Goal: Task Accomplishment & Management: Complete application form

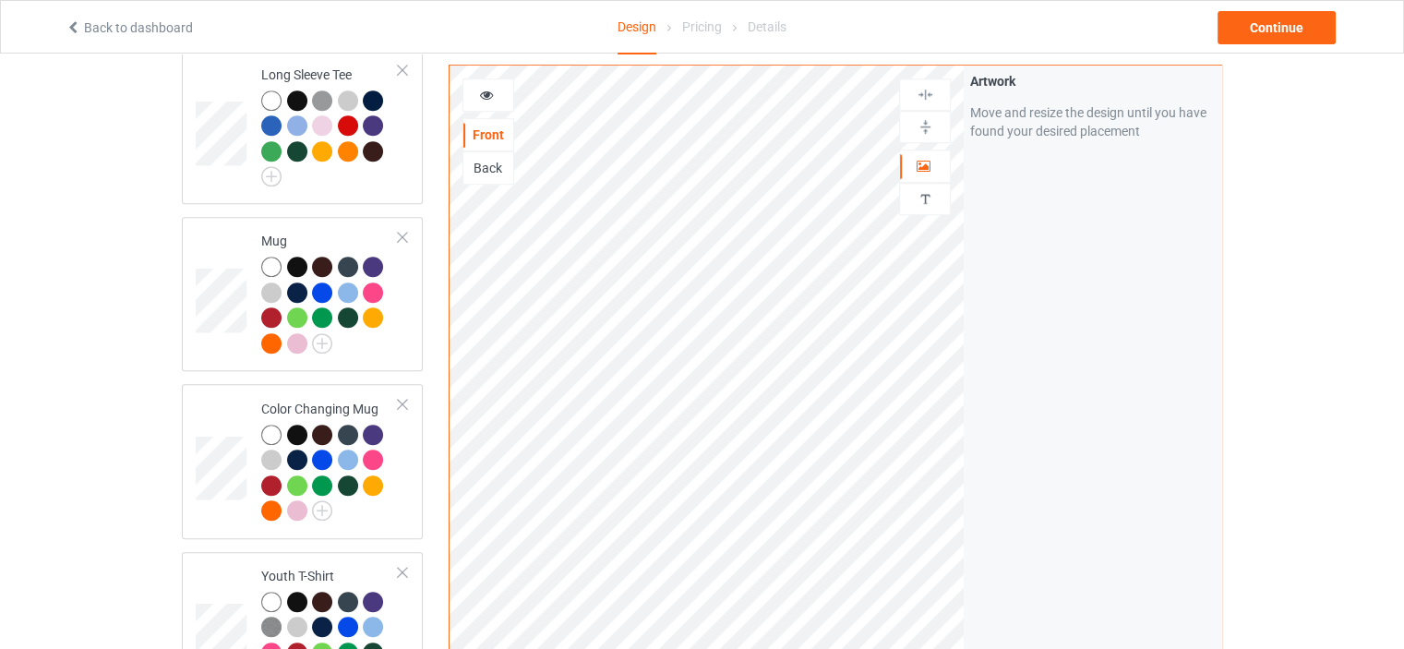
scroll to position [3944, 0]
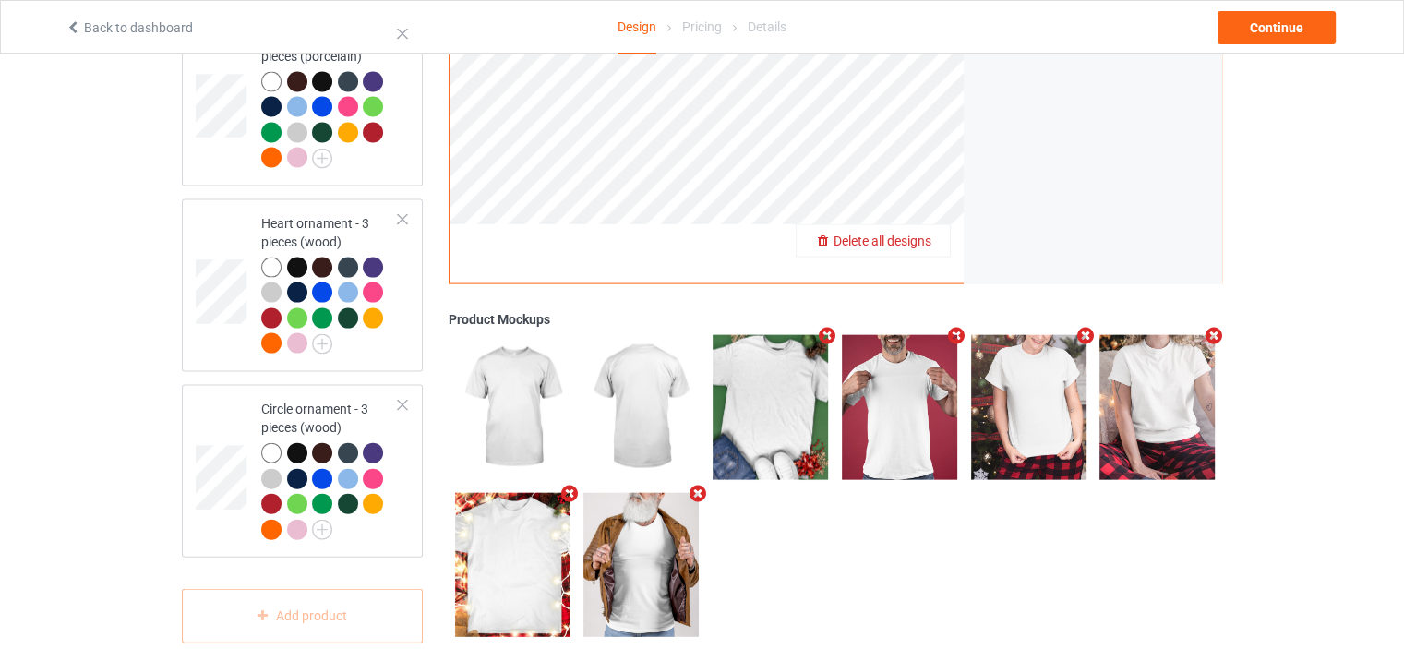
click at [904, 233] on span "Delete all designs" at bounding box center [882, 240] width 98 height 15
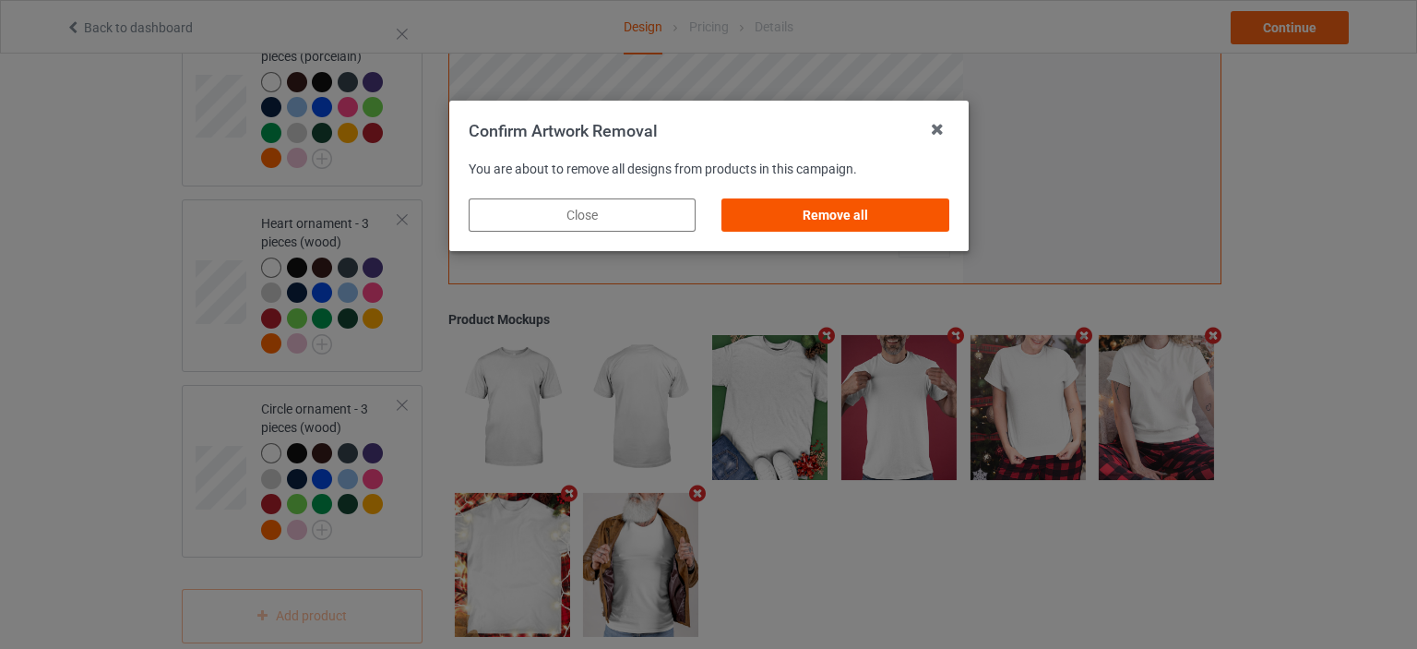
click at [860, 211] on div "Remove all" at bounding box center [835, 214] width 227 height 33
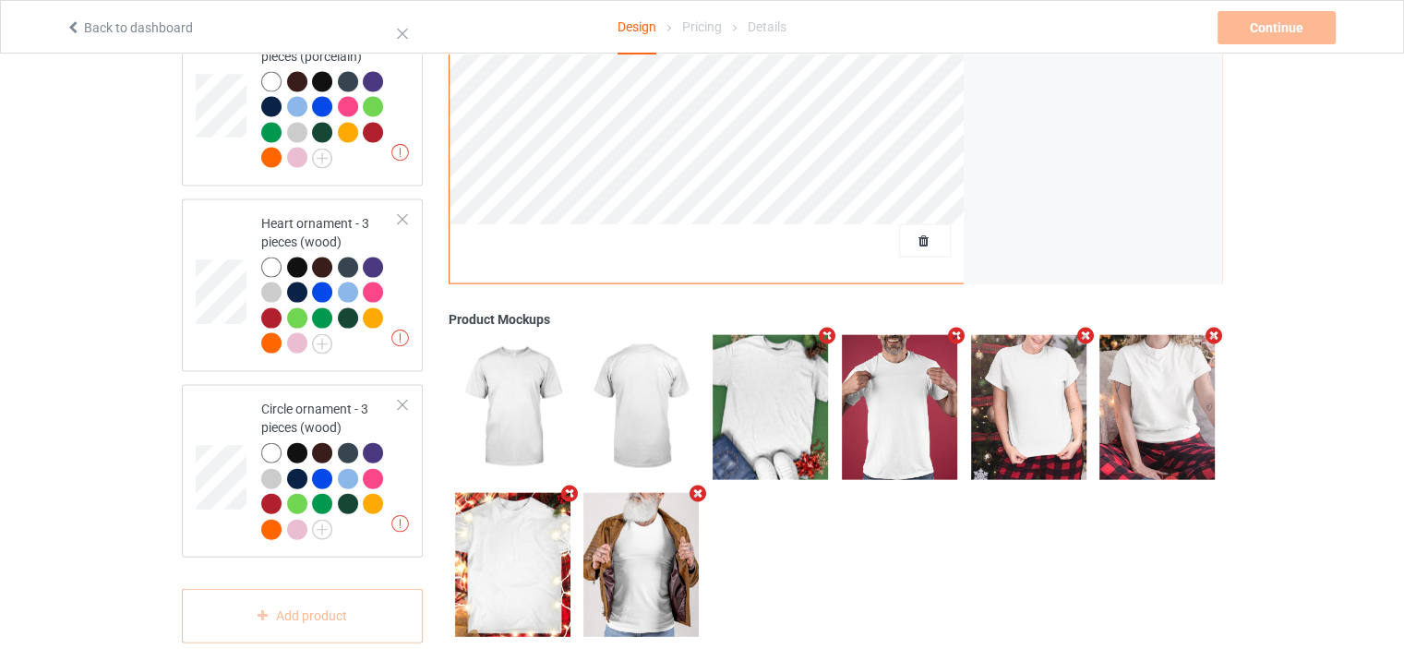
scroll to position [0, 0]
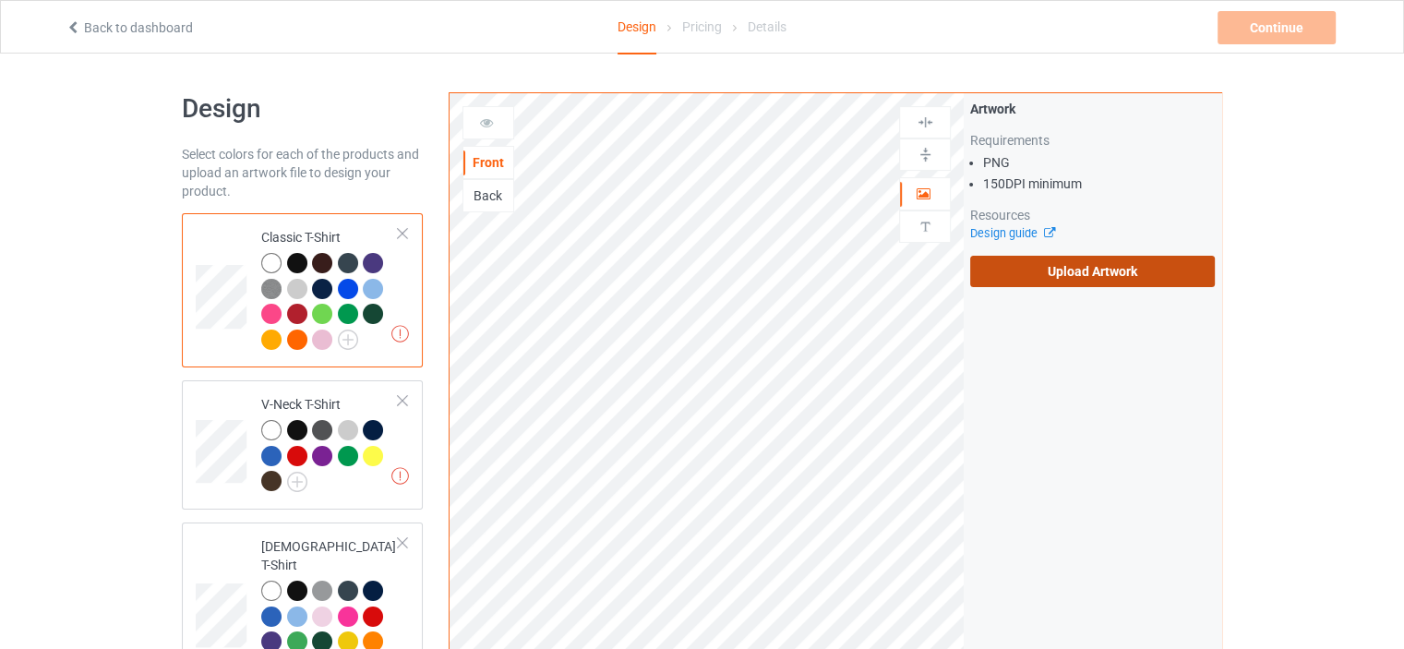
click at [1090, 277] on label "Upload Artwork" at bounding box center [1092, 271] width 245 height 31
click at [0, 0] on input "Upload Artwork" at bounding box center [0, 0] width 0 height 0
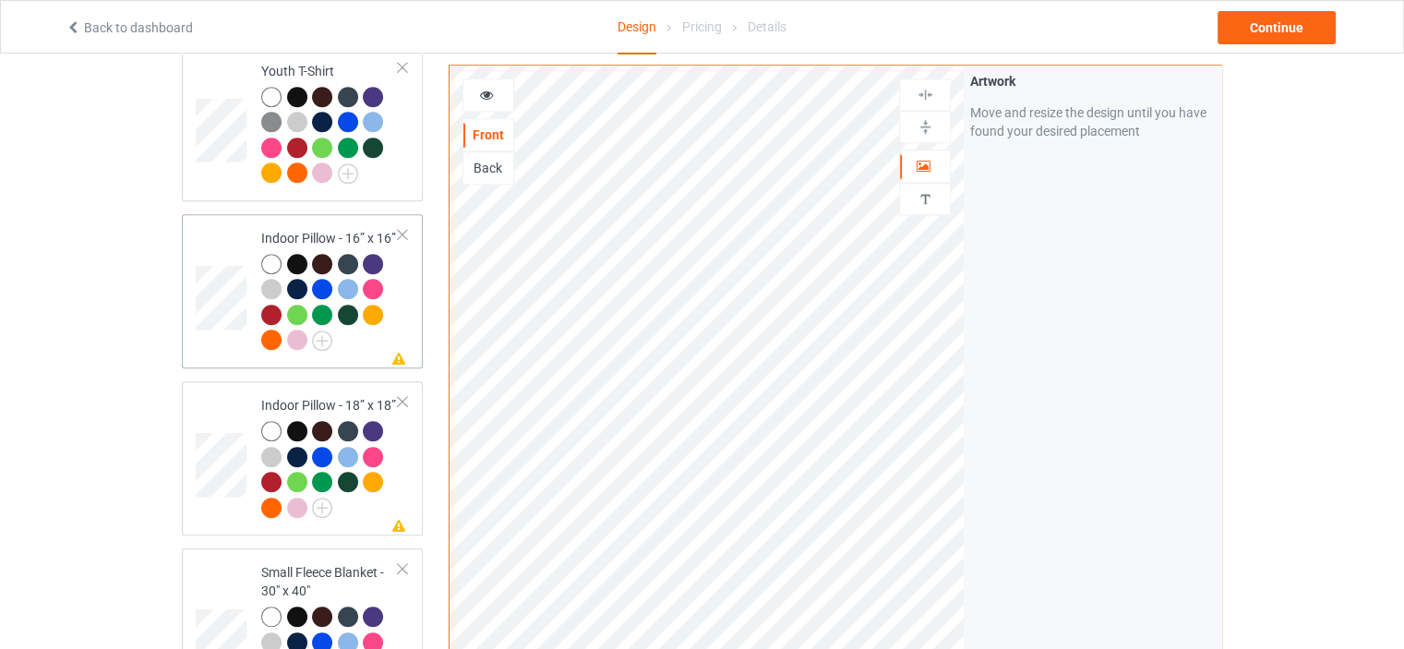
scroll to position [1569, 0]
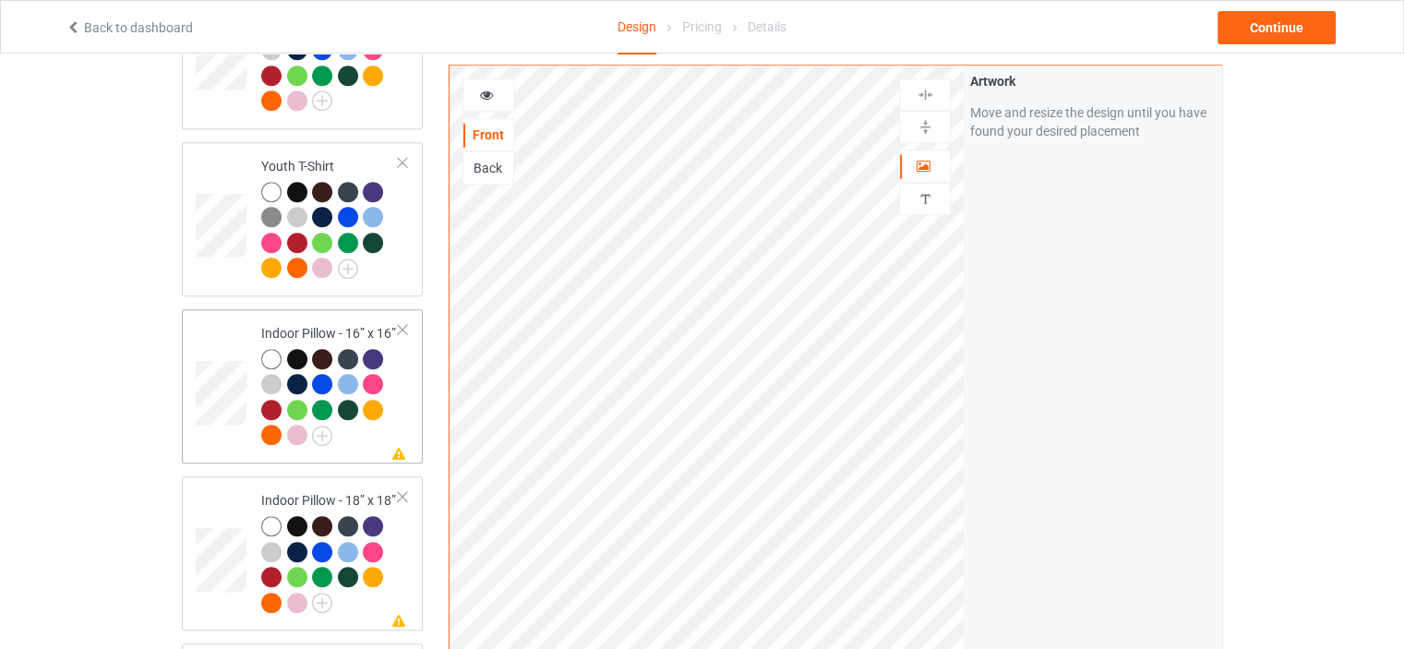
click at [327, 324] on div "Indoor Pillow - 16” x 16”" at bounding box center [329, 384] width 137 height 120
click at [498, 92] on div at bounding box center [488, 95] width 50 height 18
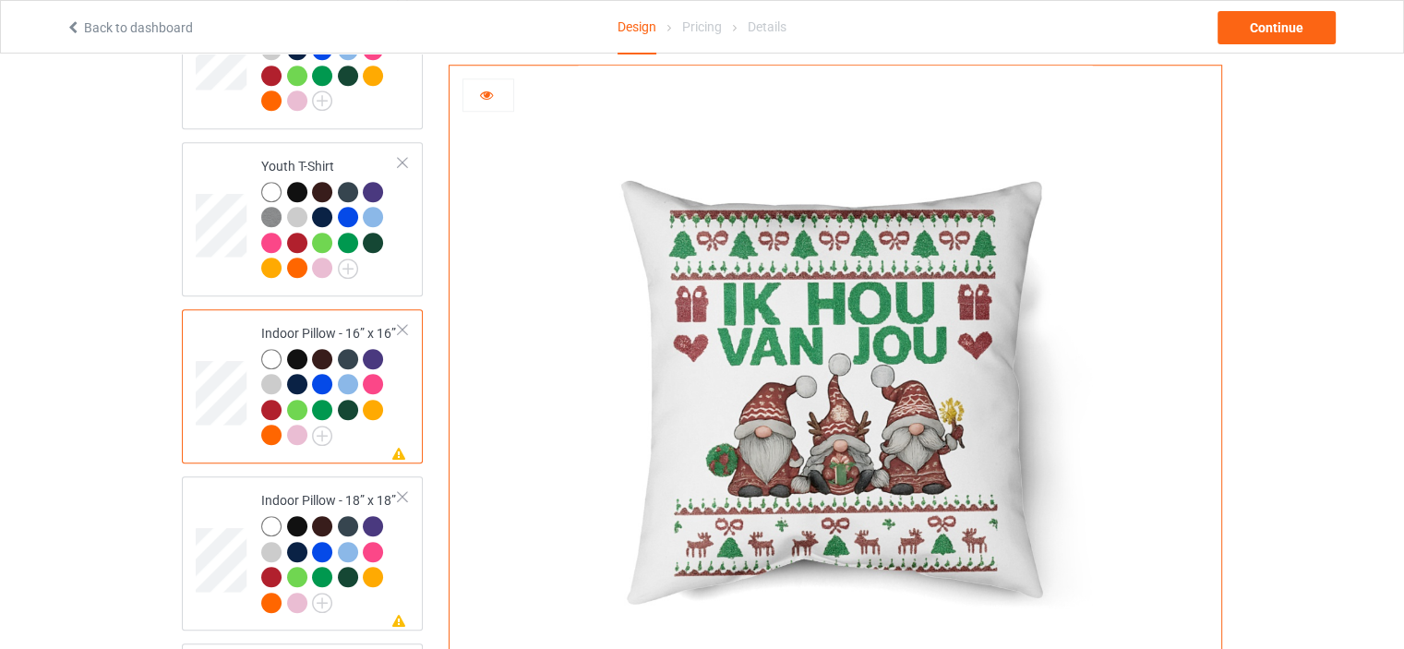
click at [497, 89] on div at bounding box center [488, 95] width 50 height 18
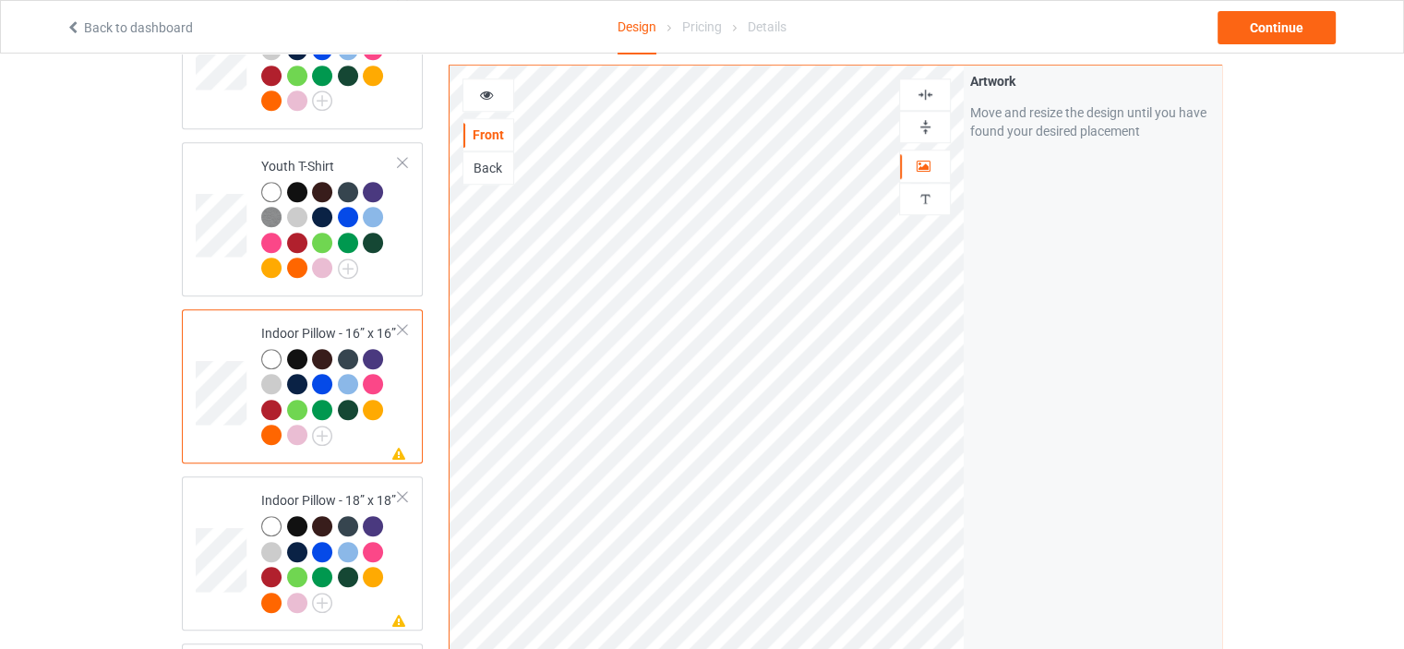
click at [926, 131] on img at bounding box center [925, 127] width 18 height 18
click at [926, 83] on div at bounding box center [925, 94] width 52 height 32
click at [923, 92] on img at bounding box center [925, 95] width 18 height 18
click at [489, 91] on icon at bounding box center [487, 92] width 16 height 13
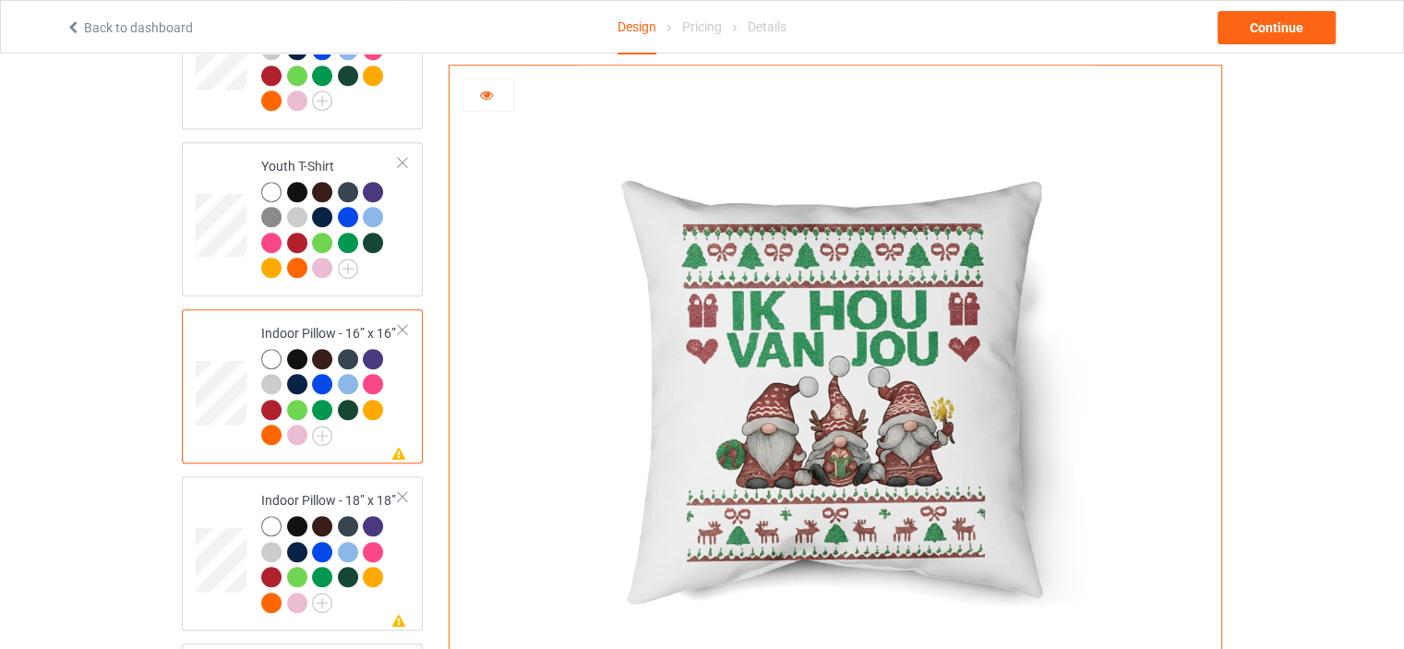
click at [496, 93] on div at bounding box center [488, 95] width 50 height 18
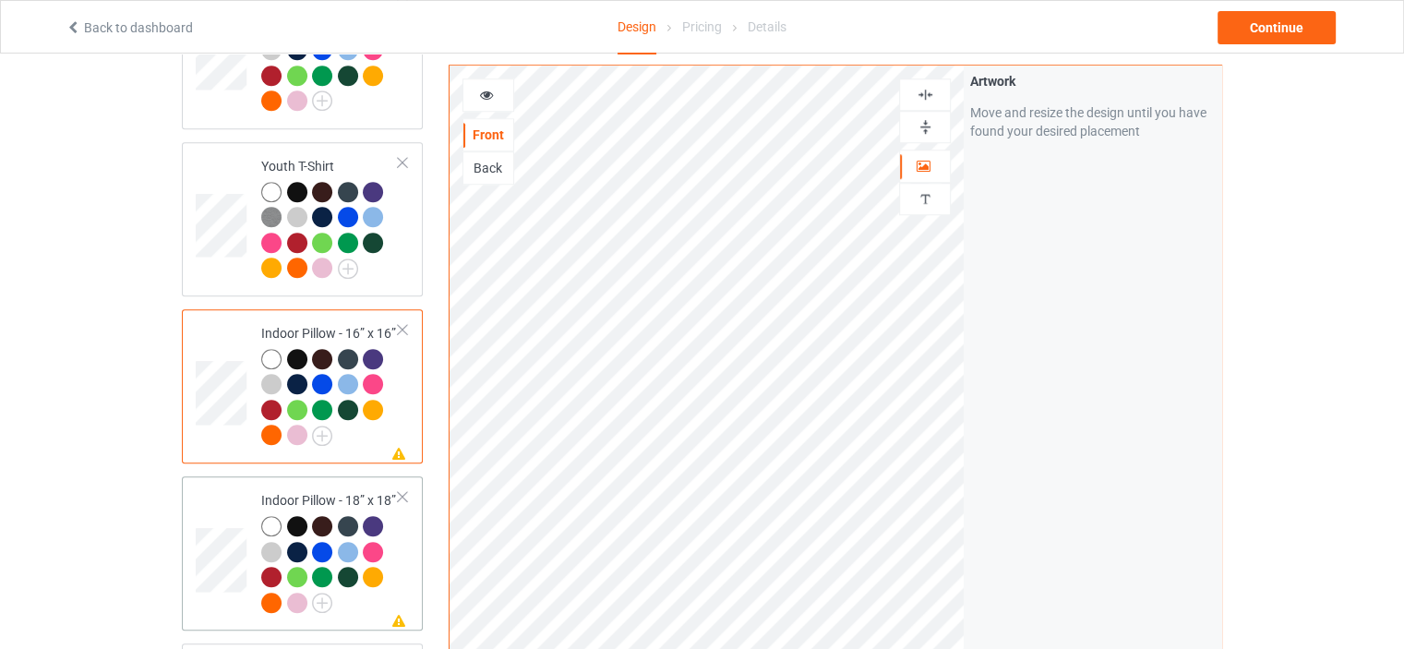
click at [323, 491] on div "Indoor Pillow - 18” x 18”" at bounding box center [329, 551] width 137 height 120
click at [925, 120] on img at bounding box center [925, 127] width 18 height 18
click at [931, 91] on img at bounding box center [925, 95] width 18 height 18
drag, startPoint x: 495, startPoint y: 92, endPoint x: 544, endPoint y: 99, distance: 49.3
click at [494, 92] on div at bounding box center [488, 95] width 50 height 18
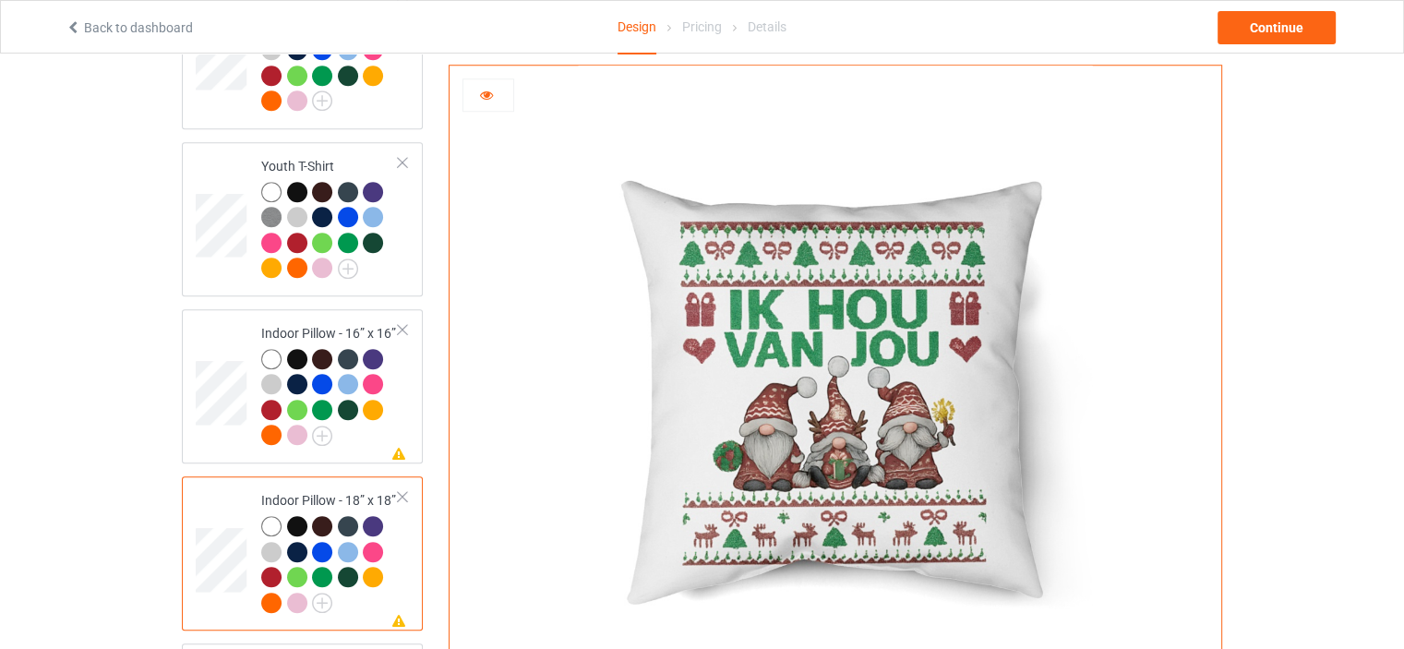
click at [489, 91] on icon at bounding box center [487, 92] width 16 height 13
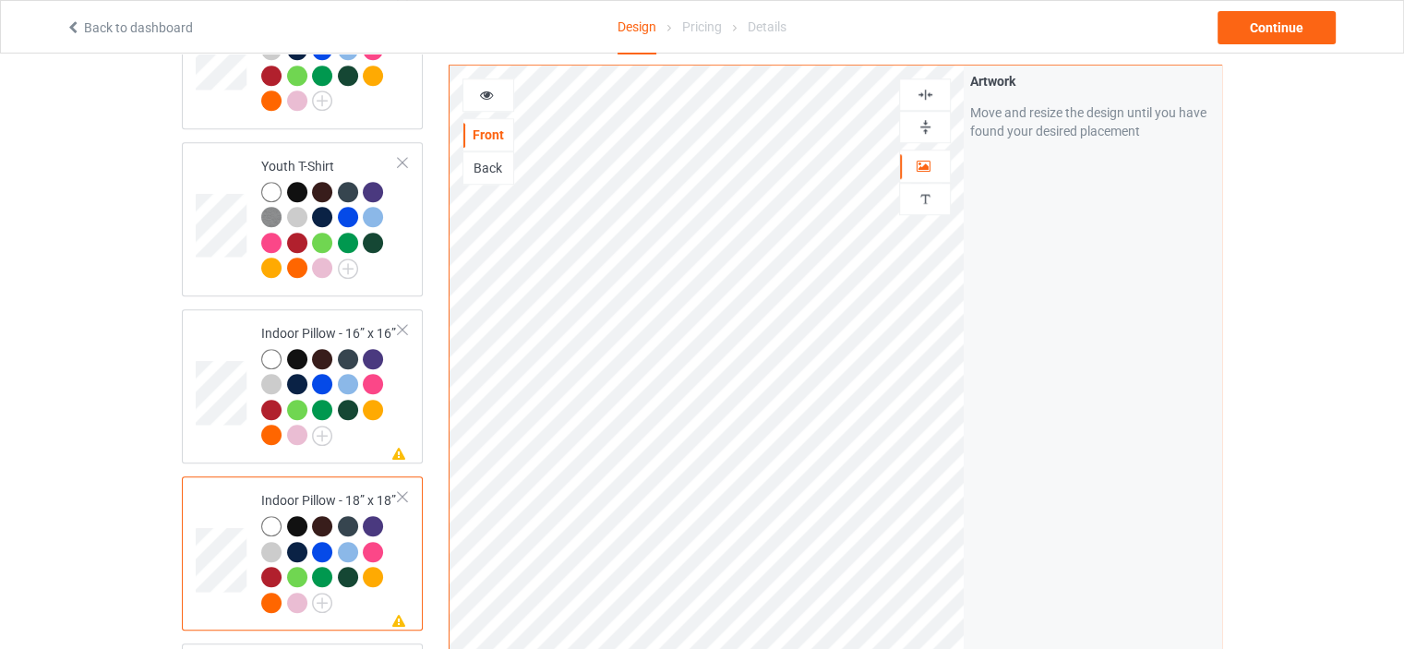
click at [934, 84] on div at bounding box center [925, 94] width 52 height 32
click at [926, 89] on img at bounding box center [925, 95] width 18 height 18
click at [496, 95] on div at bounding box center [488, 95] width 50 height 18
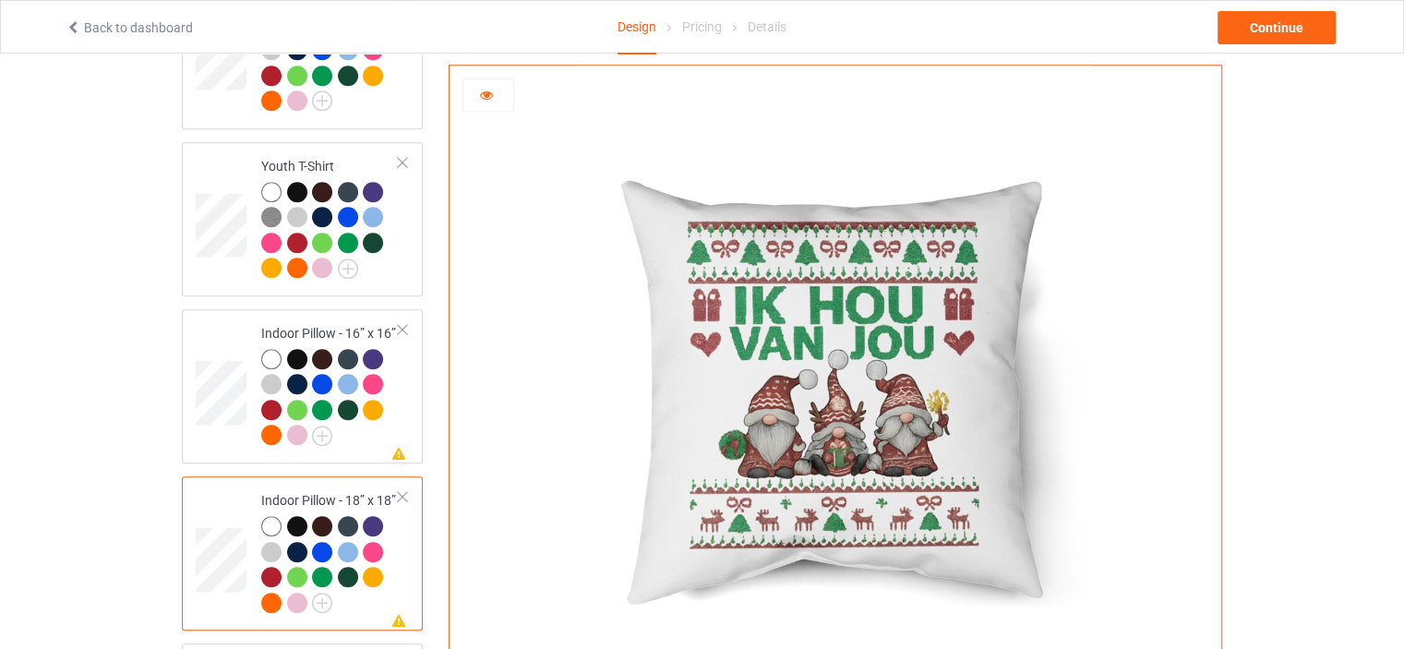
click at [495, 90] on div at bounding box center [488, 95] width 50 height 18
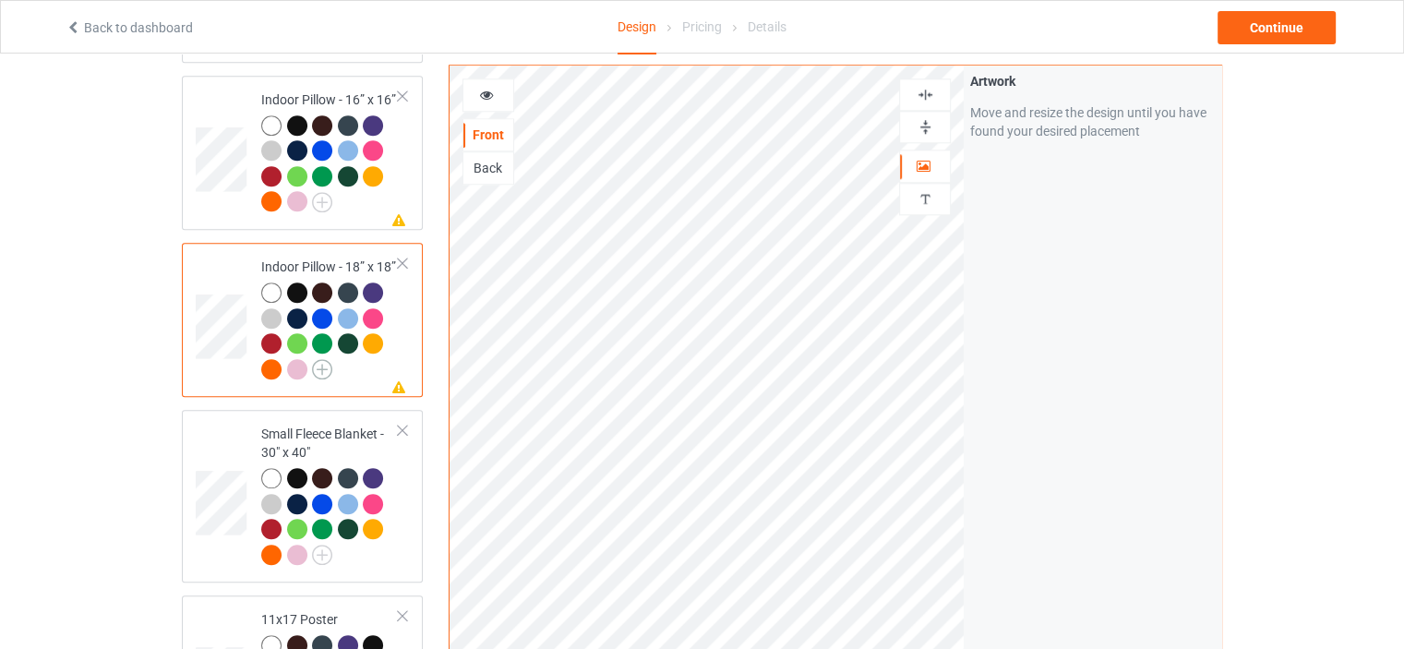
scroll to position [1846, 0]
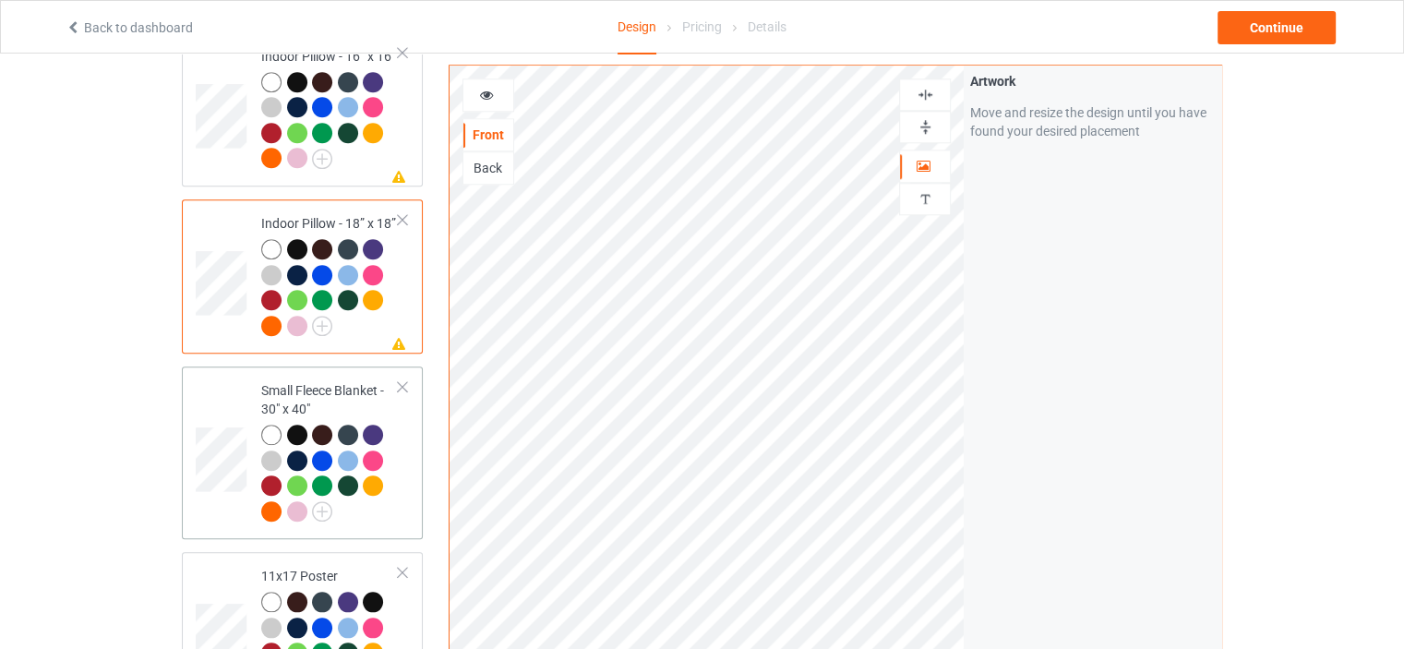
click at [317, 374] on td "Small Fleece Blanket - 30" x 40"" at bounding box center [330, 453] width 158 height 158
click at [930, 92] on img at bounding box center [925, 95] width 18 height 18
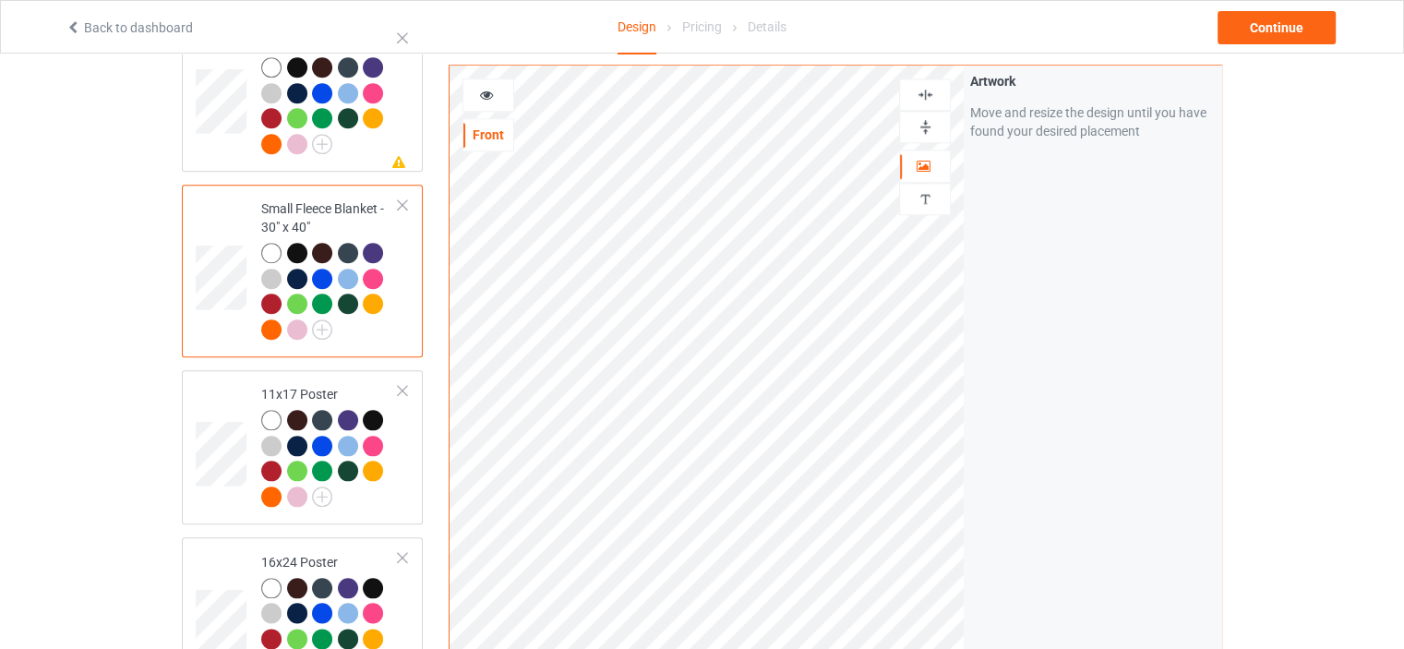
scroll to position [2030, 0]
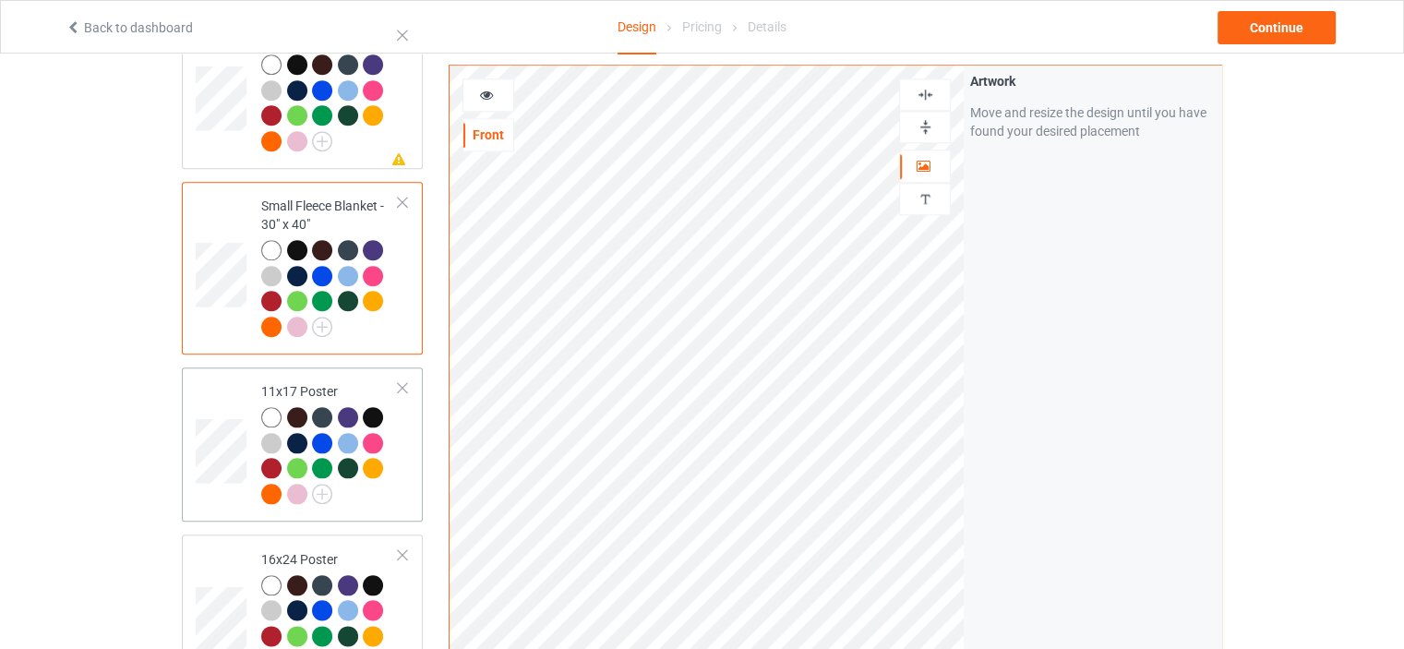
click at [330, 382] on div "11x17 Poster" at bounding box center [329, 442] width 137 height 120
click at [922, 115] on div at bounding box center [925, 127] width 52 height 32
click at [928, 94] on img at bounding box center [925, 95] width 18 height 18
click at [931, 126] on img at bounding box center [925, 127] width 18 height 18
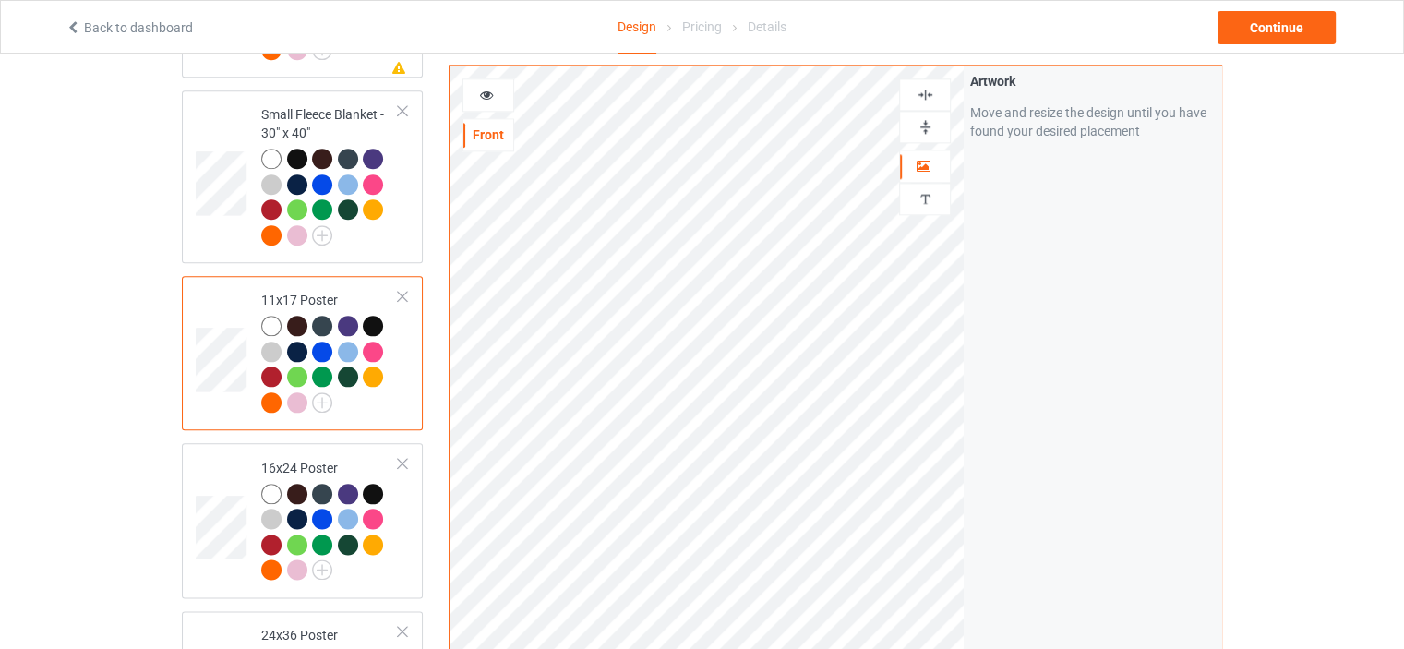
scroll to position [2122, 0]
click at [317, 458] on div "16x24 Poster" at bounding box center [329, 518] width 137 height 120
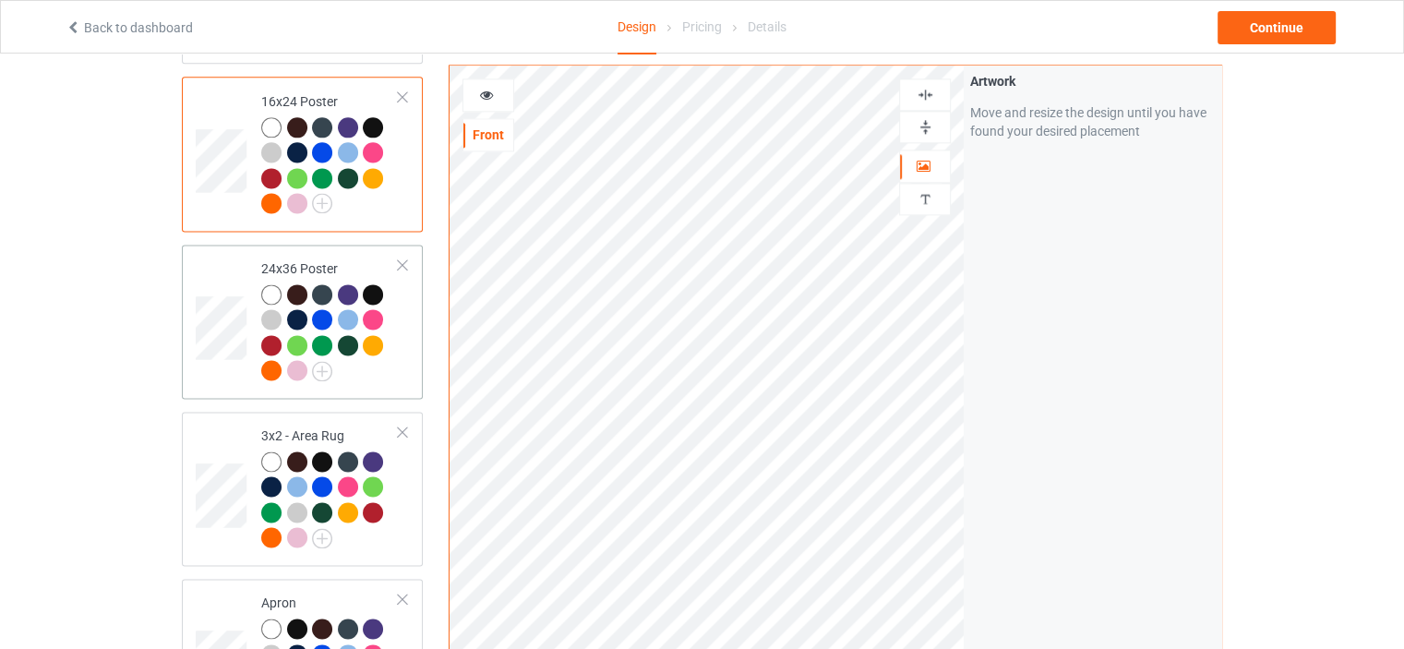
scroll to position [2491, 0]
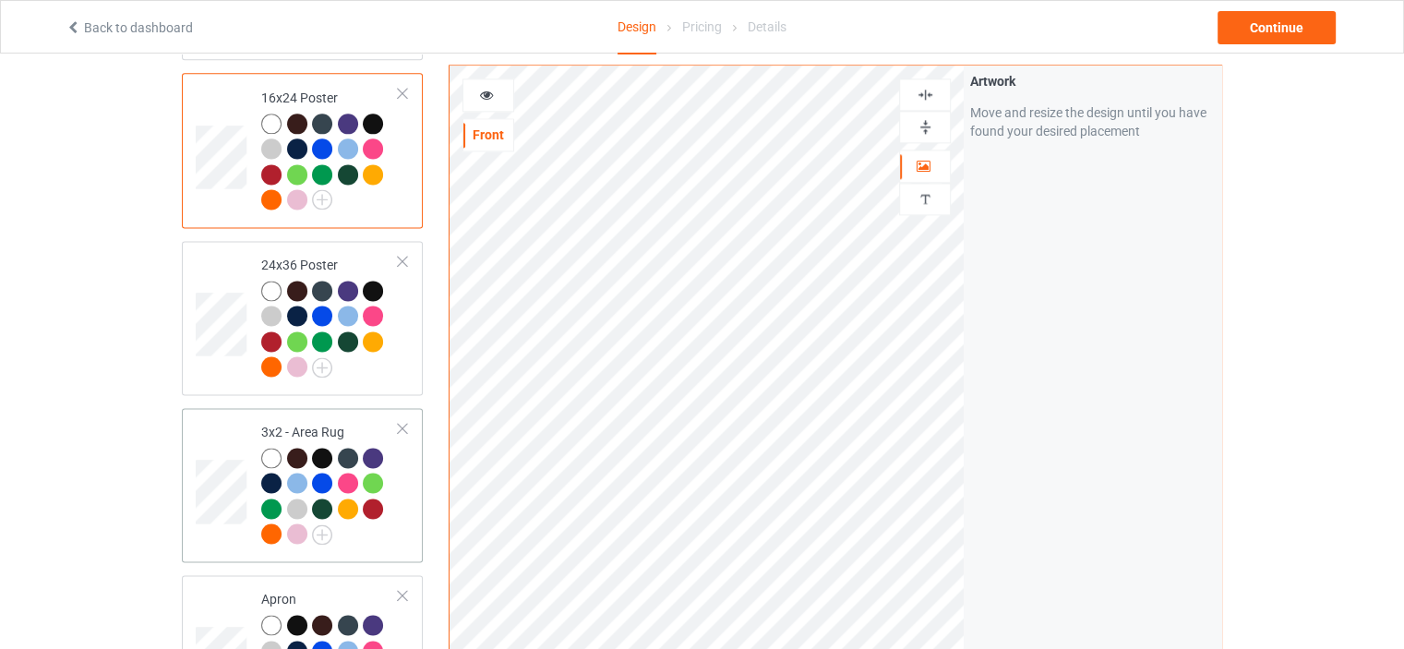
click at [316, 423] on div "3x2 - Area Rug" at bounding box center [329, 483] width 137 height 120
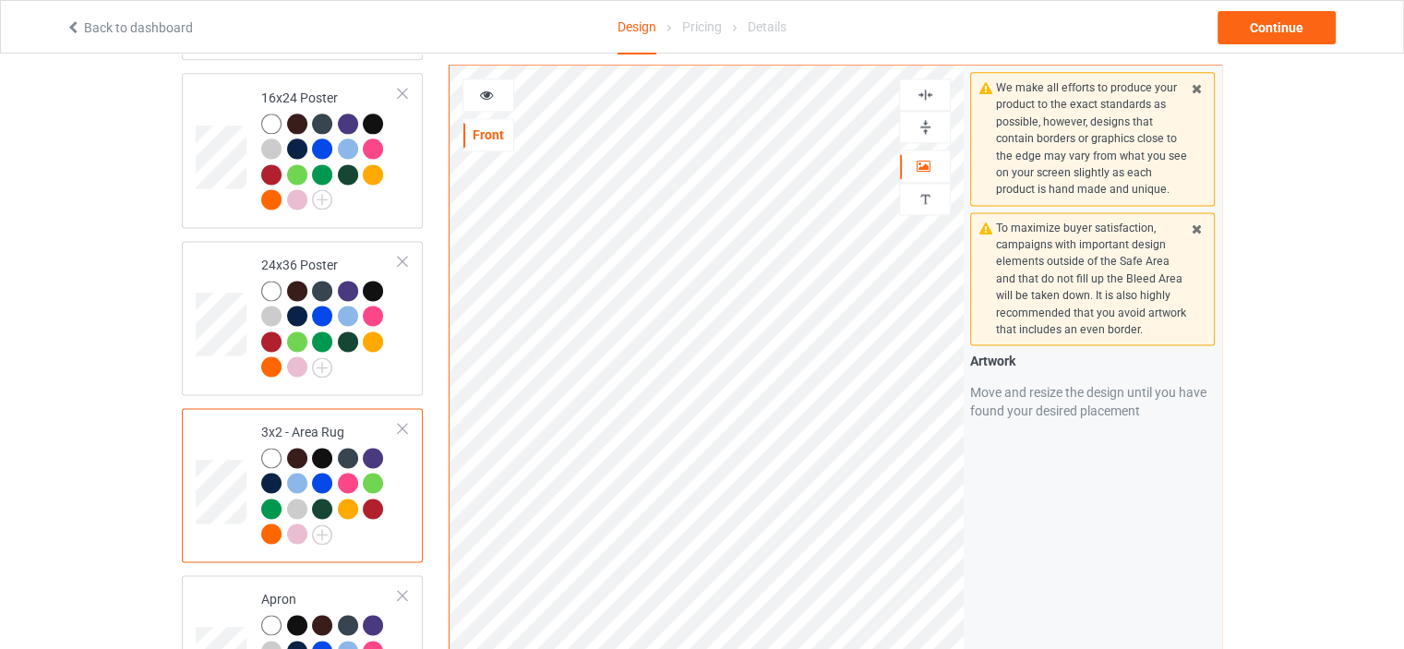
drag, startPoint x: 930, startPoint y: 121, endPoint x: 932, endPoint y: 102, distance: 19.5
click at [930, 121] on img at bounding box center [925, 127] width 18 height 18
click at [932, 95] on img at bounding box center [925, 95] width 18 height 18
click at [926, 121] on img at bounding box center [925, 127] width 18 height 18
click at [929, 94] on img at bounding box center [925, 95] width 18 height 18
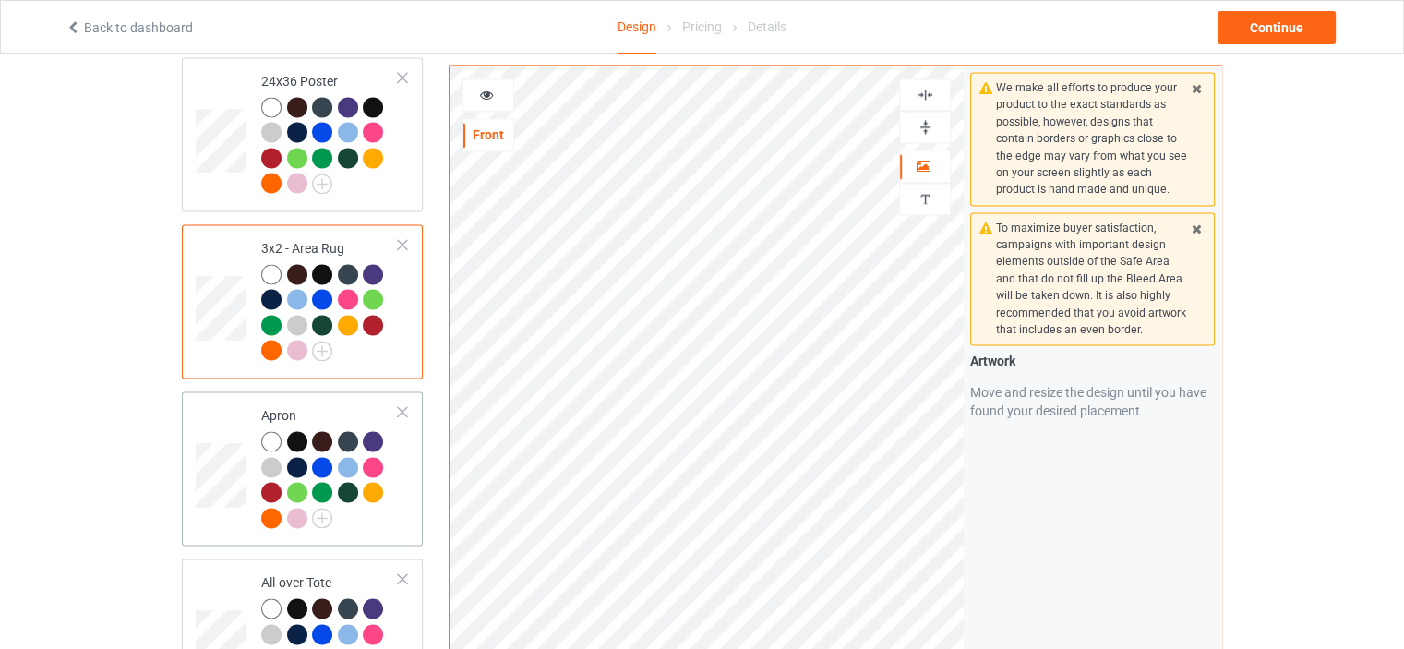
scroll to position [2676, 0]
click at [318, 405] on div "Apron" at bounding box center [329, 465] width 137 height 120
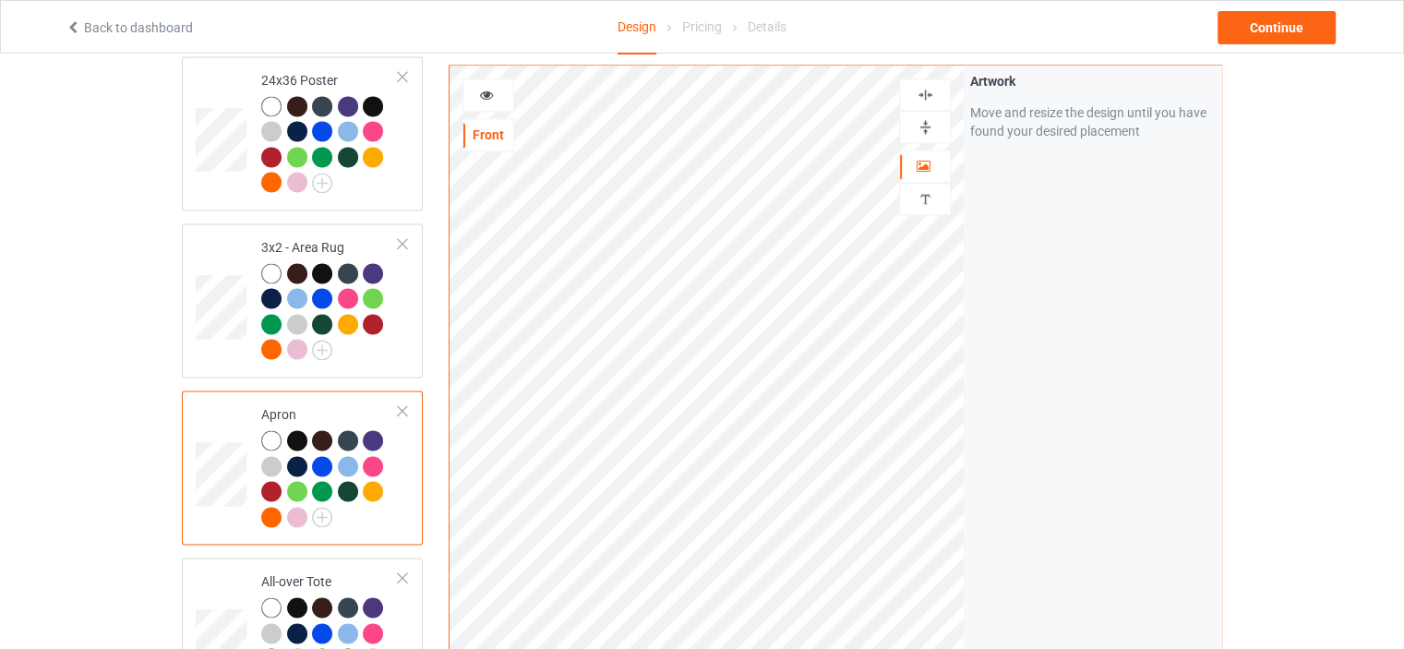
click at [922, 93] on img at bounding box center [925, 95] width 18 height 18
click at [928, 91] on img at bounding box center [925, 95] width 18 height 18
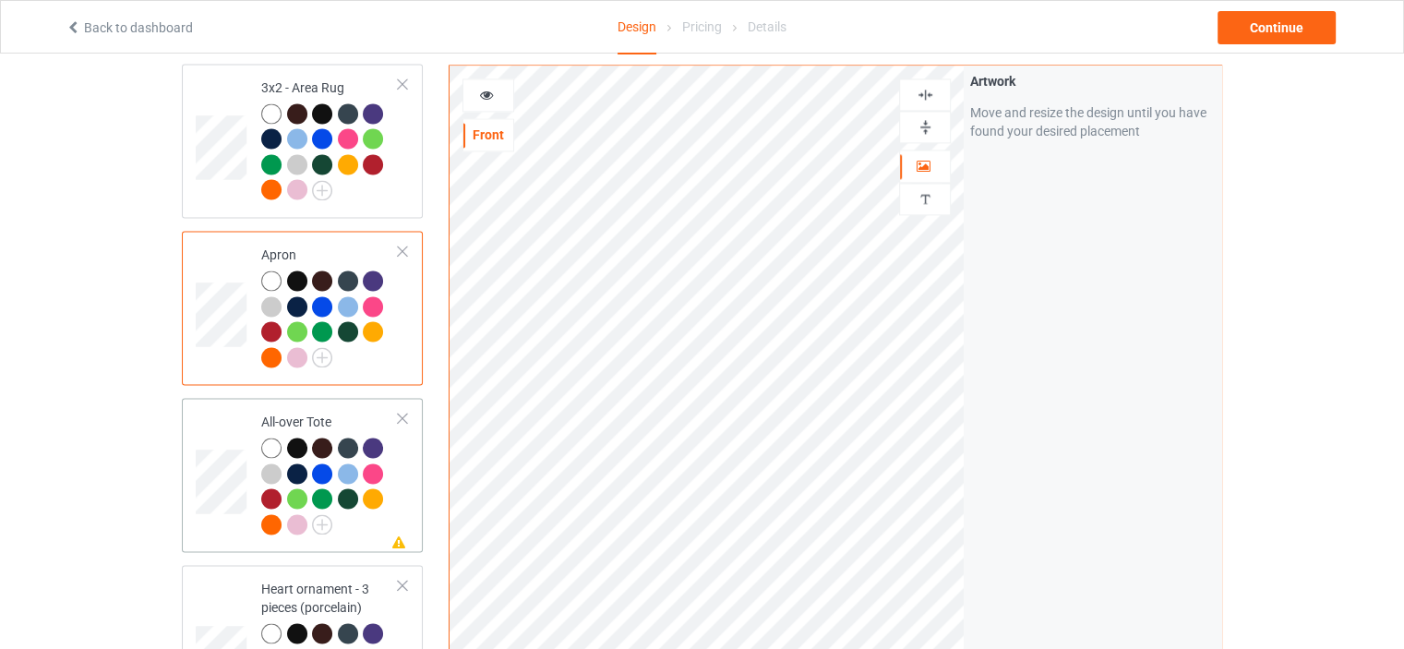
scroll to position [2861, 0]
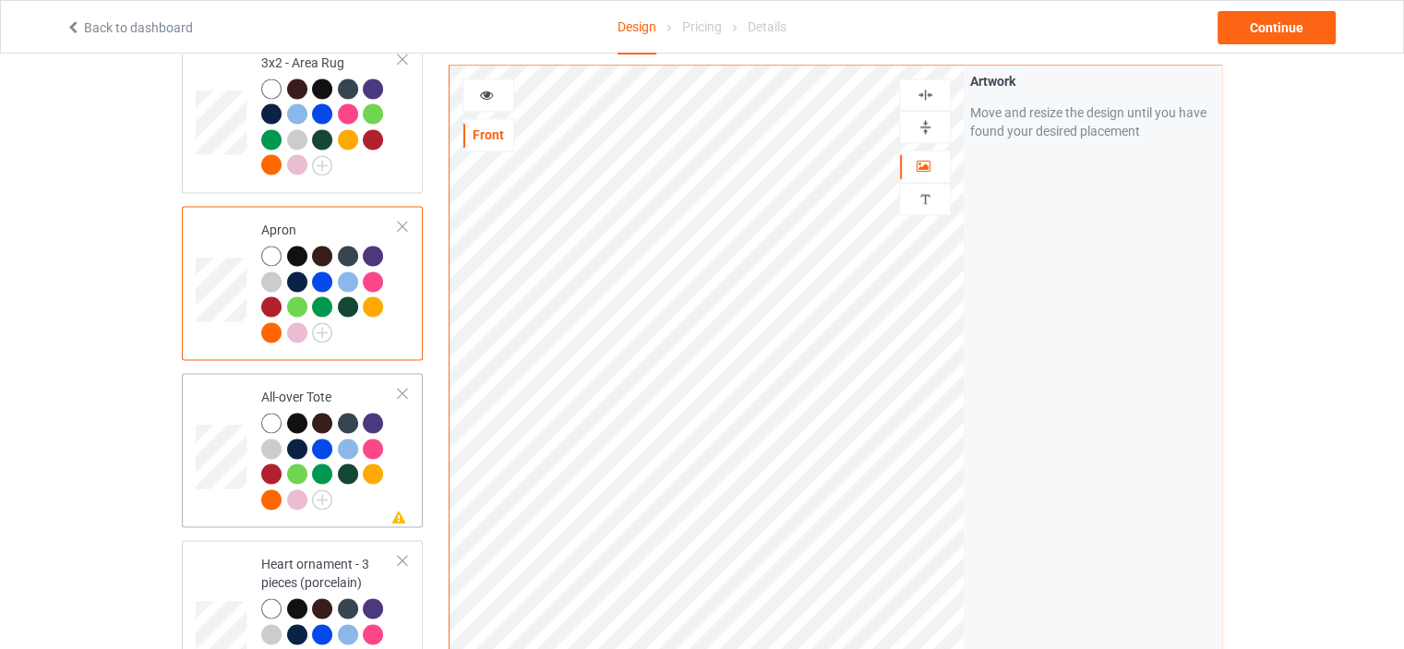
click at [316, 380] on td "Missing artwork on 1 side(s) All-over Tote" at bounding box center [330, 449] width 158 height 139
click at [929, 90] on img at bounding box center [925, 95] width 18 height 18
click at [927, 111] on div at bounding box center [925, 127] width 52 height 32
click at [926, 124] on img at bounding box center [925, 127] width 18 height 18
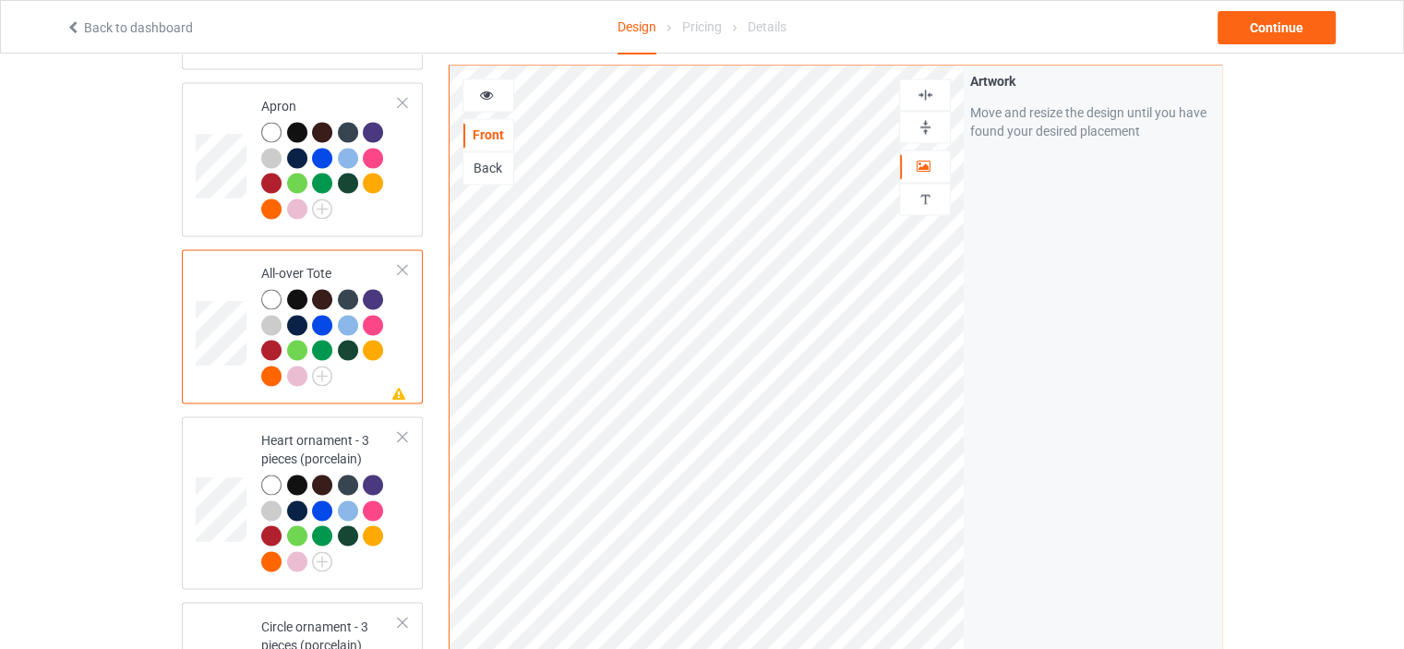
scroll to position [3137, 0]
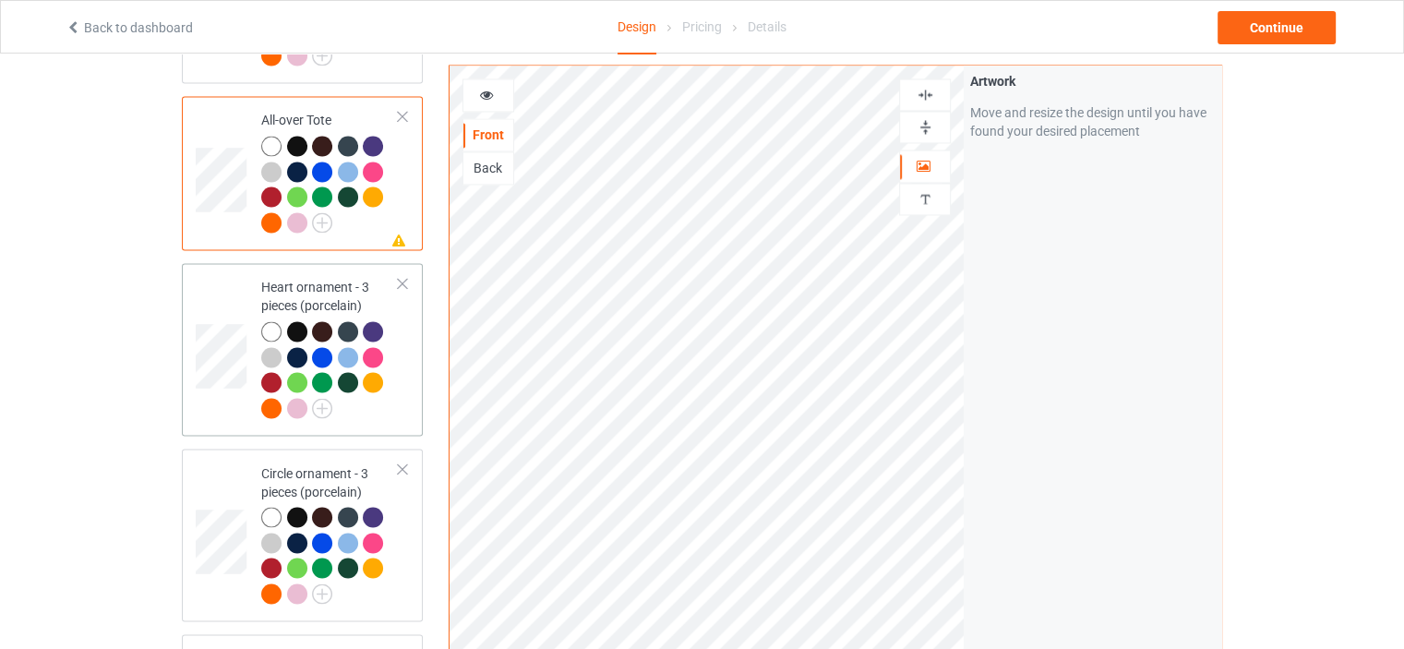
click at [298, 278] on div "Heart ornament - 3 pieces (porcelain)" at bounding box center [329, 347] width 137 height 138
click at [930, 86] on img at bounding box center [925, 95] width 18 height 18
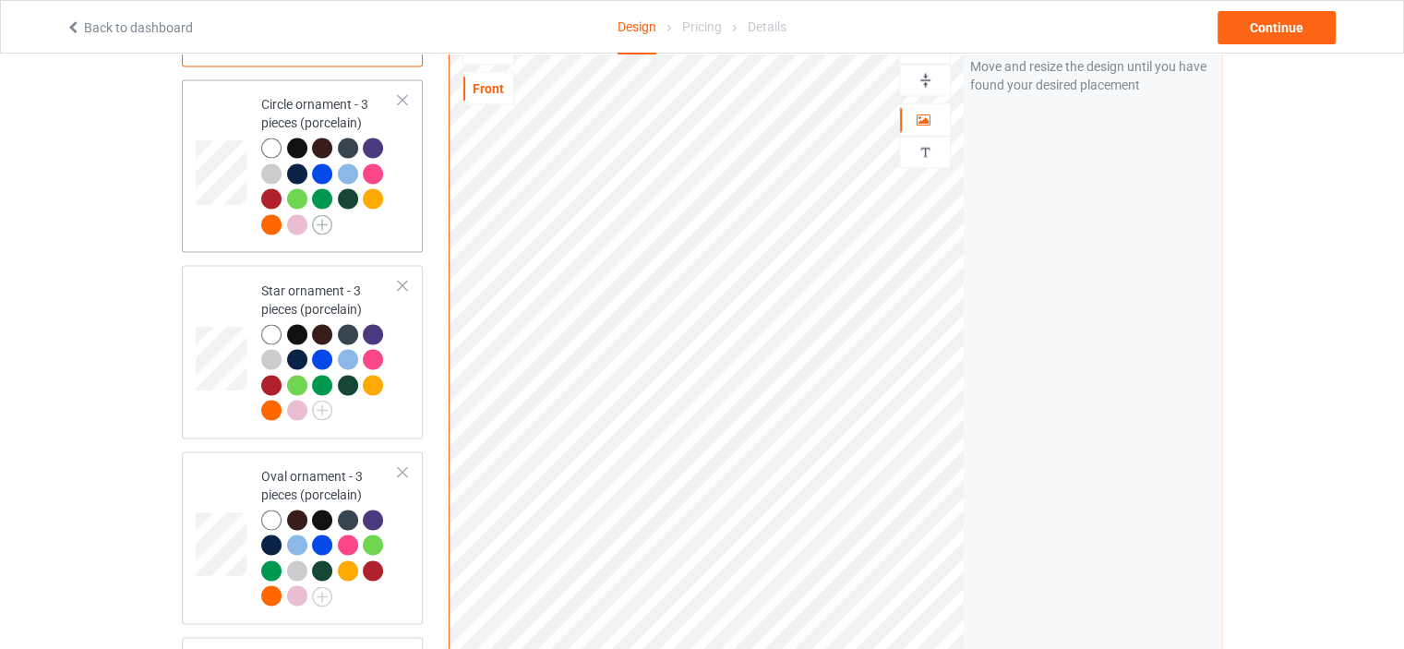
scroll to position [3230, 0]
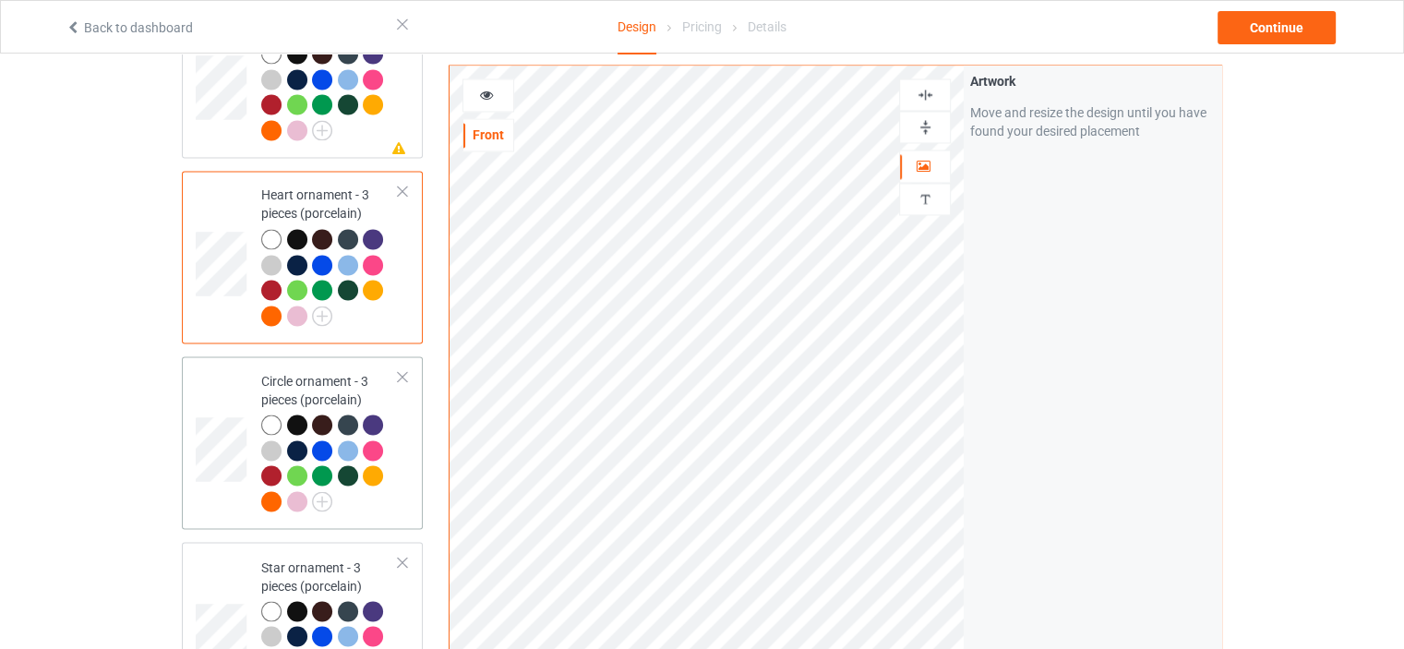
click at [321, 371] on div "Circle ornament - 3 pieces (porcelain)" at bounding box center [329, 440] width 137 height 138
click at [926, 88] on img at bounding box center [925, 95] width 18 height 18
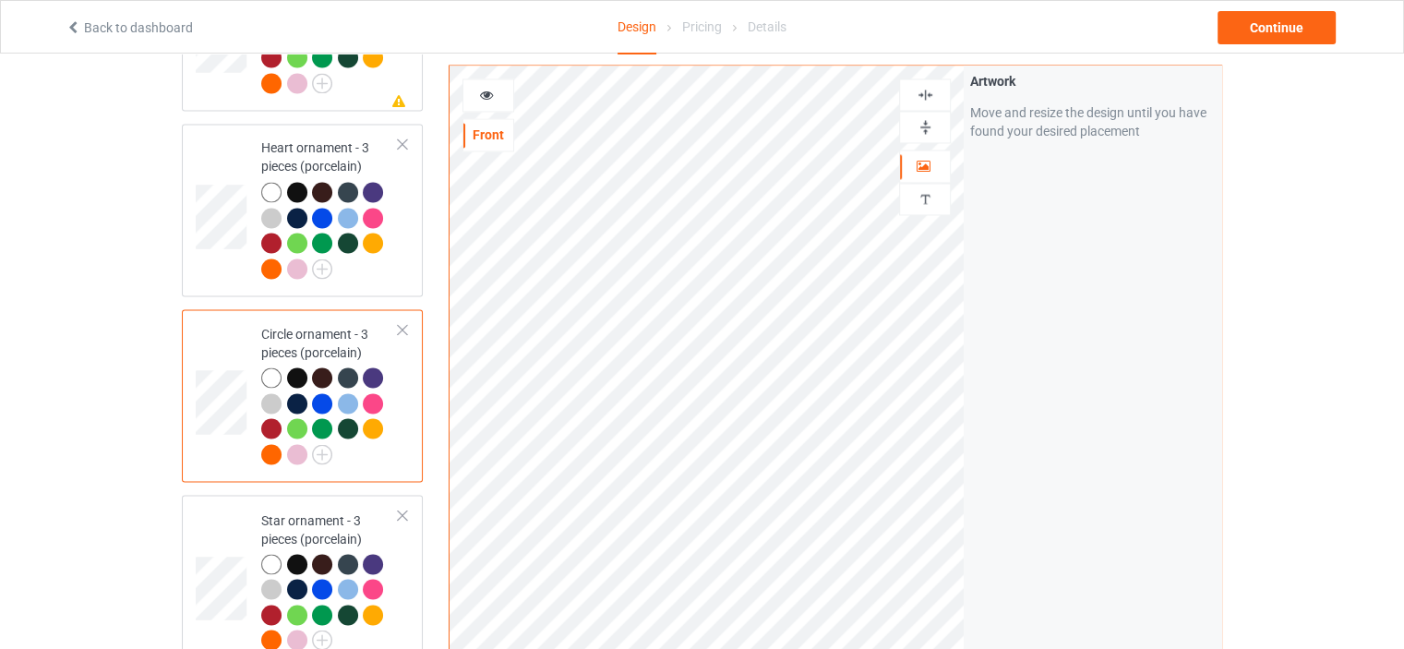
scroll to position [3322, 0]
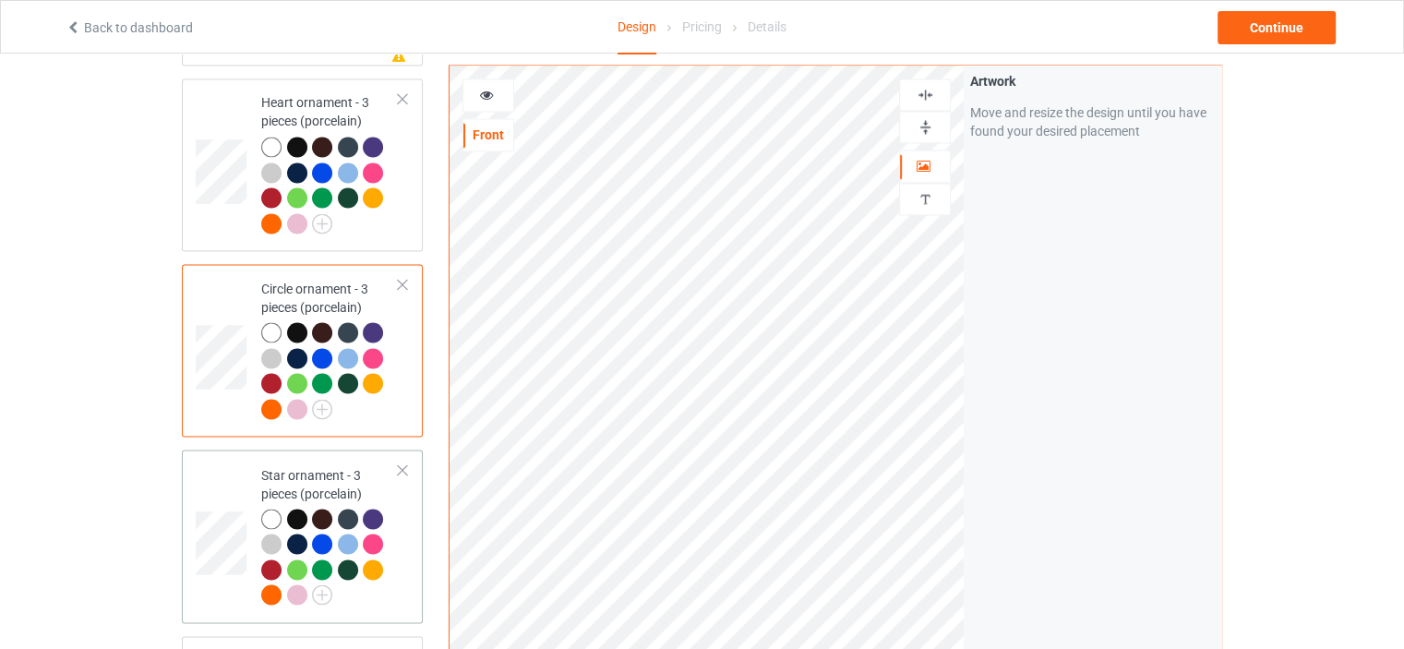
click at [321, 465] on div "Star ornament - 3 pieces (porcelain)" at bounding box center [329, 534] width 137 height 138
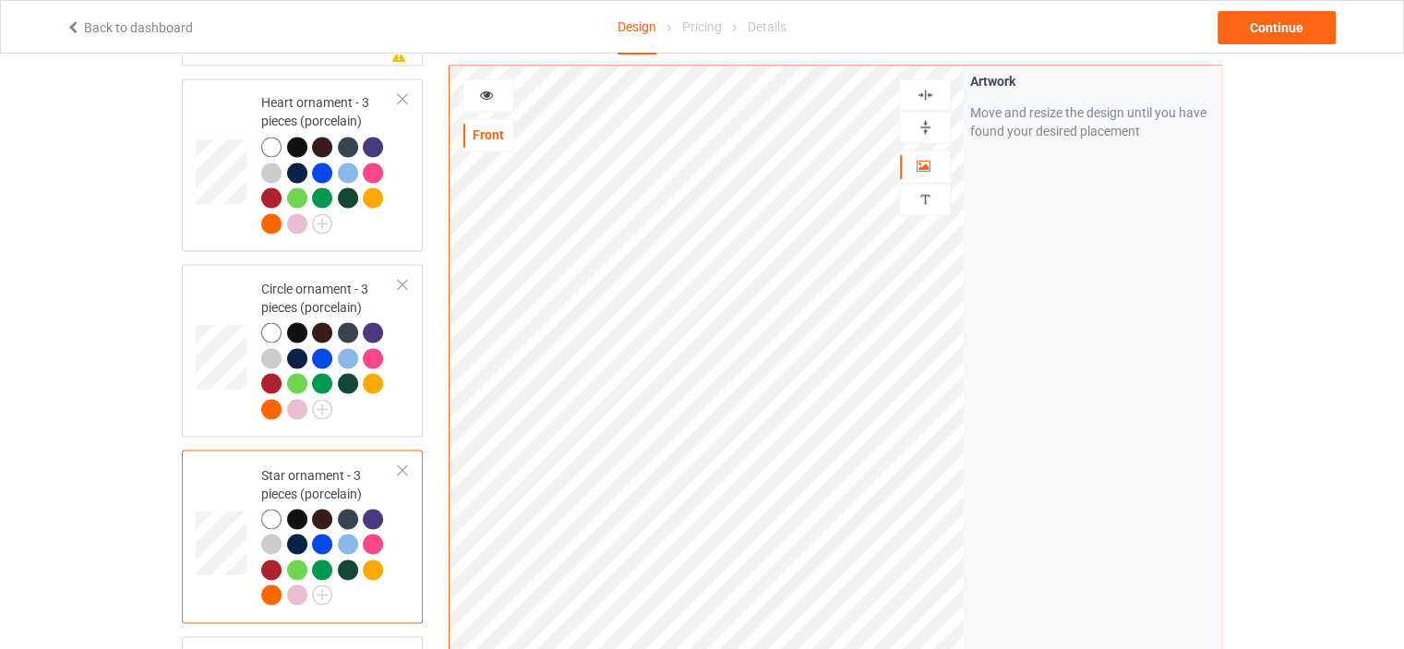
click at [921, 94] on img at bounding box center [925, 95] width 18 height 18
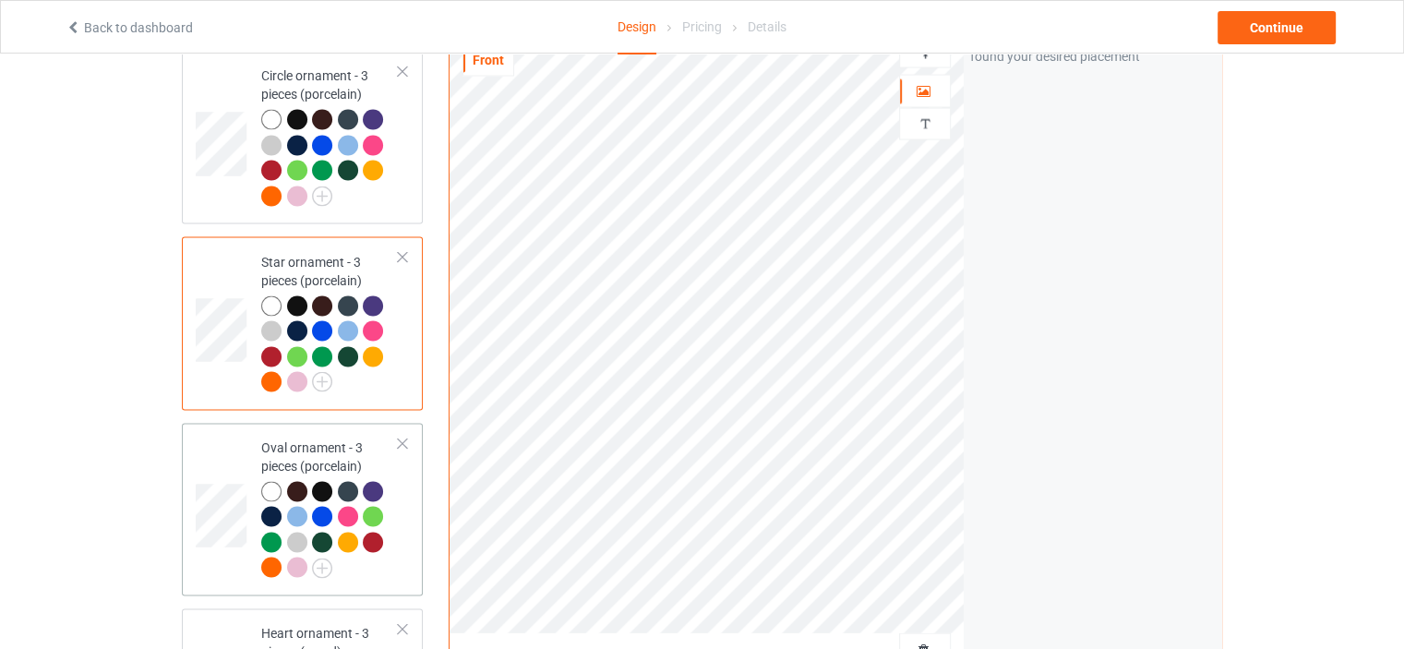
scroll to position [3599, 0]
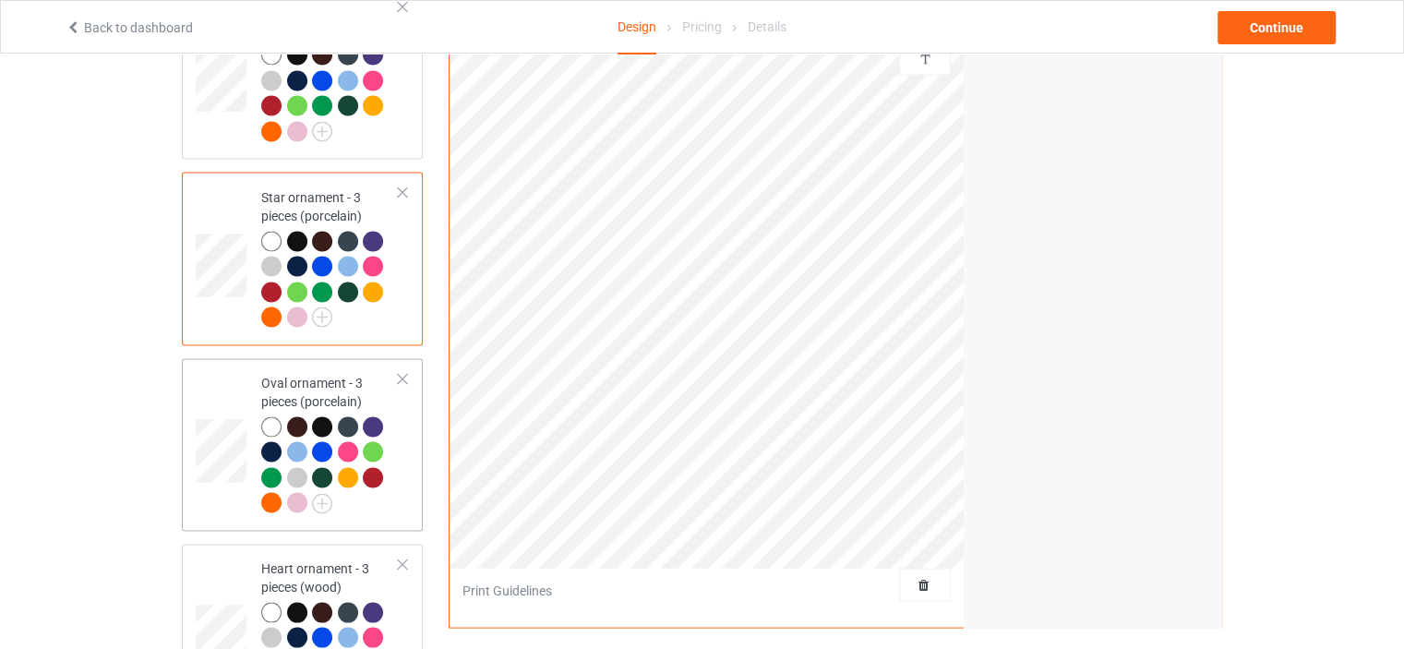
click at [314, 374] on div "Oval ornament - 3 pieces (porcelain)" at bounding box center [329, 443] width 137 height 138
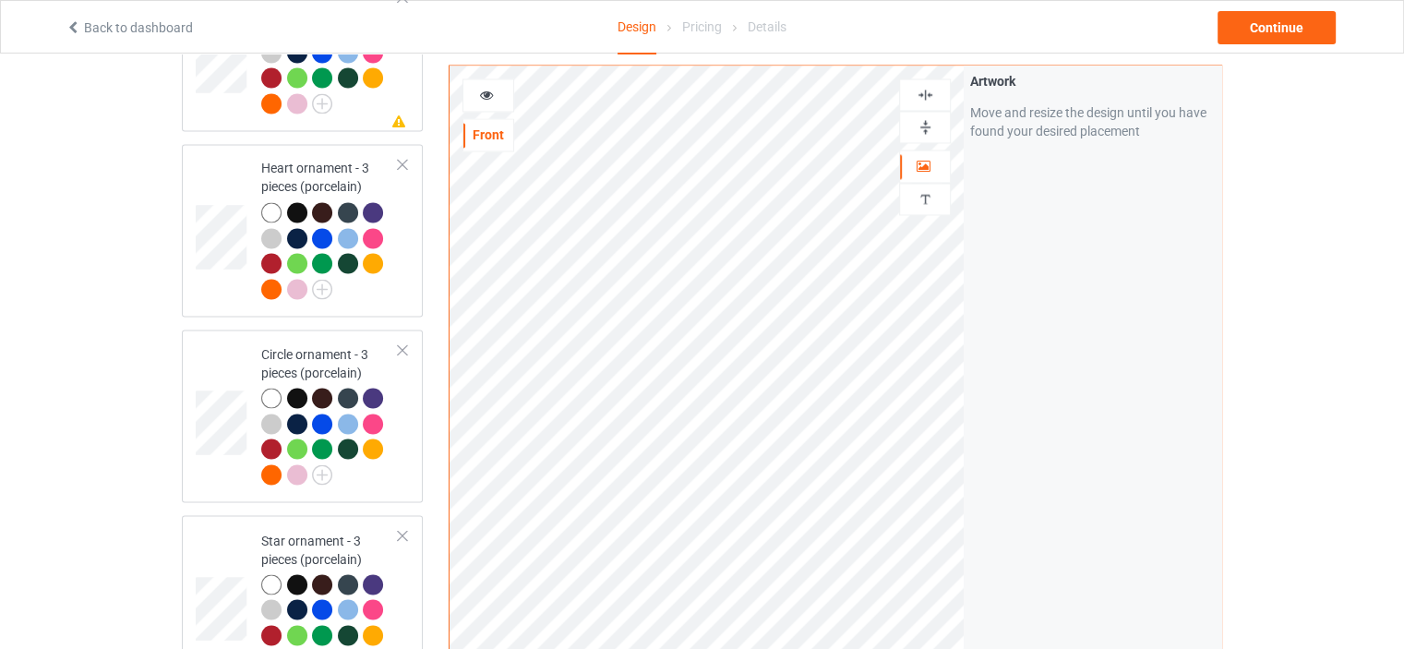
scroll to position [3230, 0]
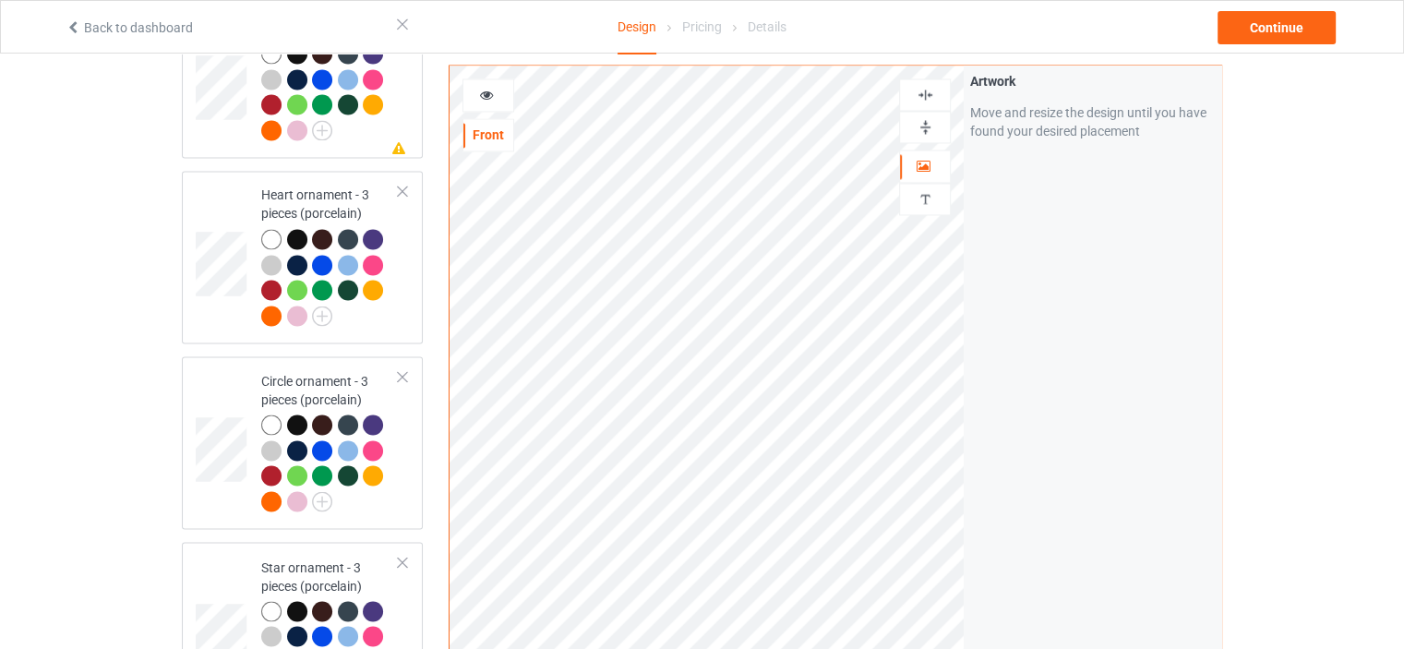
drag, startPoint x: 930, startPoint y: 125, endPoint x: 931, endPoint y: 110, distance: 14.8
click at [930, 123] on img at bounding box center [925, 127] width 18 height 18
click at [926, 92] on img at bounding box center [925, 95] width 18 height 18
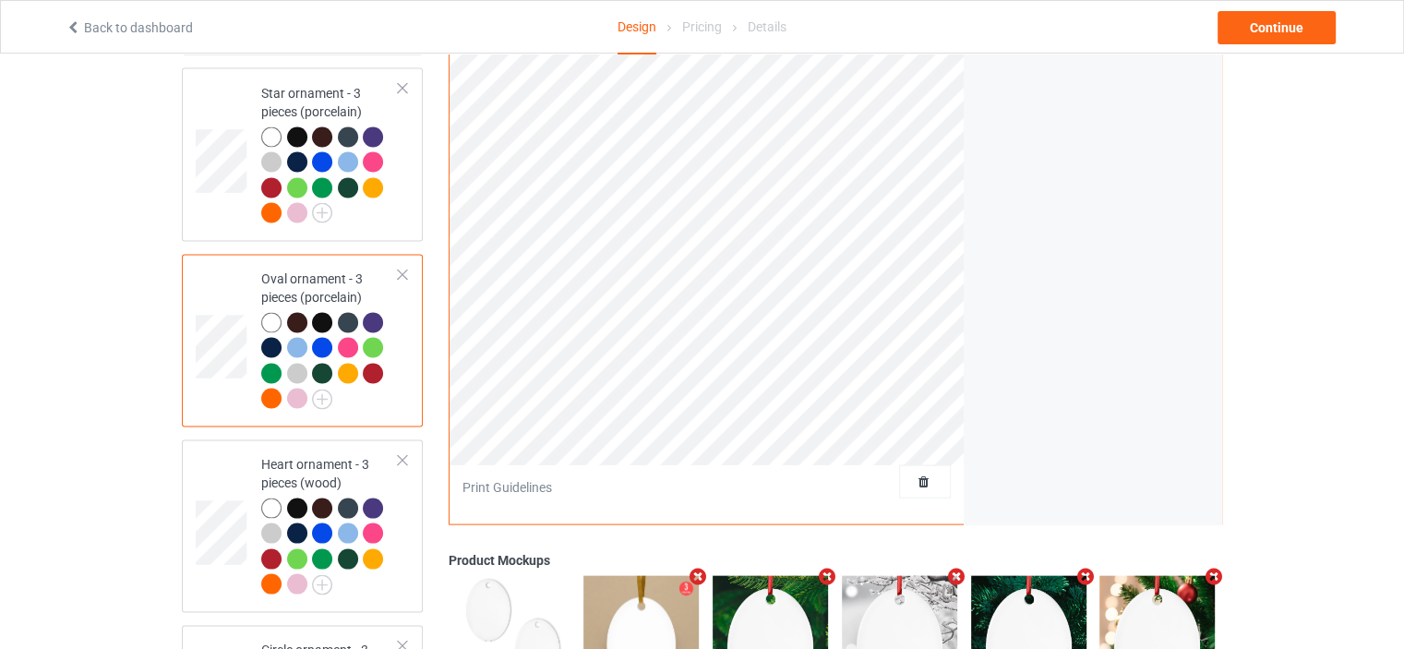
scroll to position [3783, 0]
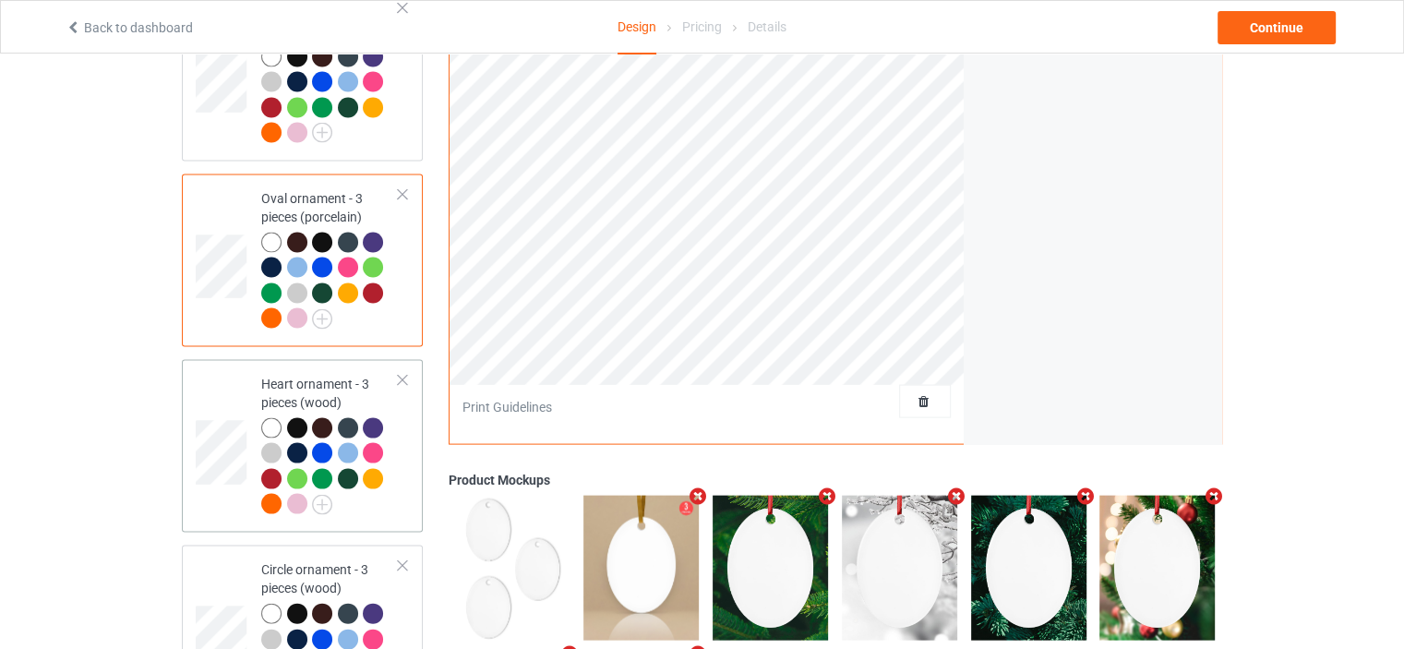
click at [320, 375] on div "Heart ornament - 3 pieces (wood)" at bounding box center [329, 444] width 137 height 138
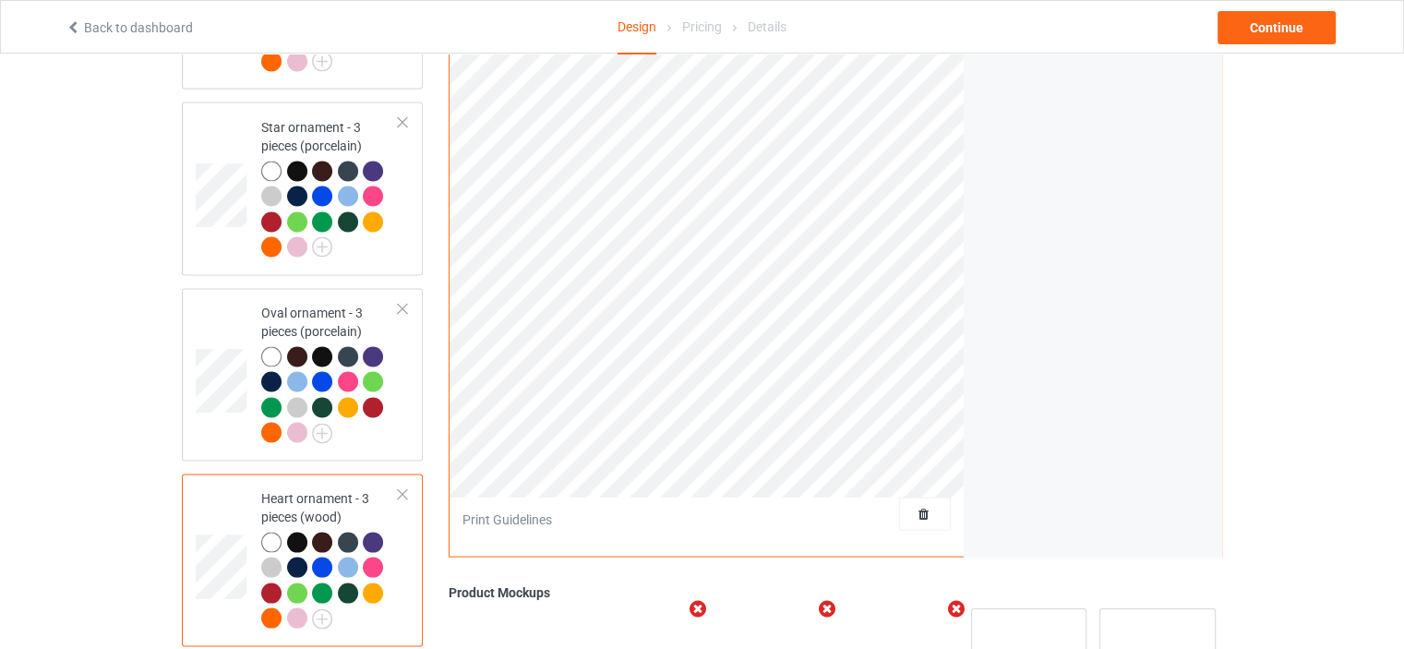
scroll to position [3322, 0]
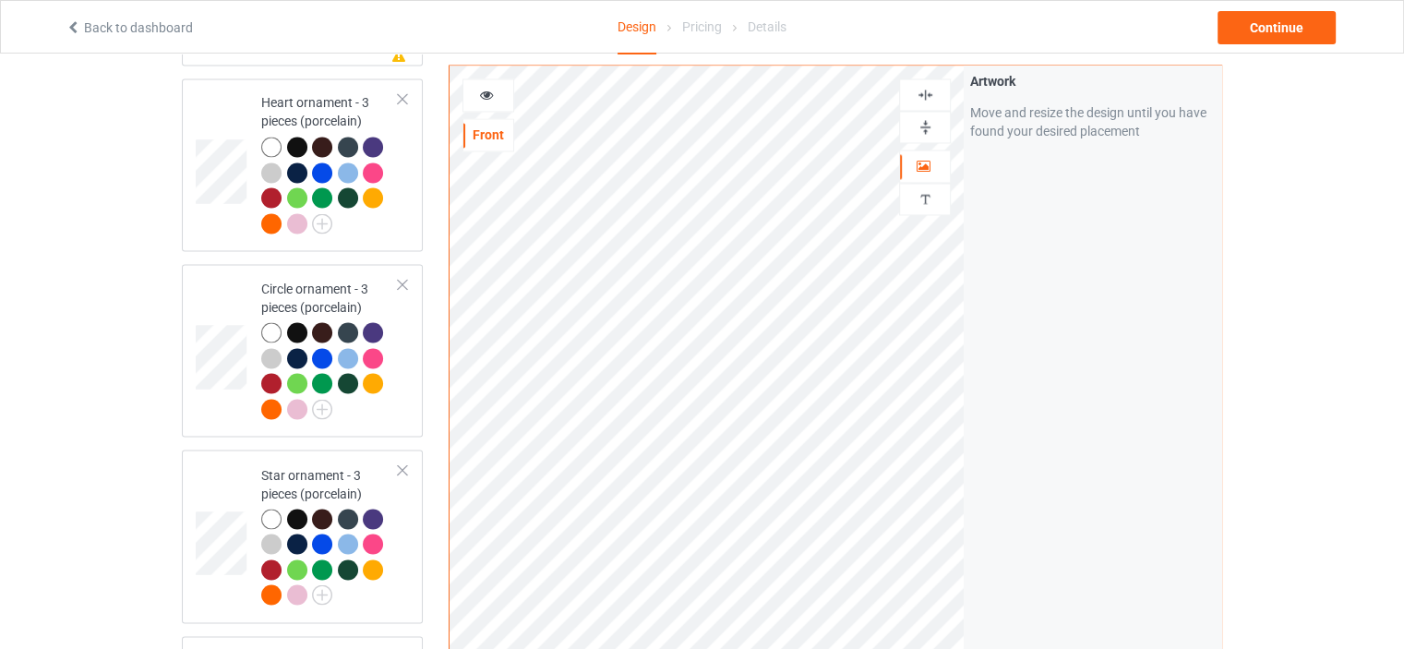
click at [922, 94] on img at bounding box center [925, 95] width 18 height 18
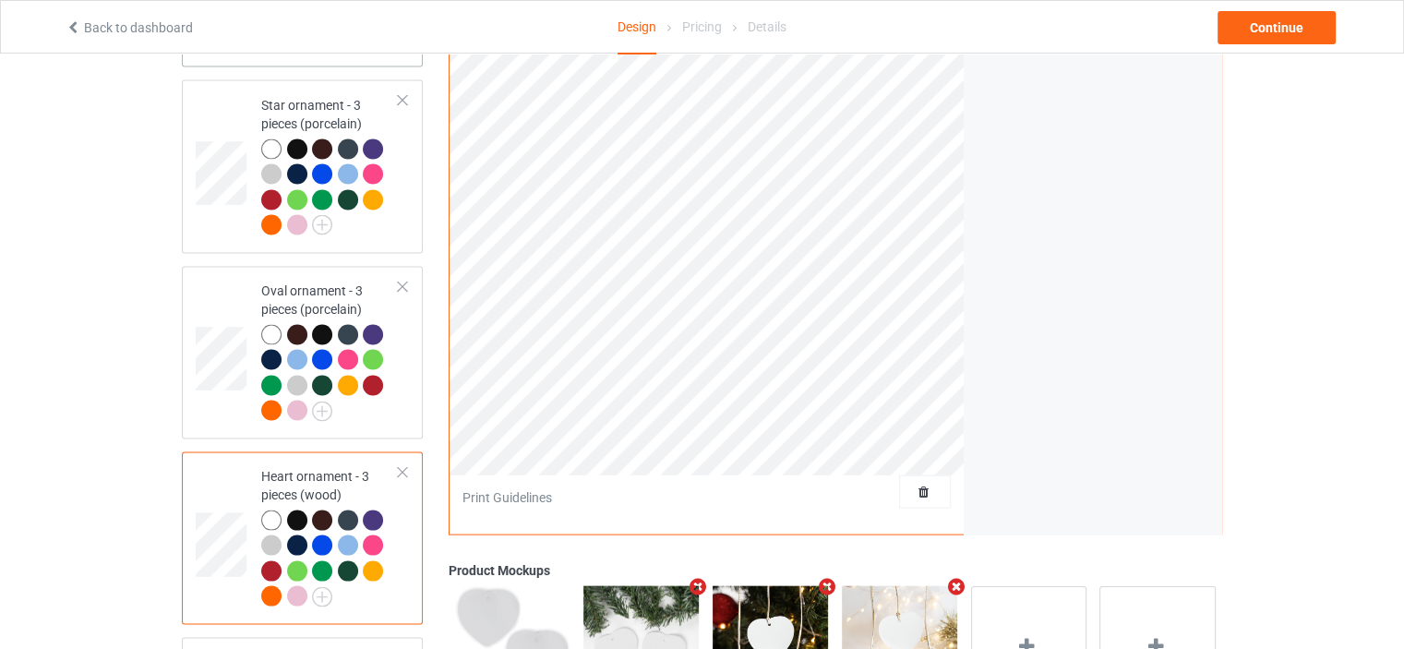
scroll to position [3944, 0]
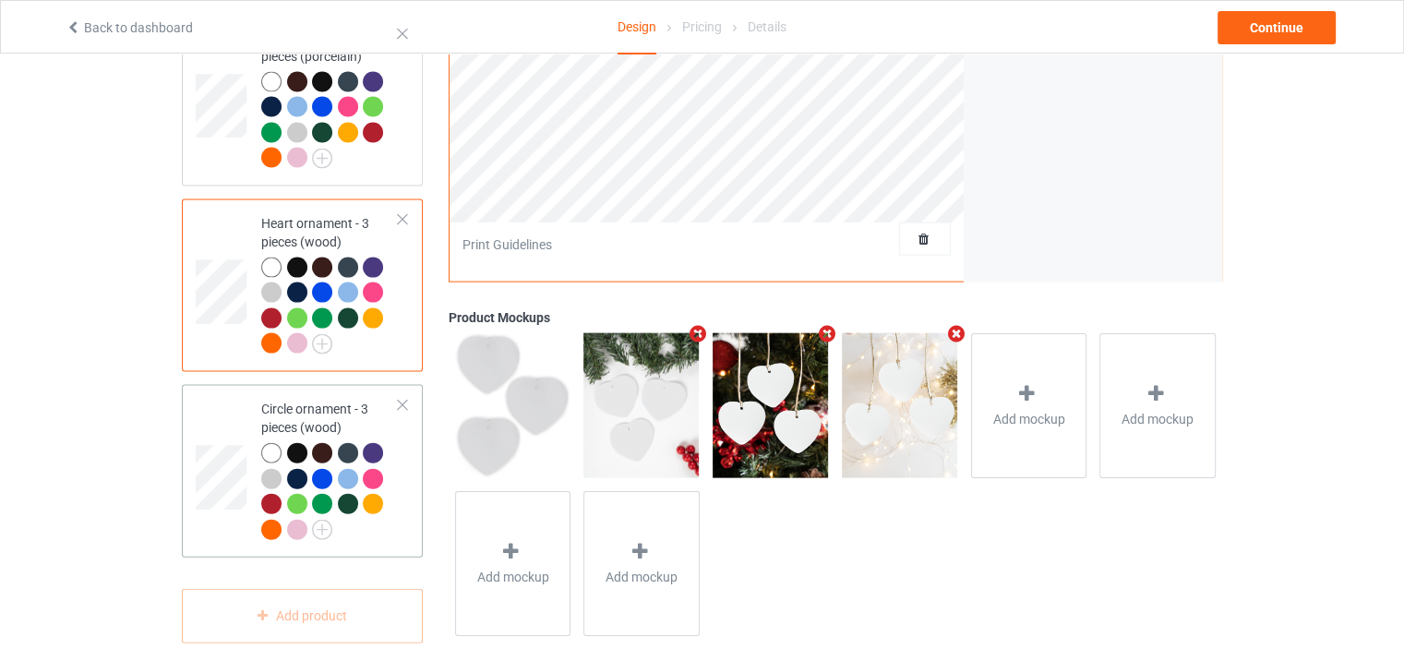
click at [321, 392] on td "Circle ornament - 3 pieces (wood)" at bounding box center [330, 471] width 158 height 158
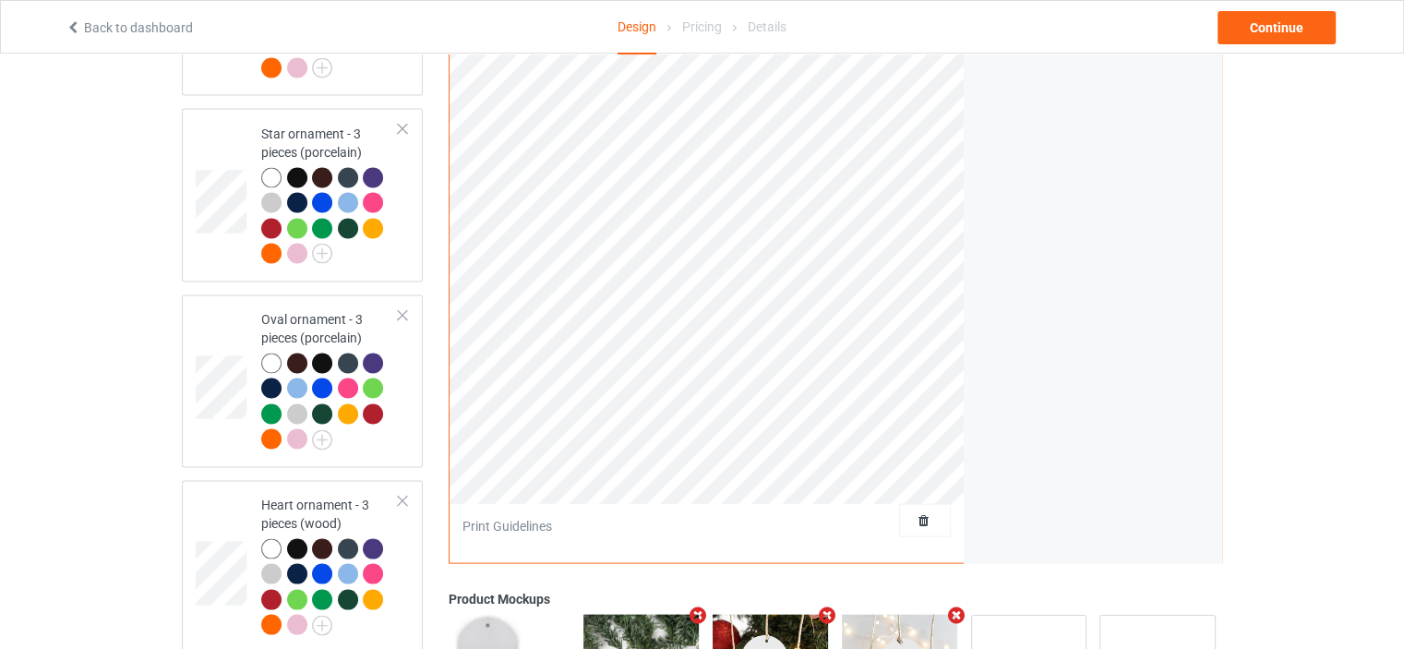
scroll to position [3390, 0]
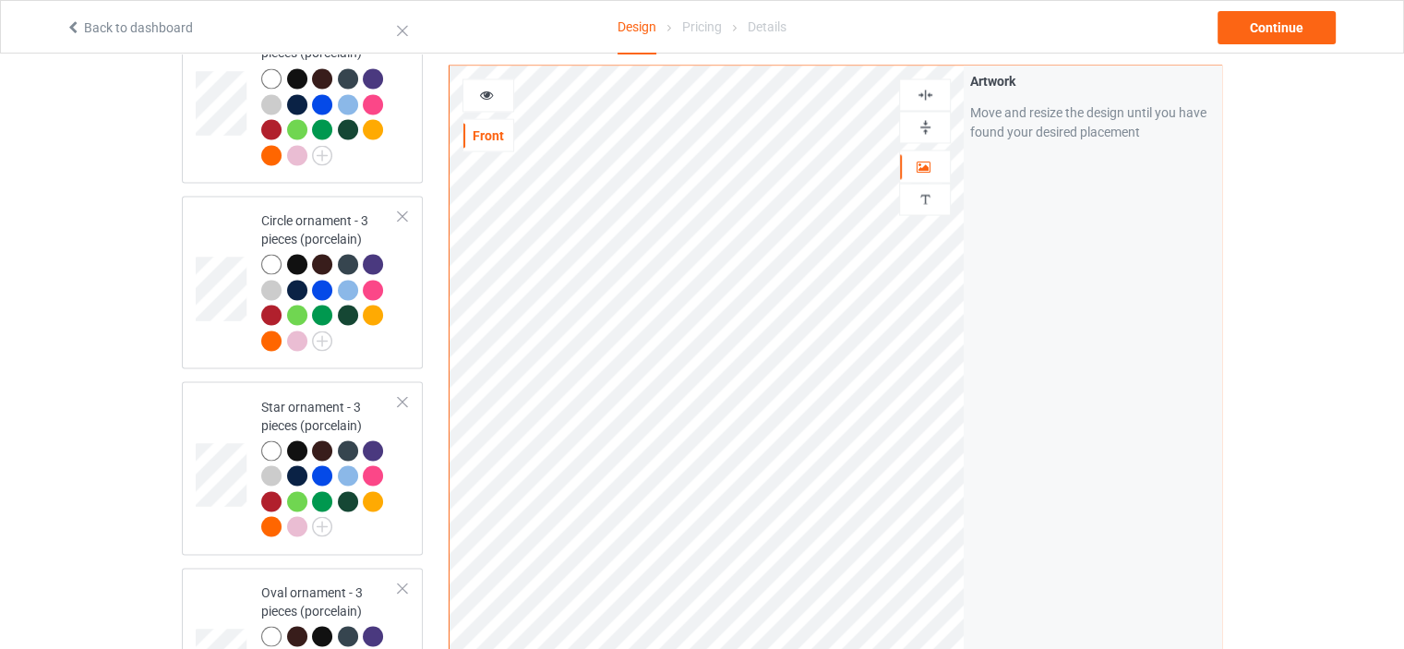
click at [924, 99] on img at bounding box center [925, 95] width 18 height 18
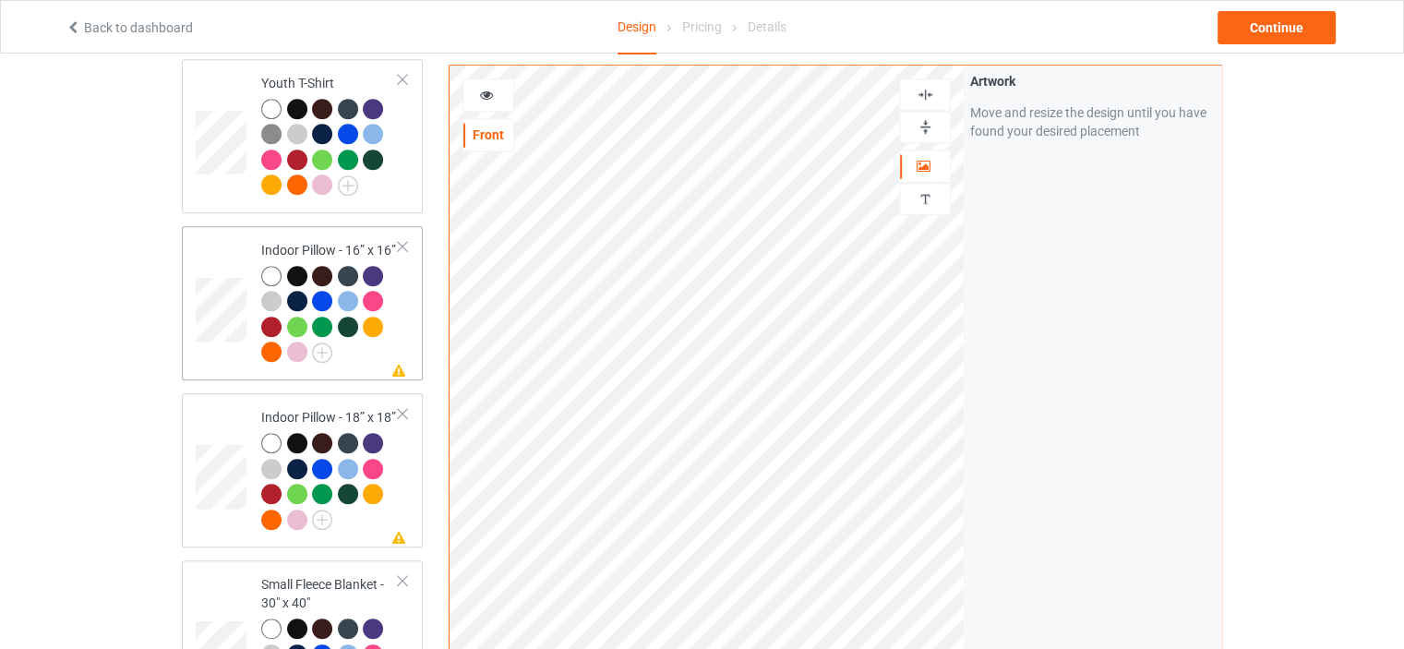
scroll to position [2006, 0]
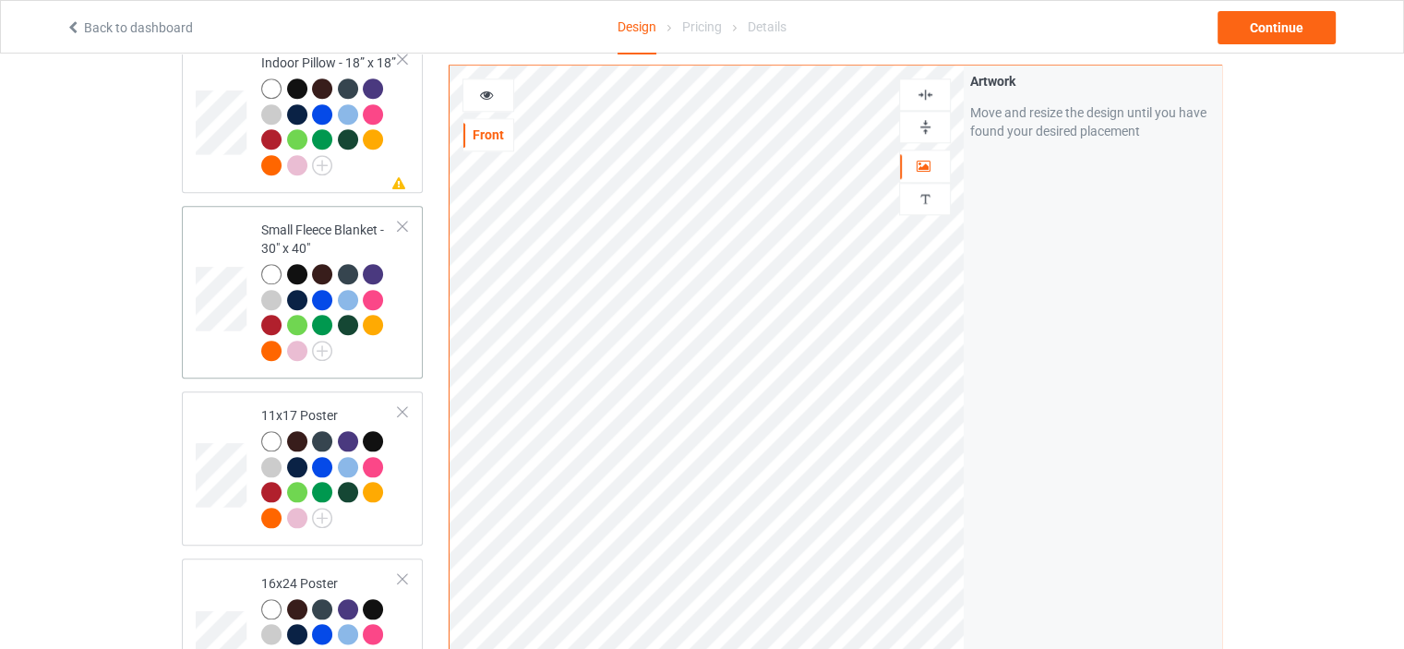
click at [292, 213] on td "Small Fleece Blanket - 30" x 40"" at bounding box center [330, 292] width 158 height 158
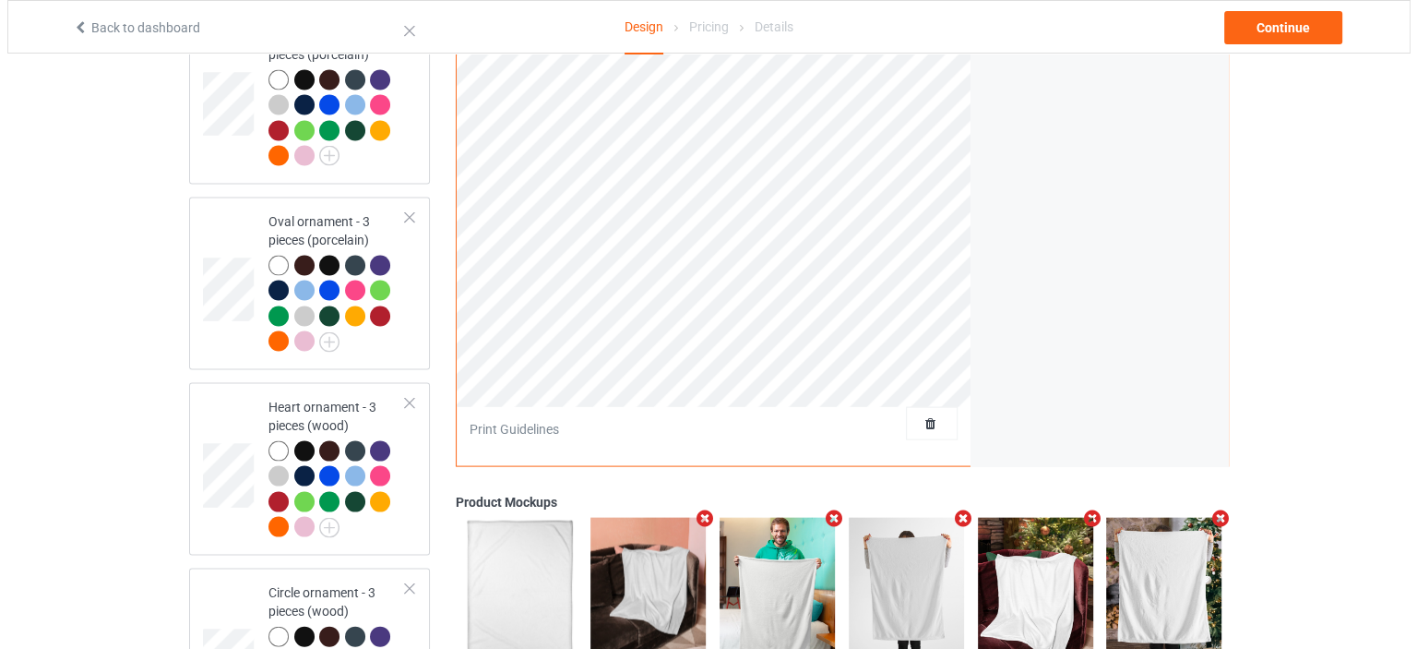
scroll to position [3944, 0]
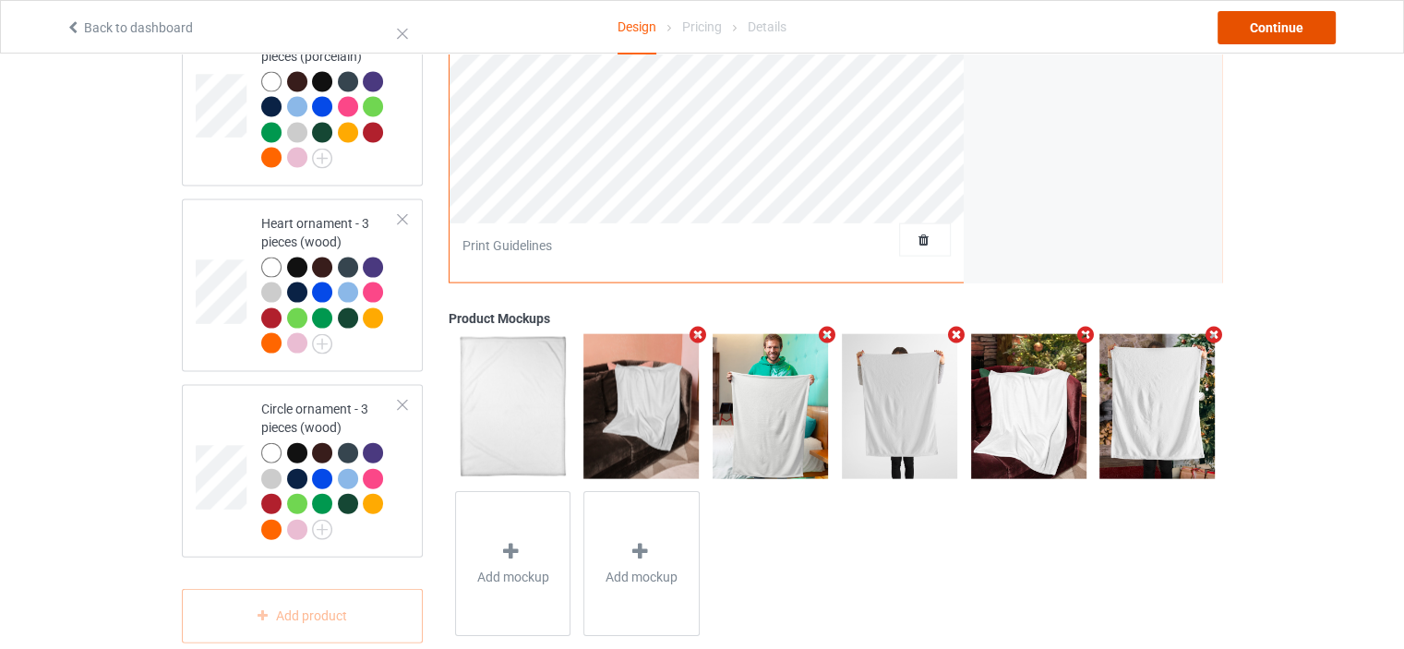
click at [1305, 35] on div "Continue" at bounding box center [1276, 27] width 118 height 33
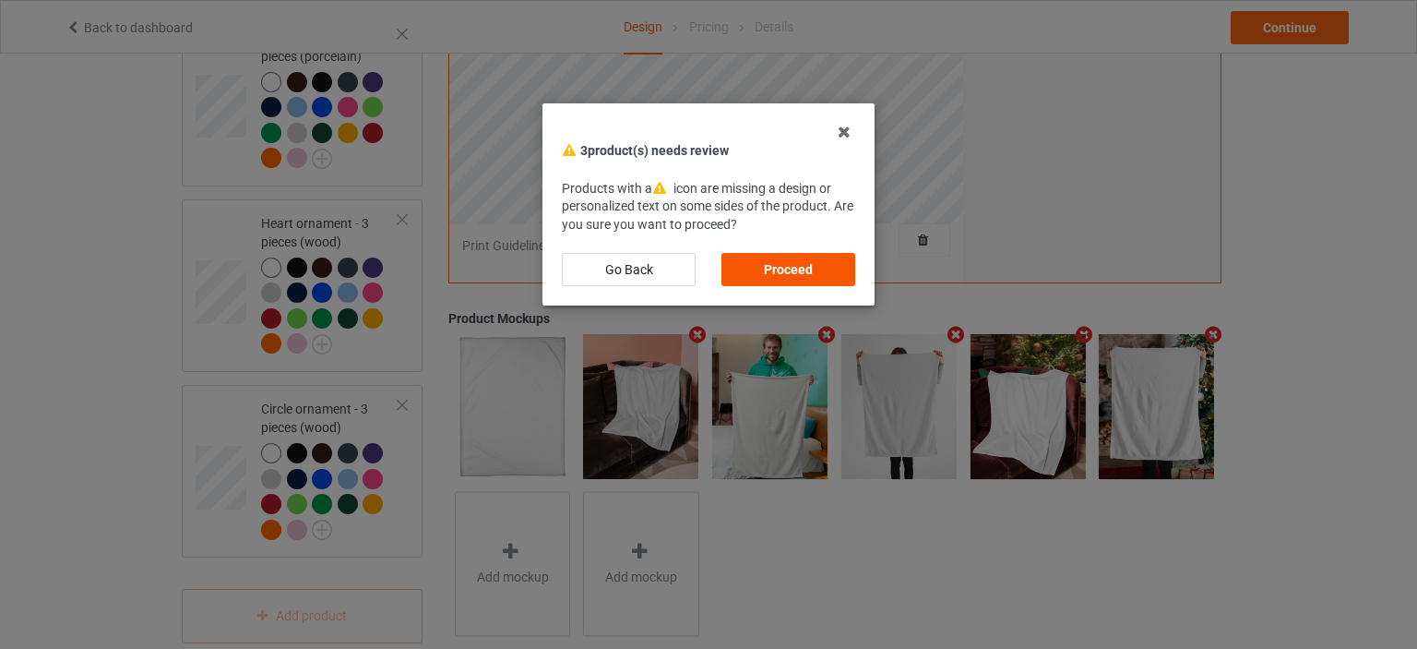
click at [819, 260] on div "Proceed" at bounding box center [789, 269] width 134 height 33
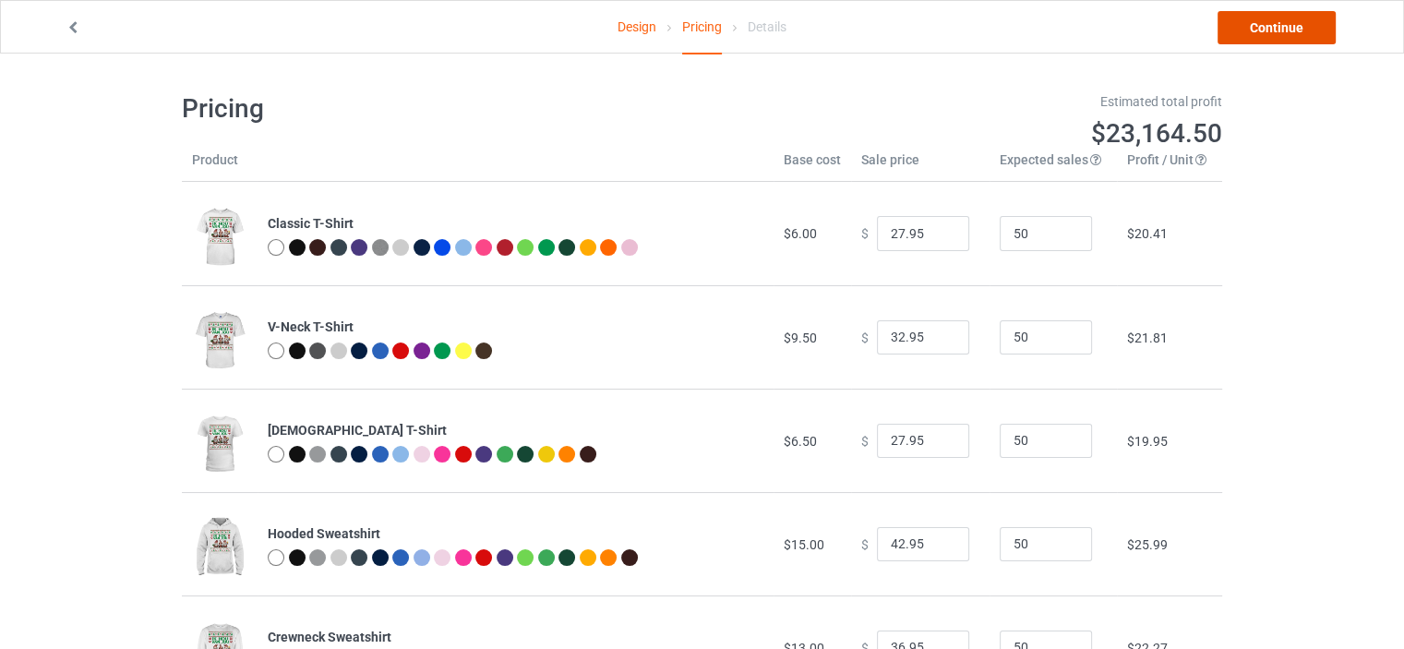
click at [1270, 24] on link "Continue" at bounding box center [1276, 27] width 118 height 33
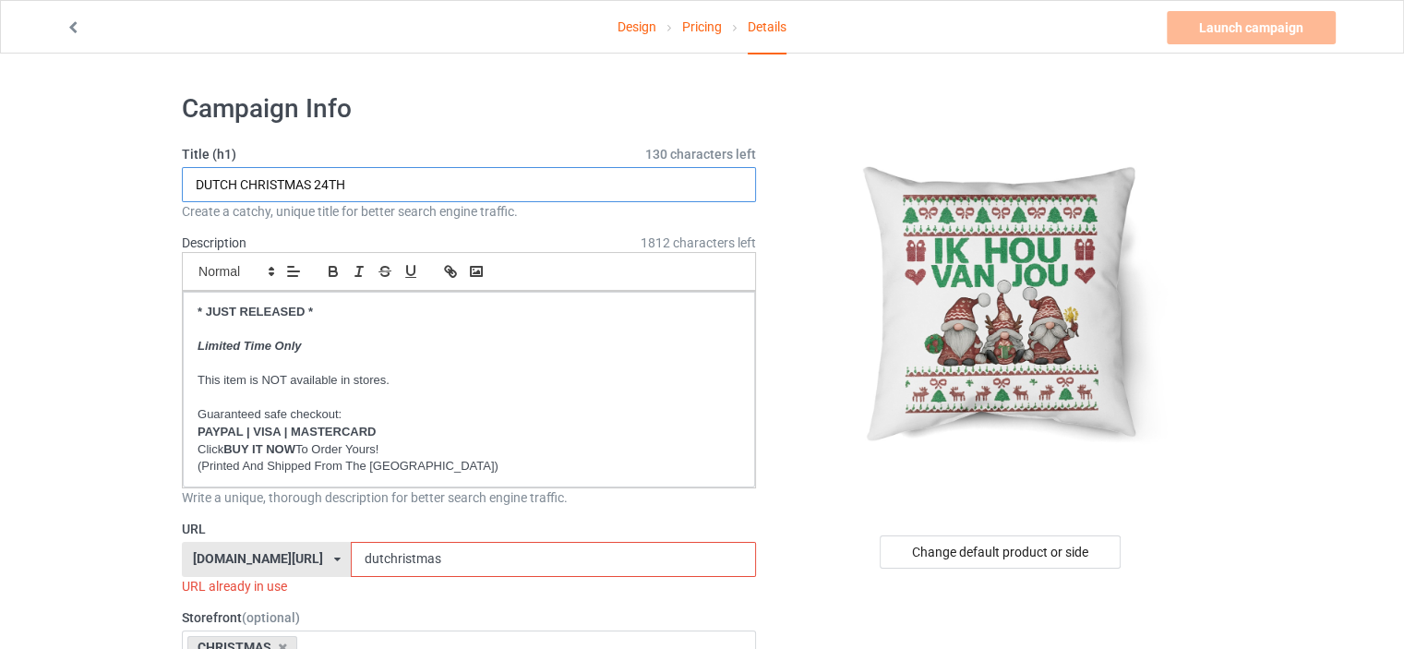
drag, startPoint x: 378, startPoint y: 182, endPoint x: 85, endPoint y: 182, distance: 293.4
paste input "I LOVE YOU IN NORWEGIAN JEG ELSKER DEG"
type input "I LOVE YOU IN NORWEGIAN JEG ELSKER DEG"
click at [1022, 544] on div "Change default product or side" at bounding box center [999, 551] width 241 height 33
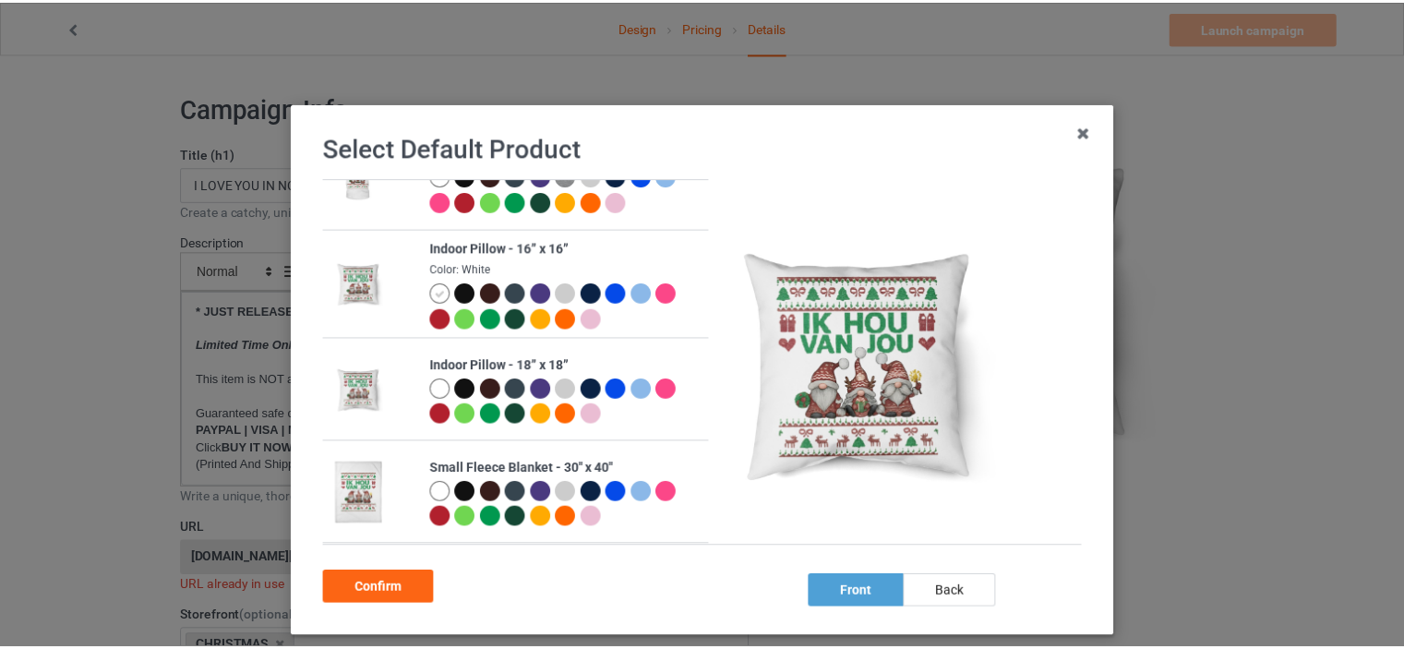
scroll to position [1015, 0]
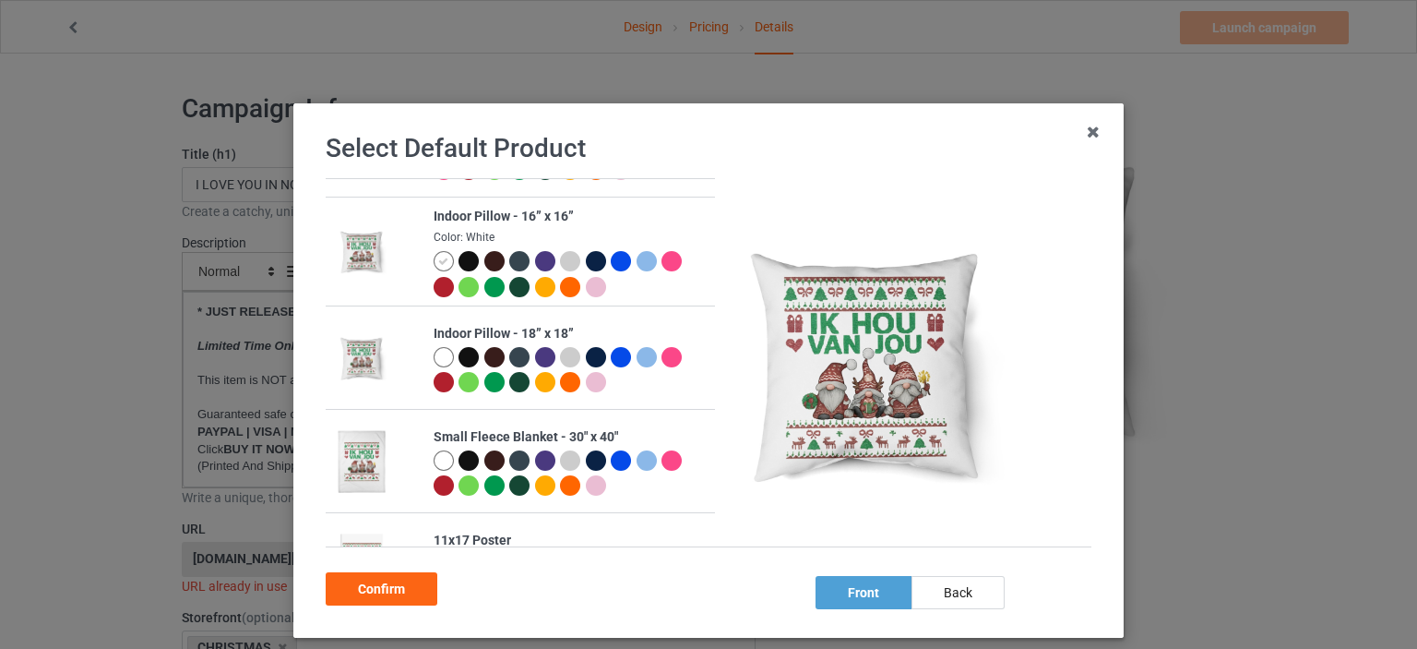
click at [463, 456] on div at bounding box center [469, 460] width 20 height 20
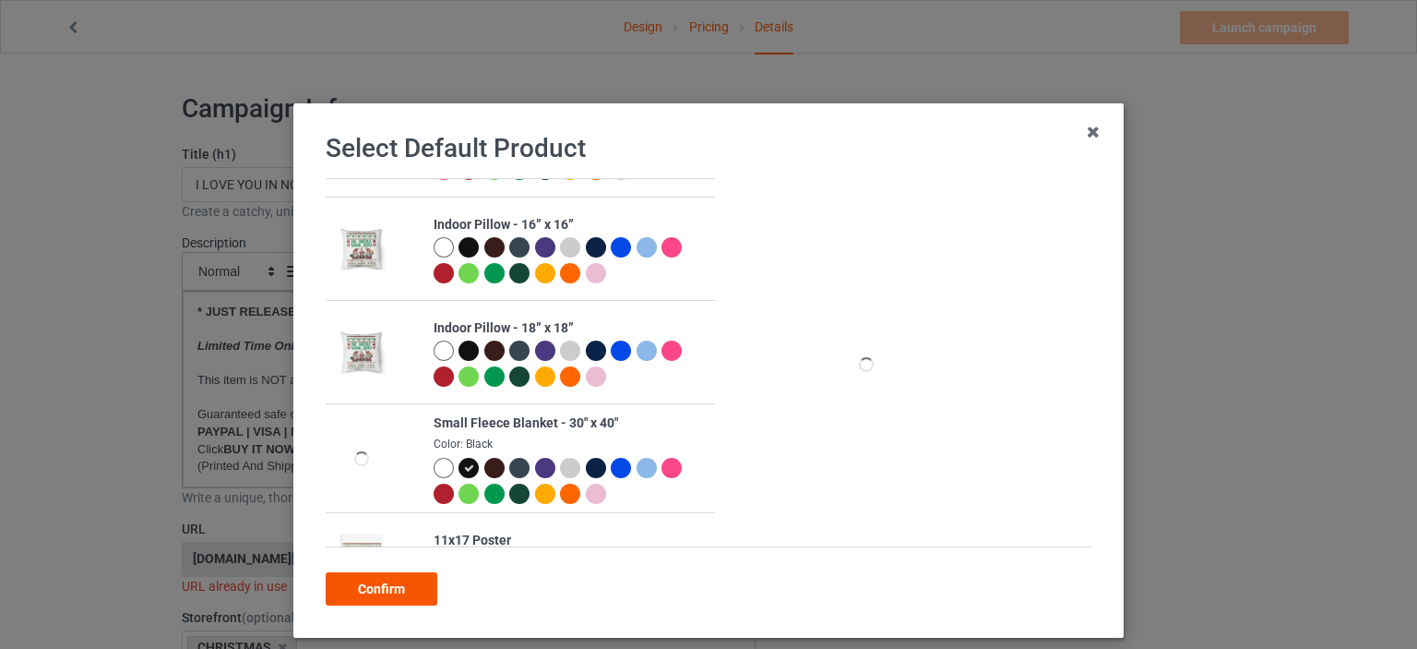
click at [376, 587] on div "Confirm" at bounding box center [382, 588] width 112 height 33
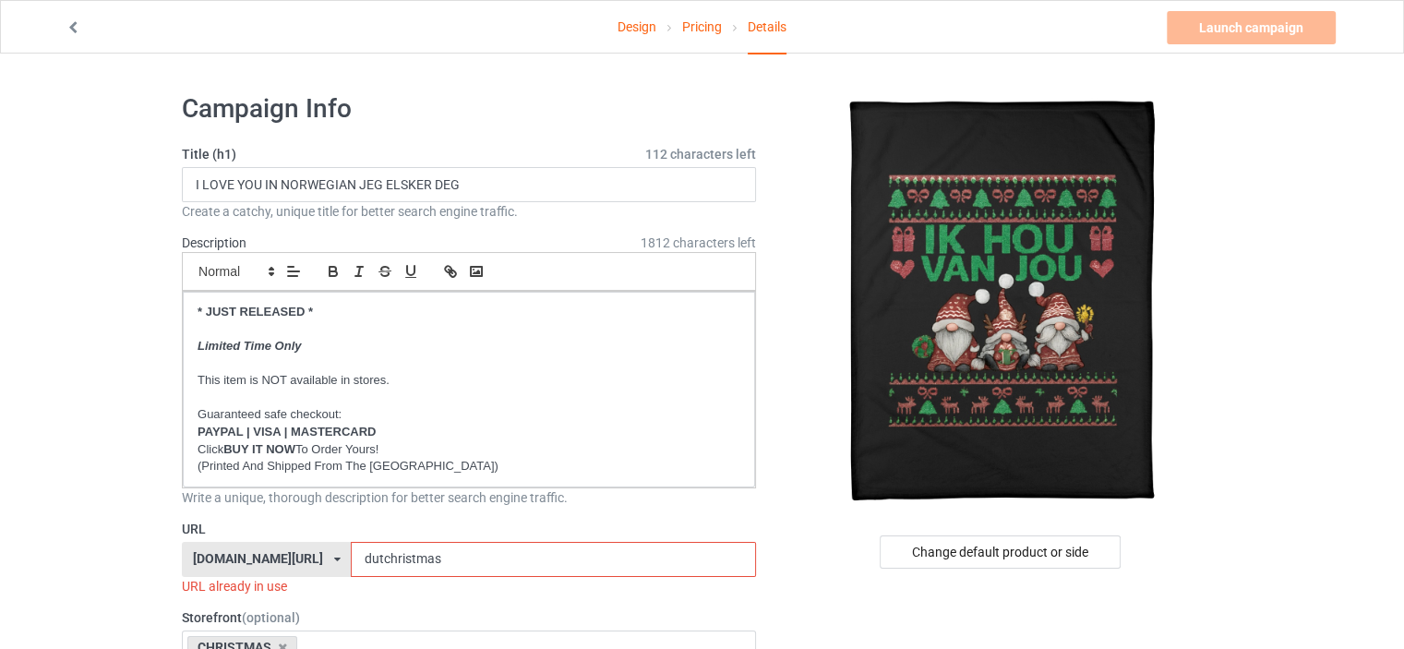
click at [631, 31] on link "Design" at bounding box center [636, 27] width 39 height 52
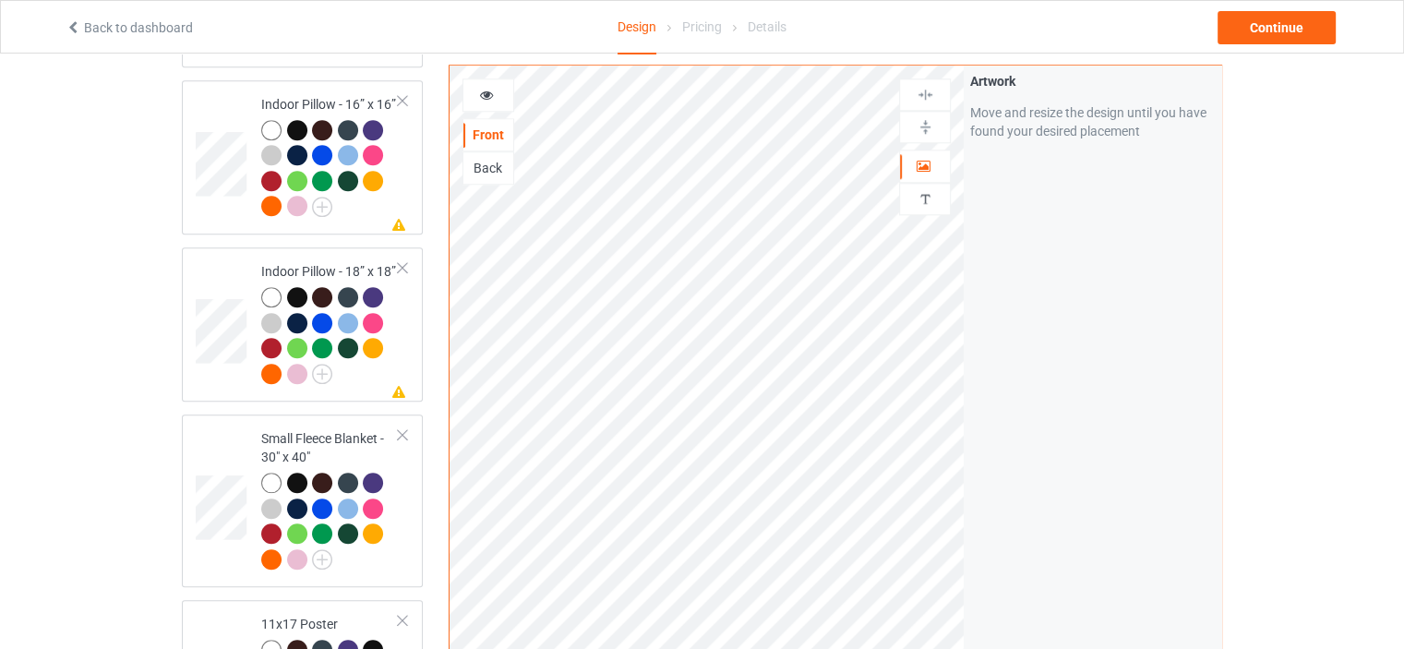
scroll to position [2030, 0]
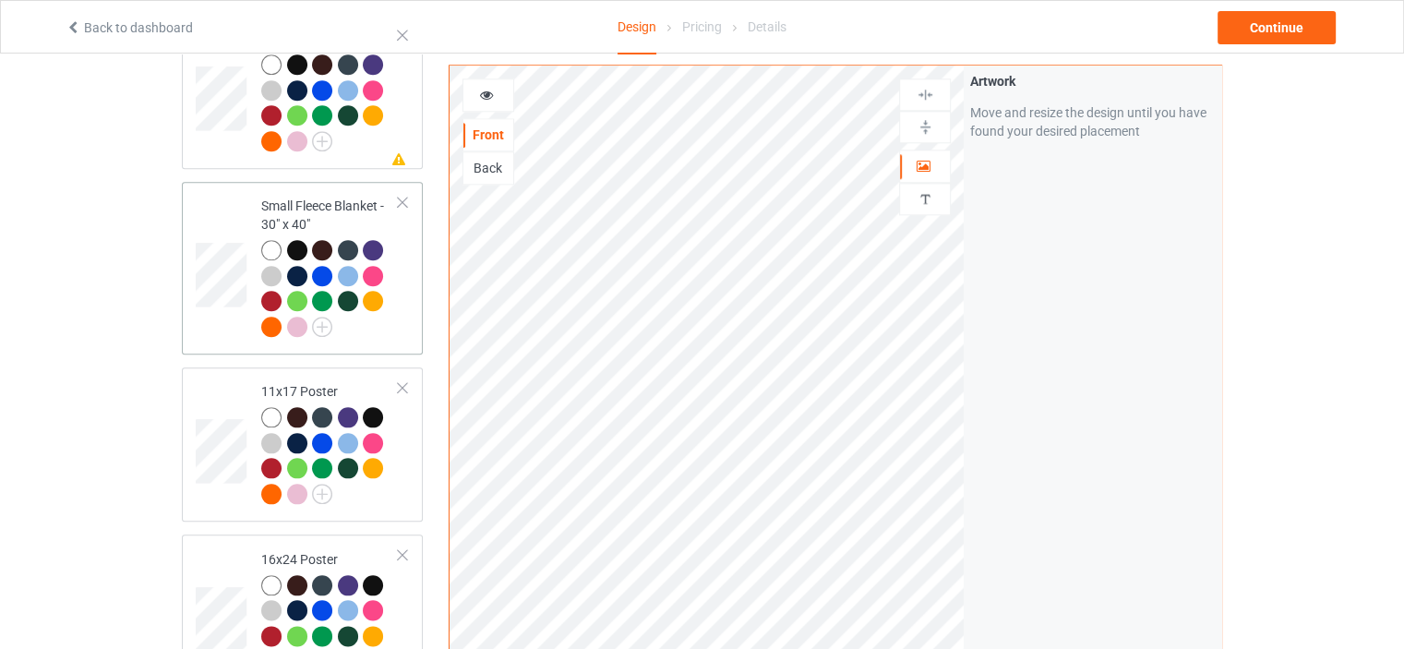
click at [343, 197] on div "Small Fleece Blanket - 30" x 40"" at bounding box center [329, 266] width 137 height 138
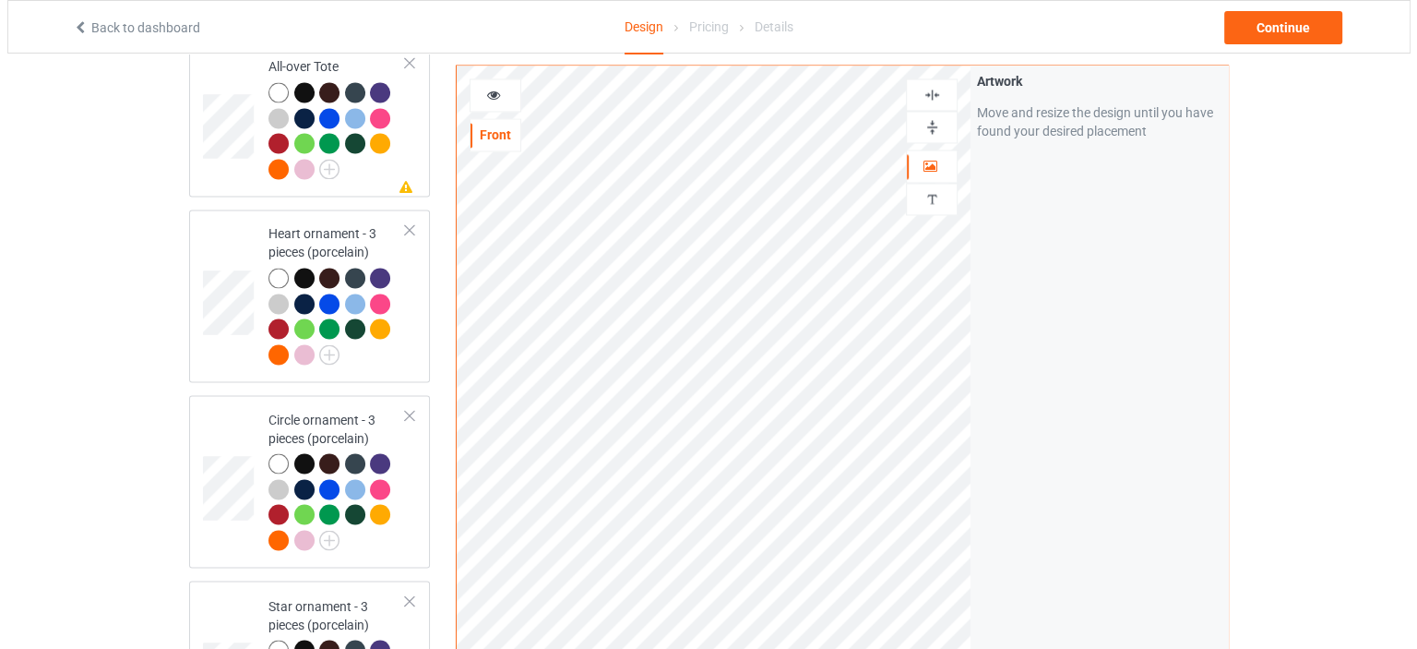
scroll to position [3113, 0]
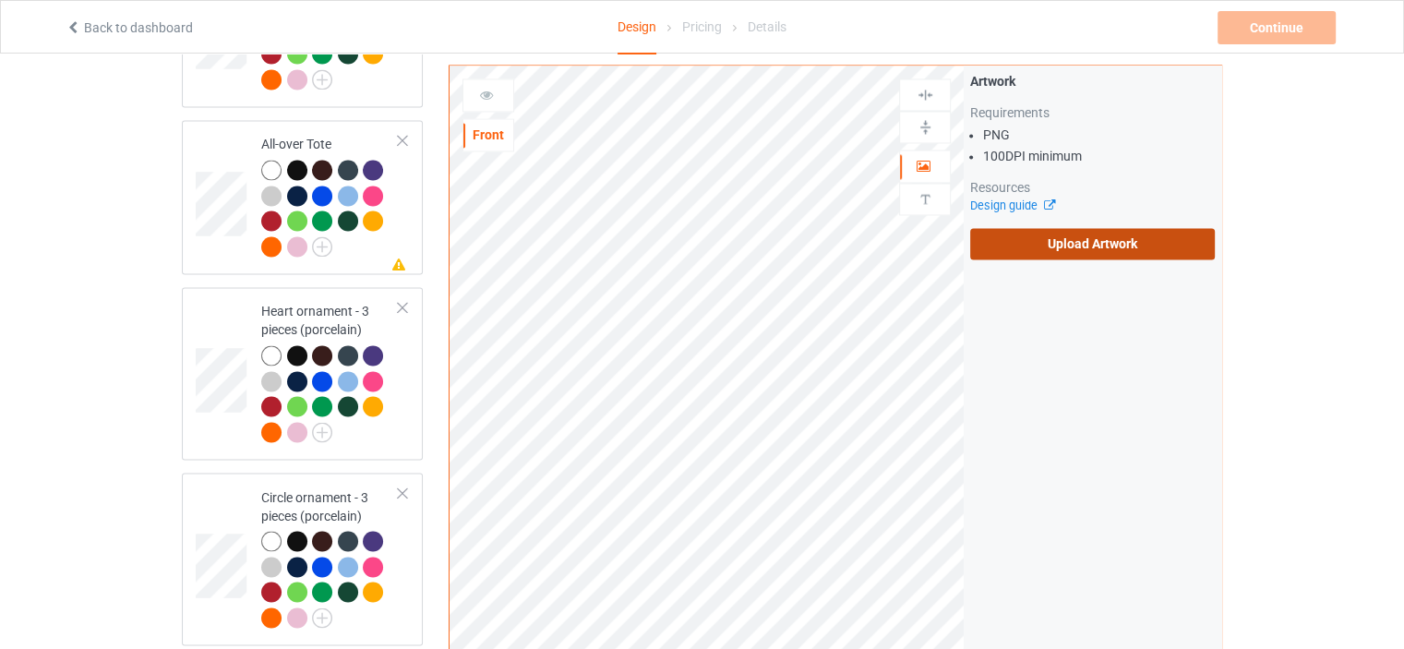
click at [1143, 245] on label "Upload Artwork" at bounding box center [1092, 243] width 245 height 31
click at [0, 0] on input "Upload Artwork" at bounding box center [0, 0] width 0 height 0
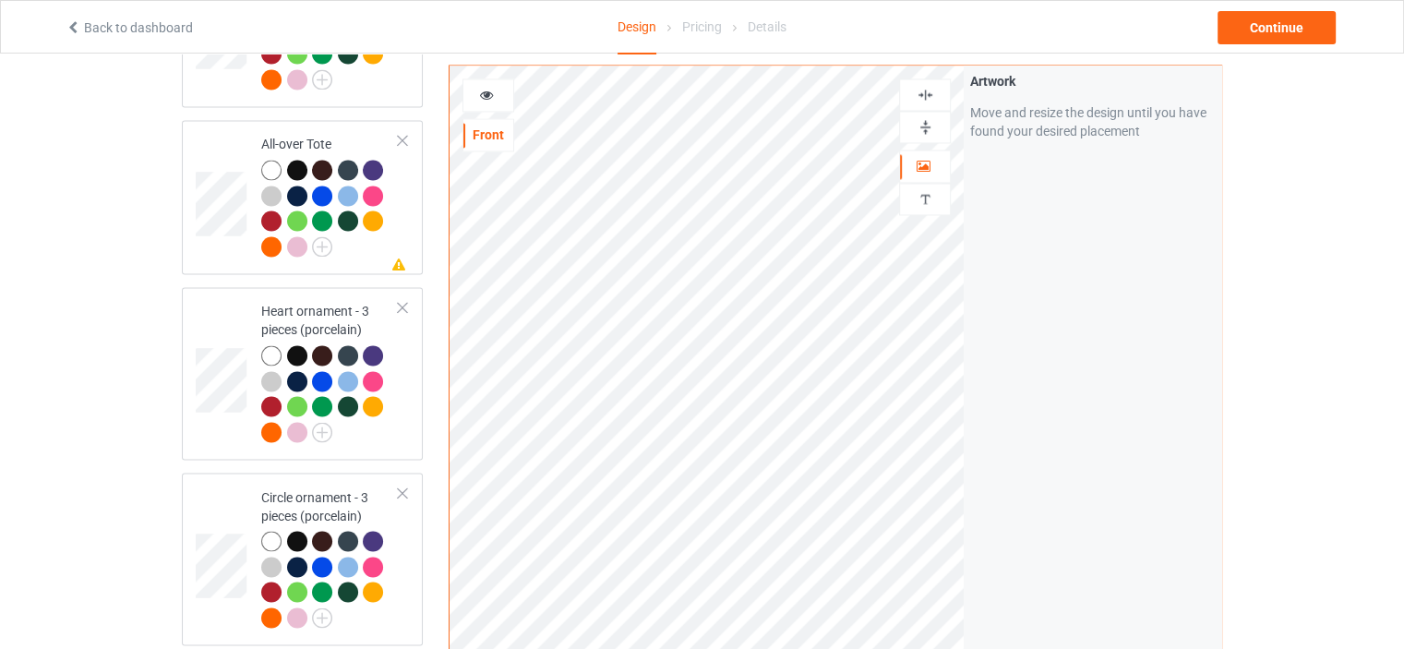
drag, startPoint x: 922, startPoint y: 130, endPoint x: 938, endPoint y: 84, distance: 48.7
click at [923, 128] on img at bounding box center [925, 127] width 18 height 18
click at [936, 86] on div at bounding box center [925, 95] width 50 height 18
click at [929, 127] on img at bounding box center [925, 127] width 18 height 18
click at [929, 99] on img at bounding box center [925, 95] width 18 height 18
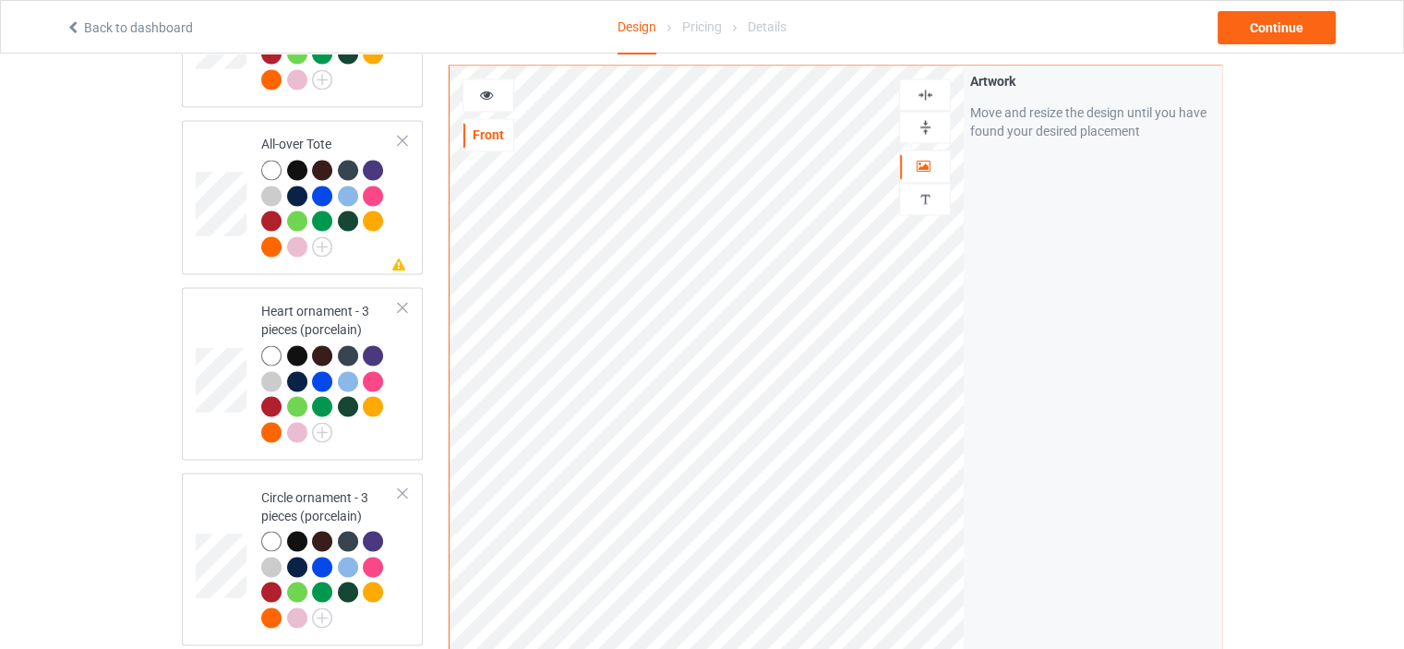
click at [488, 94] on icon at bounding box center [487, 92] width 16 height 13
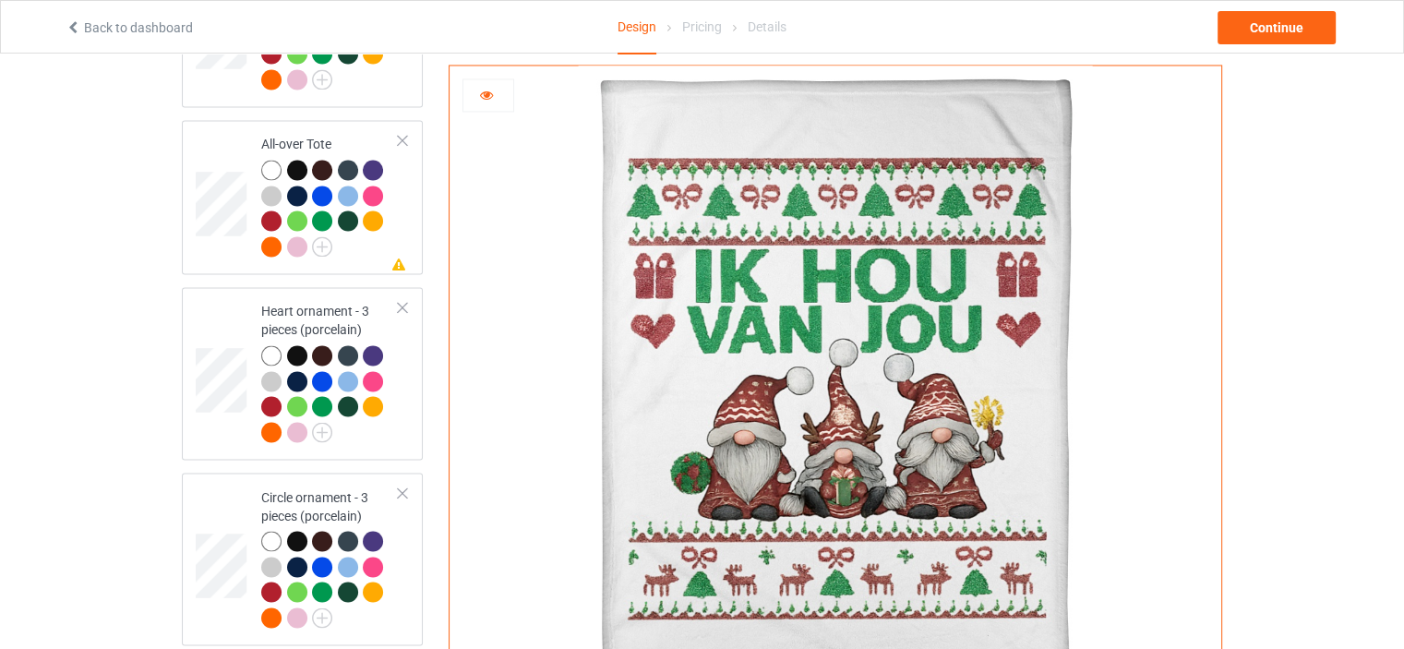
click at [495, 90] on div at bounding box center [488, 95] width 50 height 18
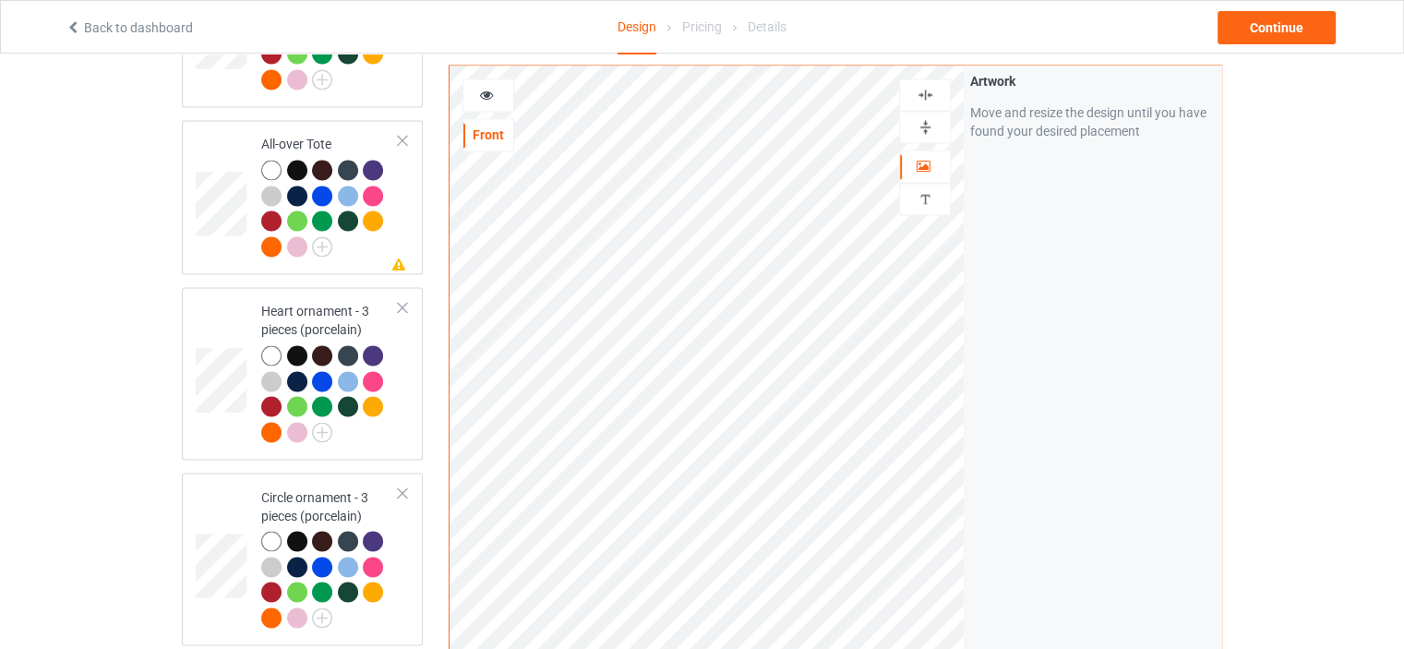
click at [931, 128] on img at bounding box center [925, 127] width 18 height 18
click at [930, 101] on img at bounding box center [925, 95] width 18 height 18
click at [495, 95] on div at bounding box center [488, 95] width 50 height 18
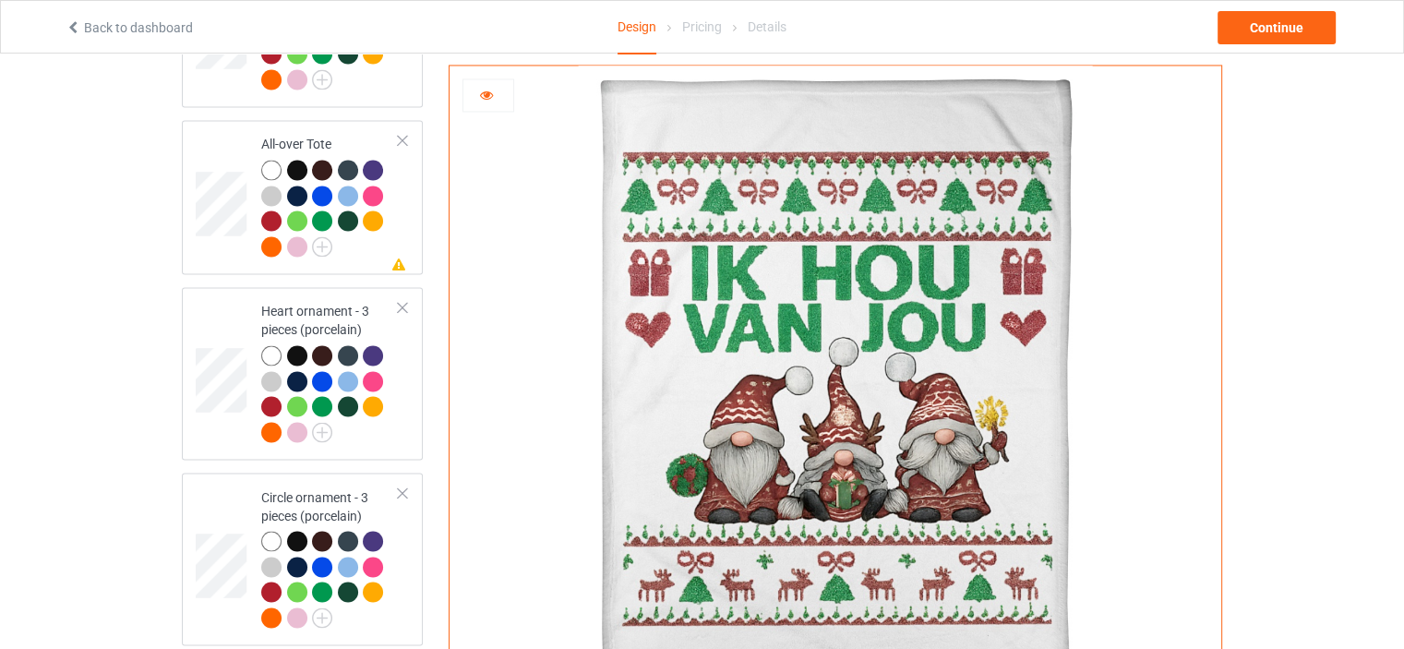
click at [496, 92] on div at bounding box center [488, 95] width 50 height 18
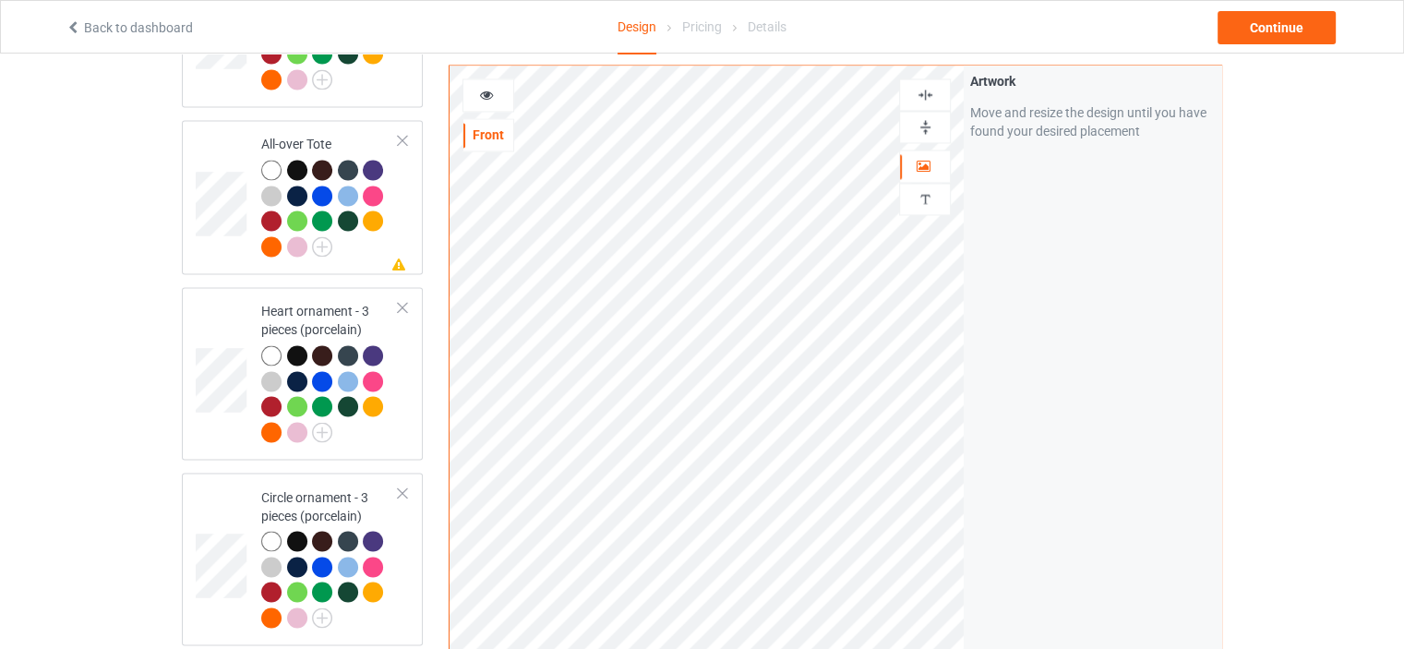
click at [925, 122] on img at bounding box center [925, 127] width 18 height 18
click at [927, 97] on img at bounding box center [925, 95] width 18 height 18
click at [477, 92] on div at bounding box center [488, 95] width 50 height 18
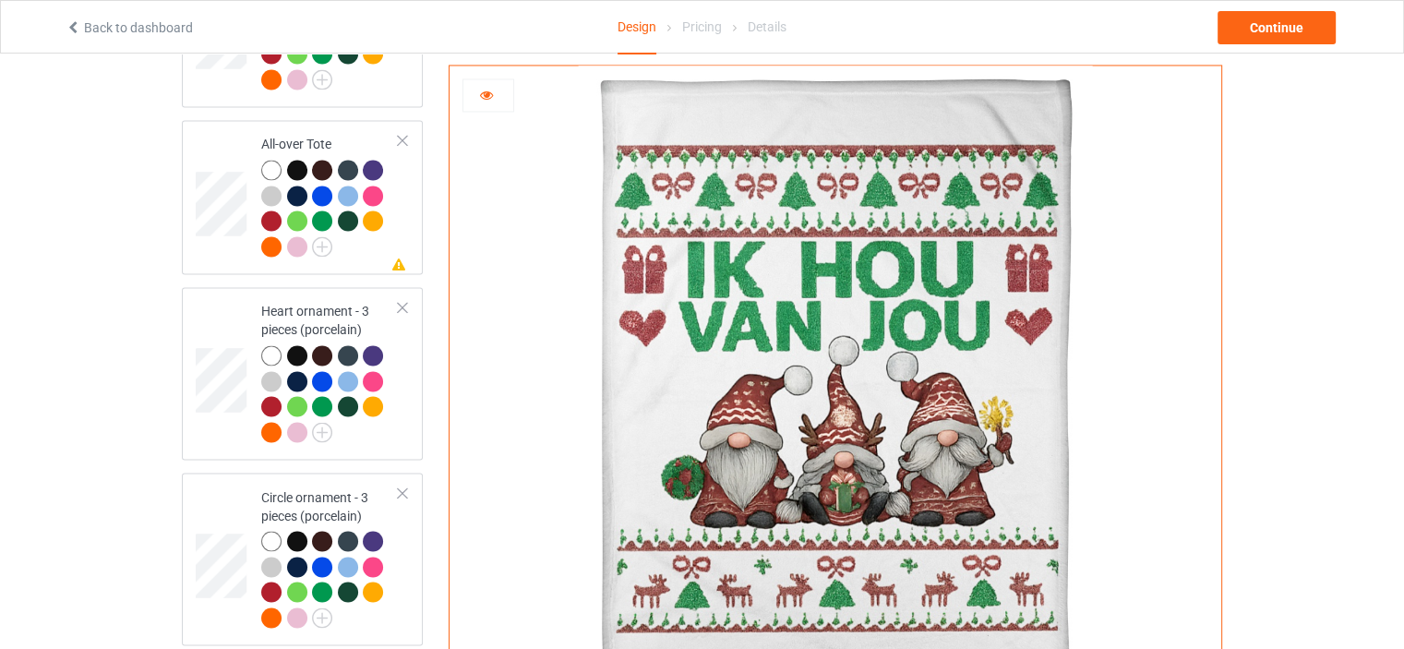
click at [492, 90] on icon at bounding box center [487, 92] width 16 height 13
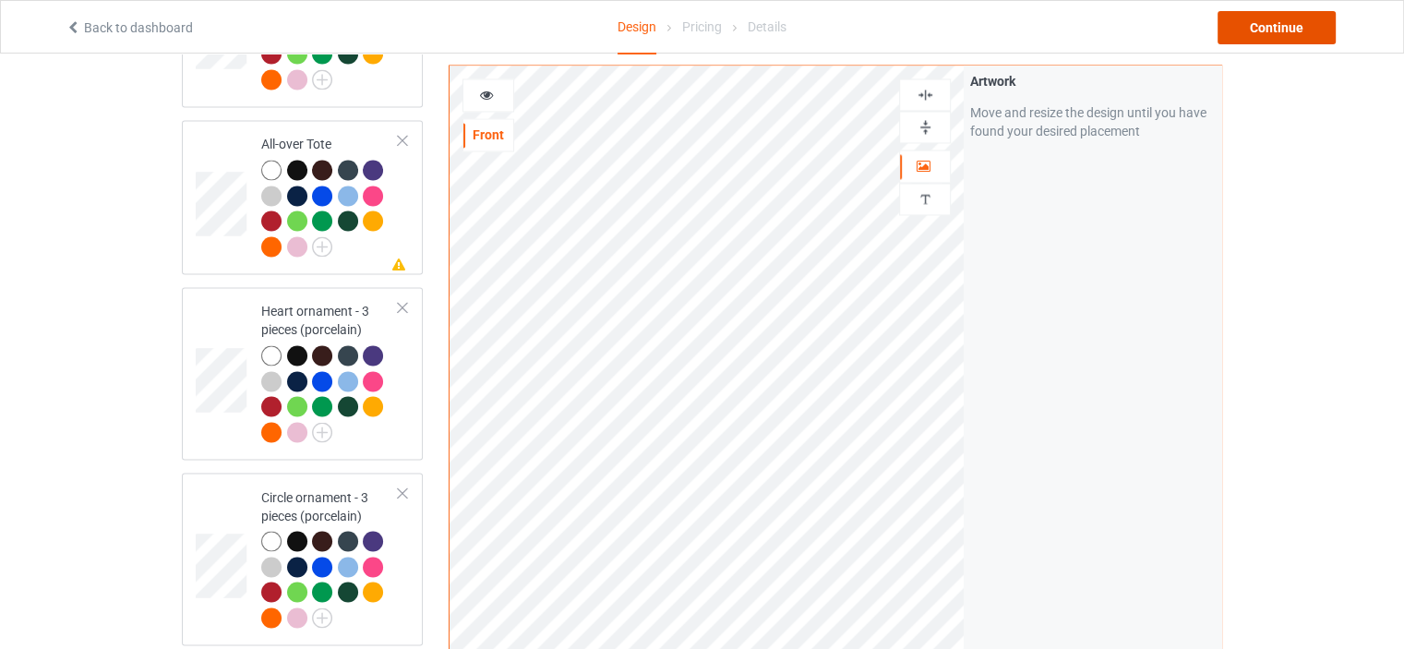
click at [1306, 31] on div "Continue" at bounding box center [1276, 27] width 118 height 33
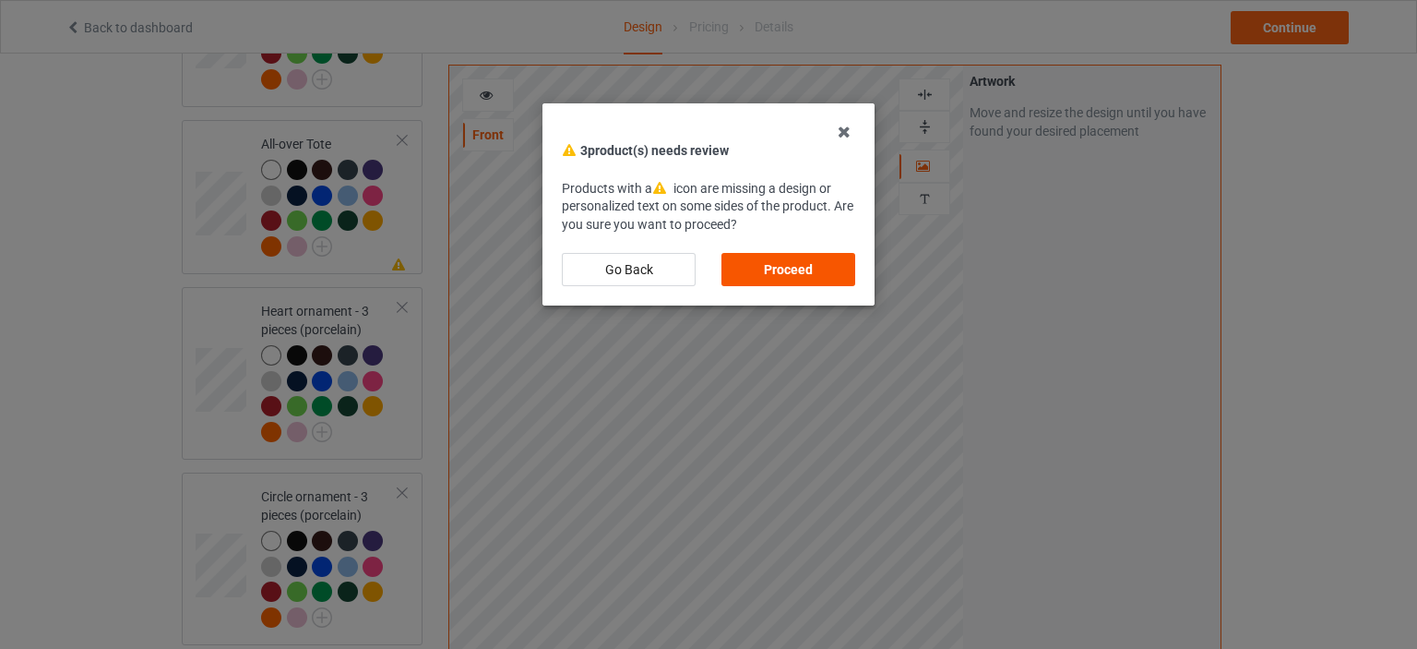
click at [773, 272] on div "Proceed" at bounding box center [789, 269] width 134 height 33
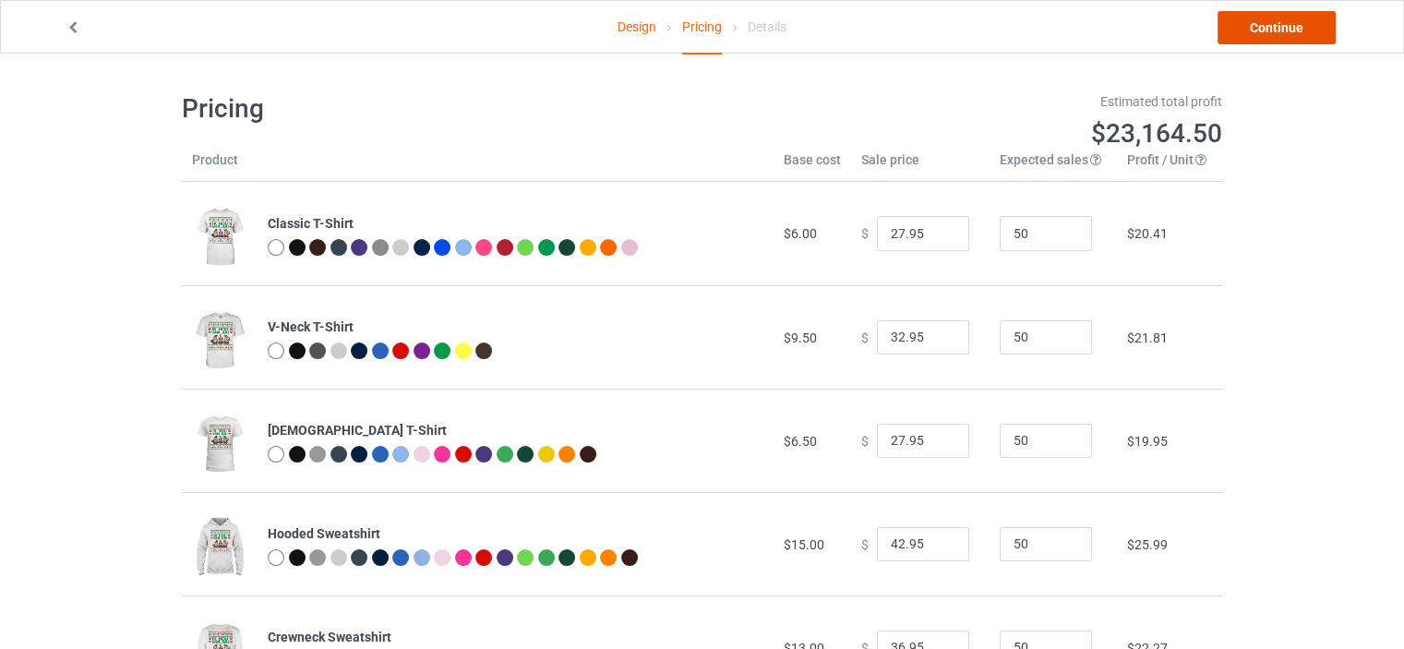
click at [1286, 23] on link "Continue" at bounding box center [1276, 27] width 118 height 33
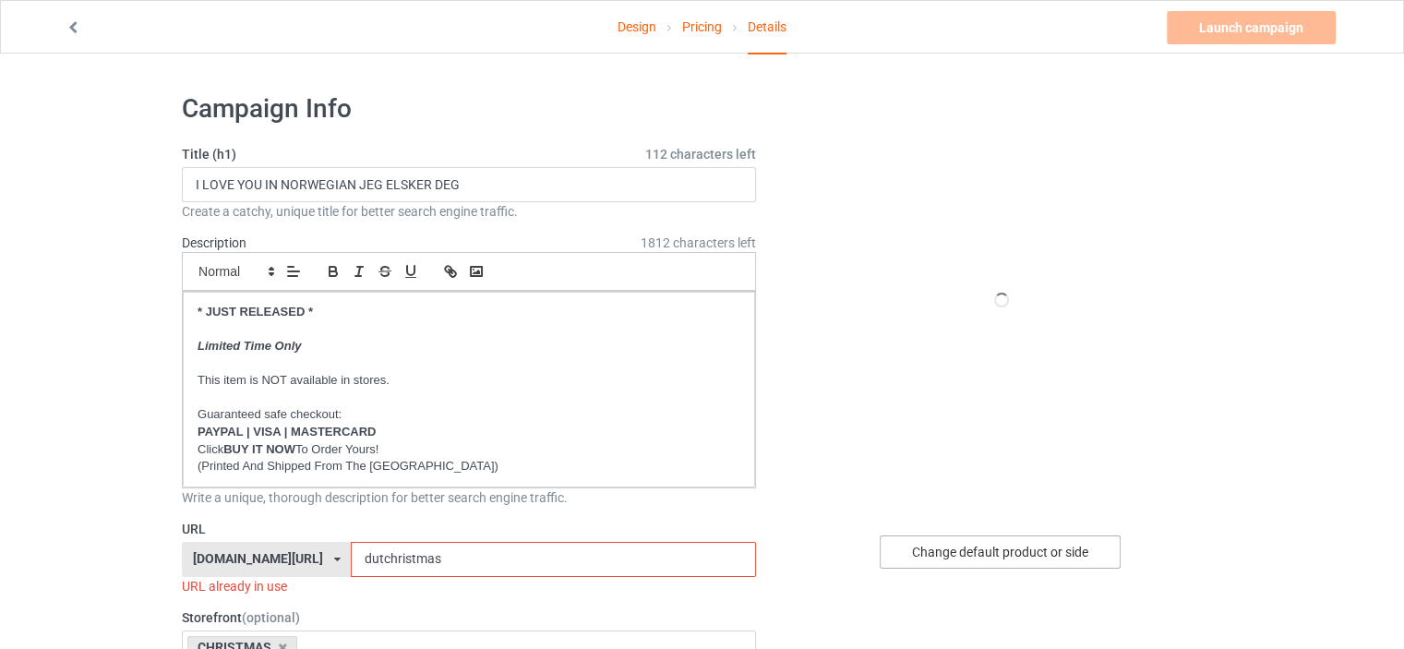
click at [1018, 544] on div "Change default product or side" at bounding box center [999, 551] width 241 height 33
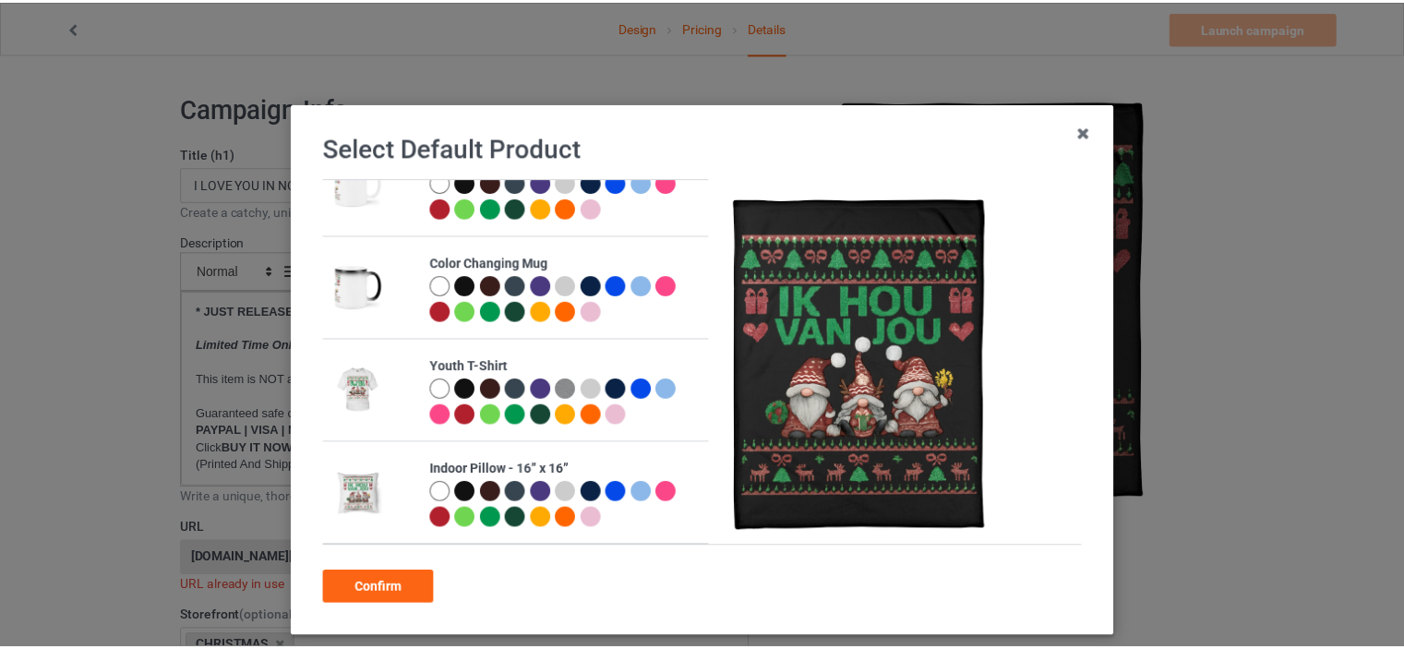
scroll to position [554, 0]
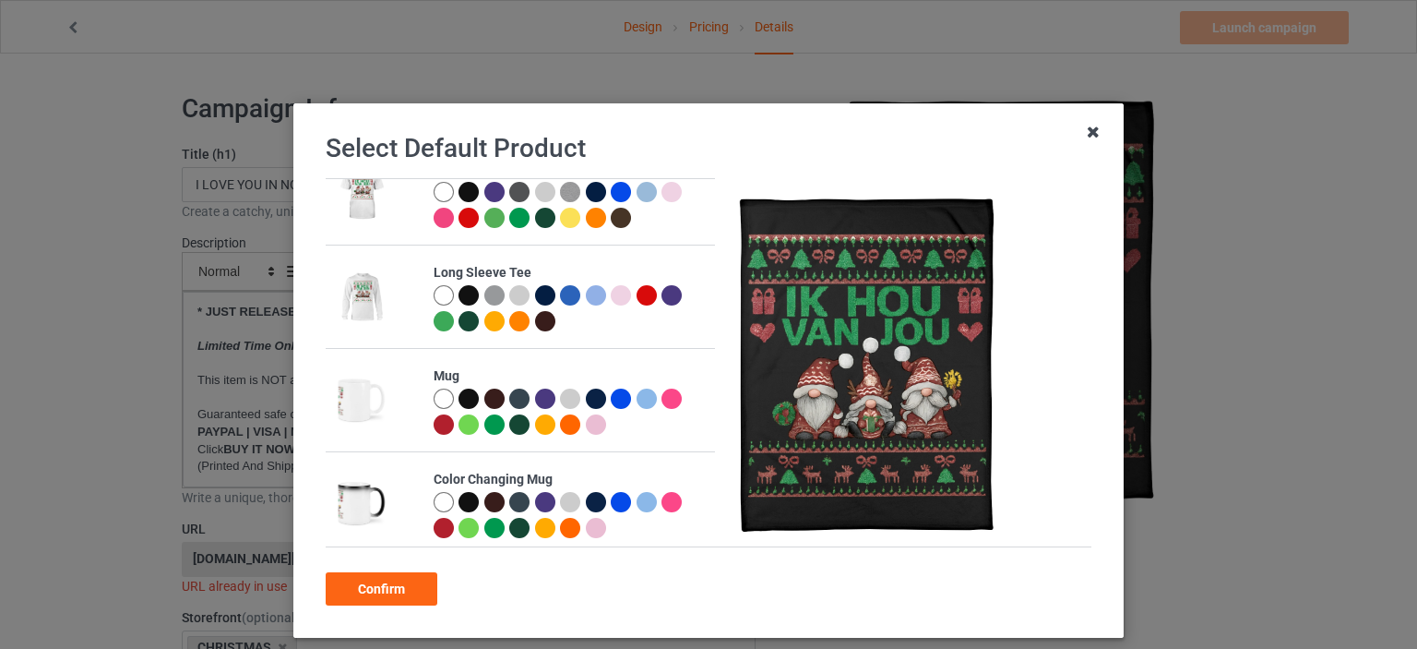
click at [1081, 133] on icon at bounding box center [1094, 132] width 30 height 30
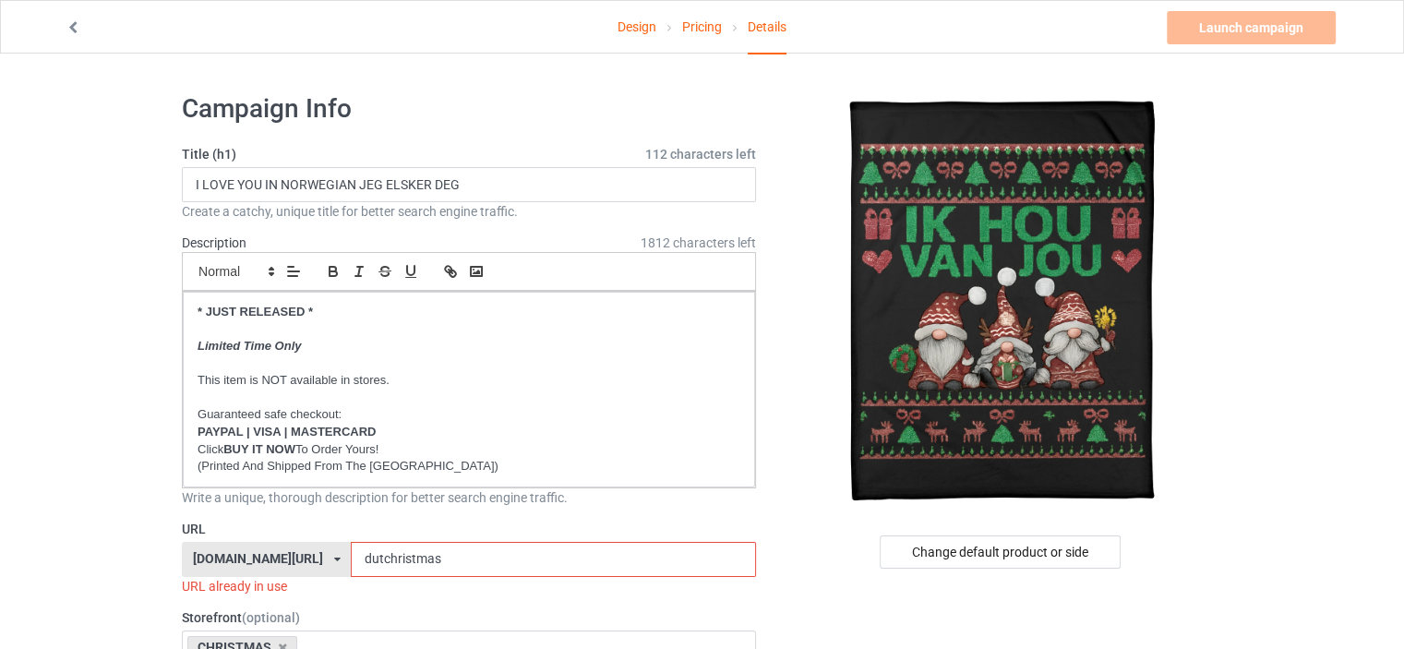
click at [627, 21] on link "Design" at bounding box center [636, 27] width 39 height 52
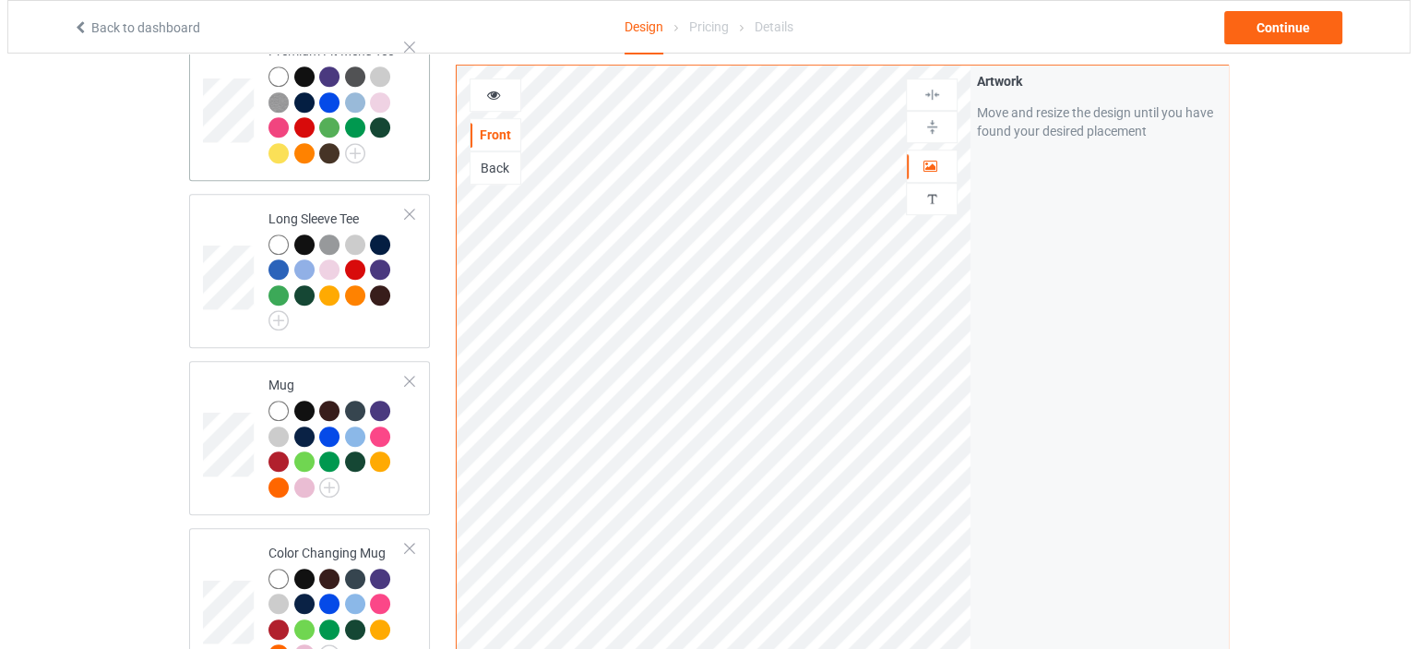
scroll to position [1107, 0]
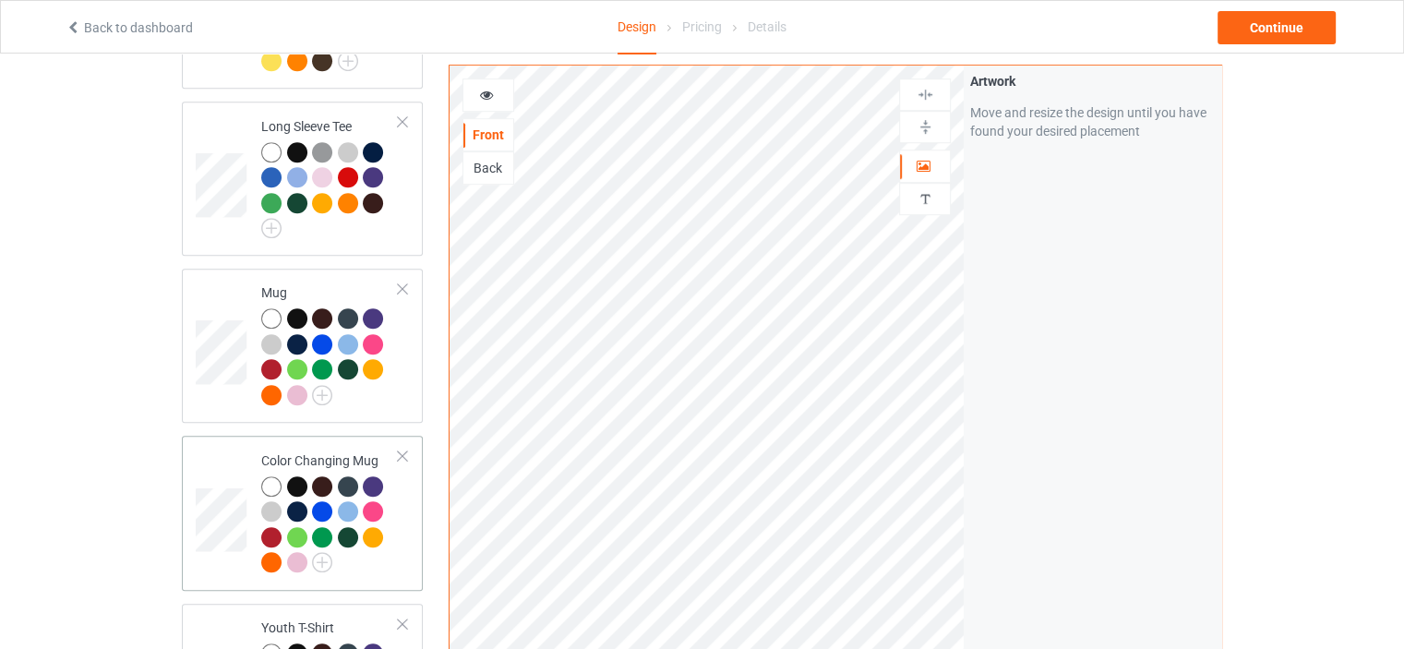
click at [319, 451] on div "Color Changing Mug" at bounding box center [329, 511] width 137 height 120
click at [924, 129] on img at bounding box center [925, 127] width 18 height 18
click at [1307, 30] on div "Continue" at bounding box center [1276, 27] width 118 height 33
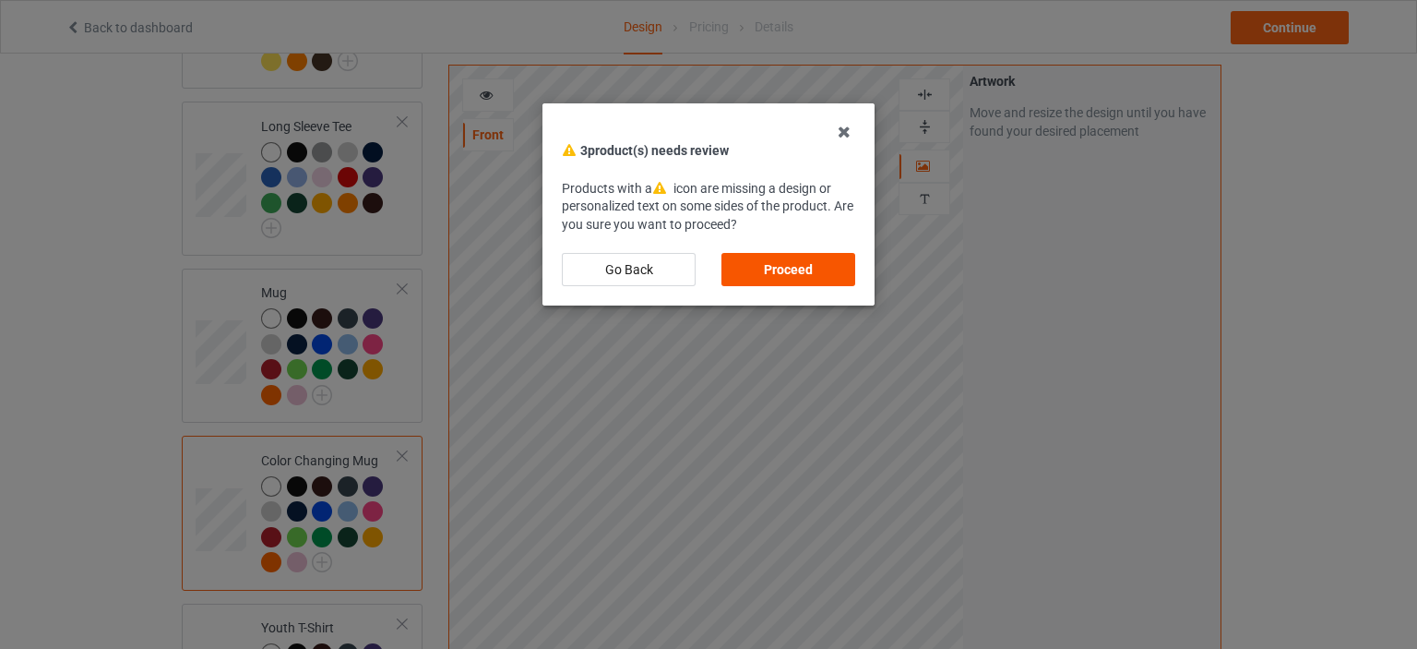
click at [819, 264] on div "Proceed" at bounding box center [789, 269] width 134 height 33
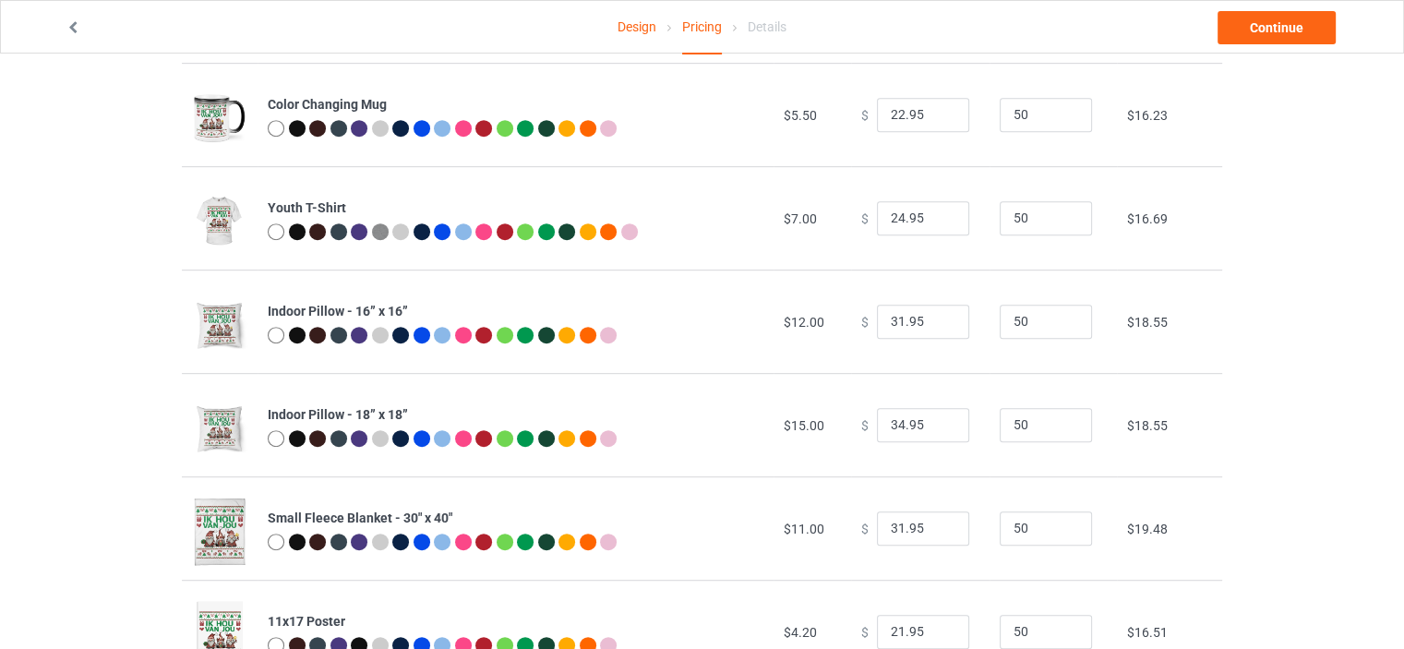
scroll to position [1015, 0]
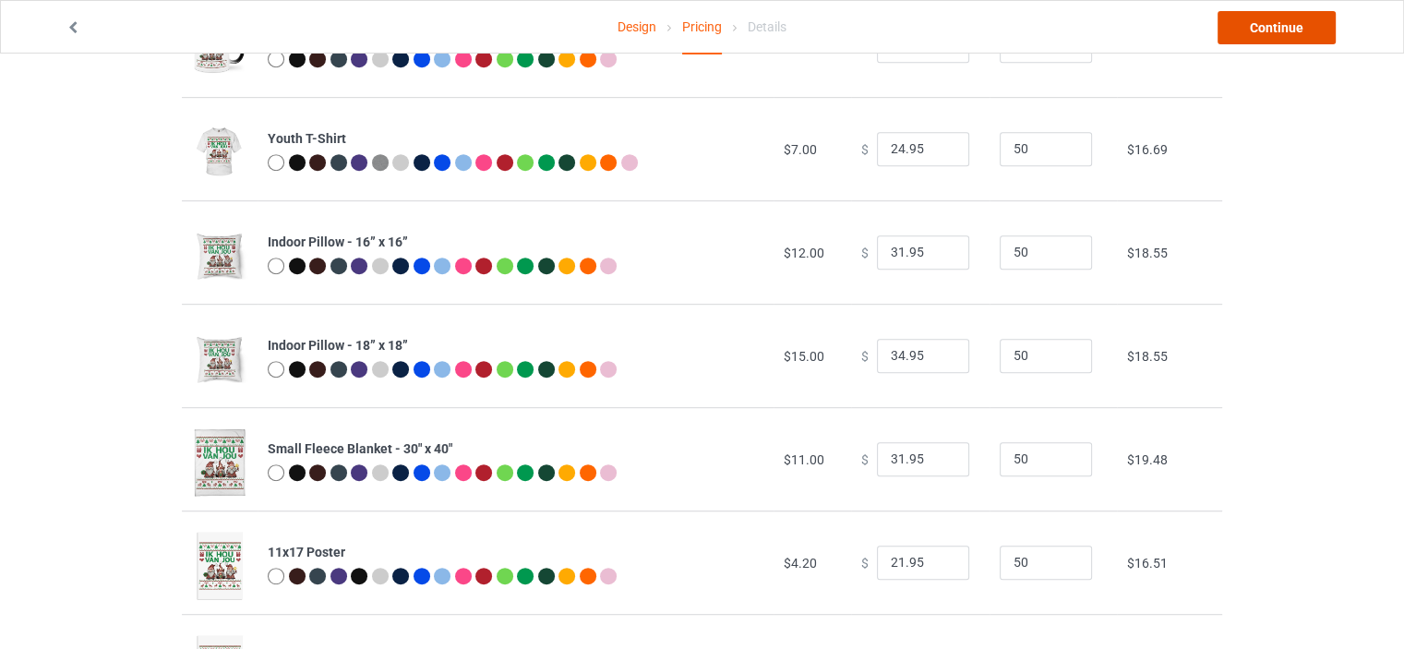
click at [1283, 40] on link "Continue" at bounding box center [1276, 27] width 118 height 33
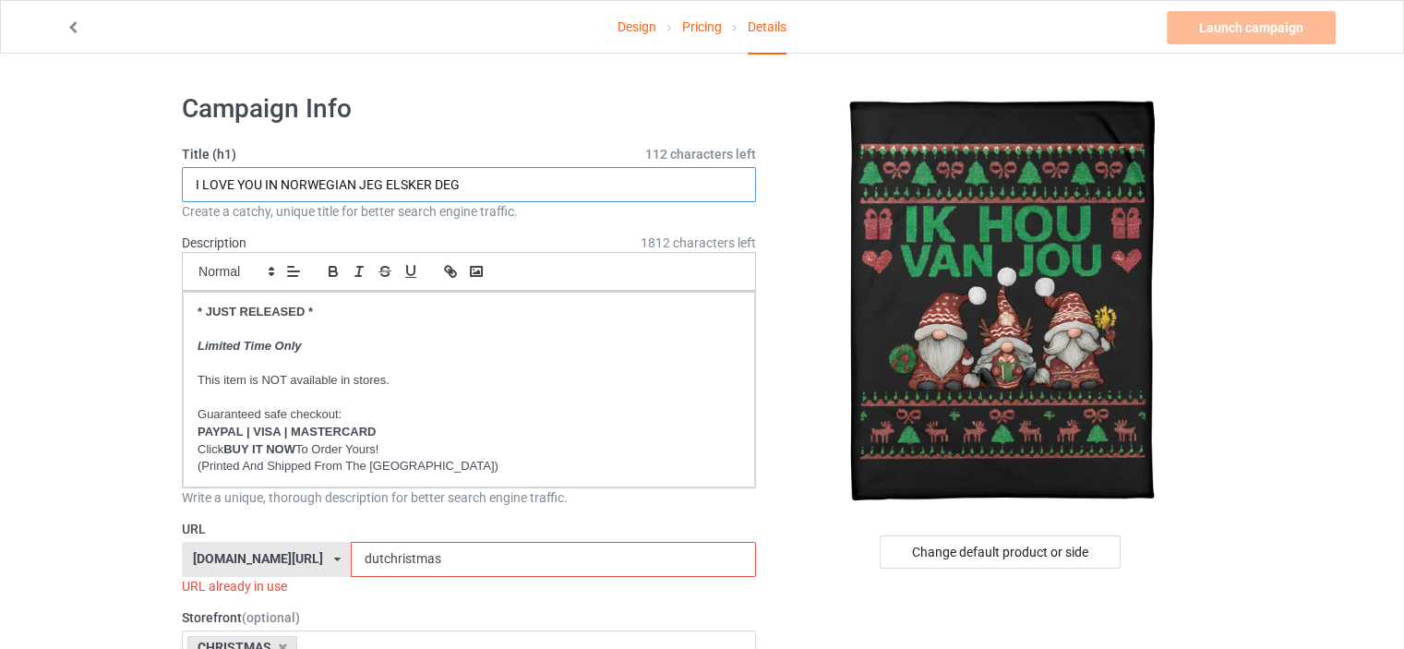
drag, startPoint x: 352, startPoint y: 183, endPoint x: 281, endPoint y: 185, distance: 70.2
click at [281, 185] on input "I LOVE YOU IN NORWEGIAN JEG ELSKER DEG" at bounding box center [469, 184] width 574 height 35
drag, startPoint x: 428, startPoint y: 184, endPoint x: 329, endPoint y: 187, distance: 99.7
click at [329, 187] on input "I LOVE YOU IN DUTCH JEG ELSKER DEG" at bounding box center [469, 184] width 574 height 35
type input "I LOVE YOU IN DUTCH IK HOU VAN JOU"
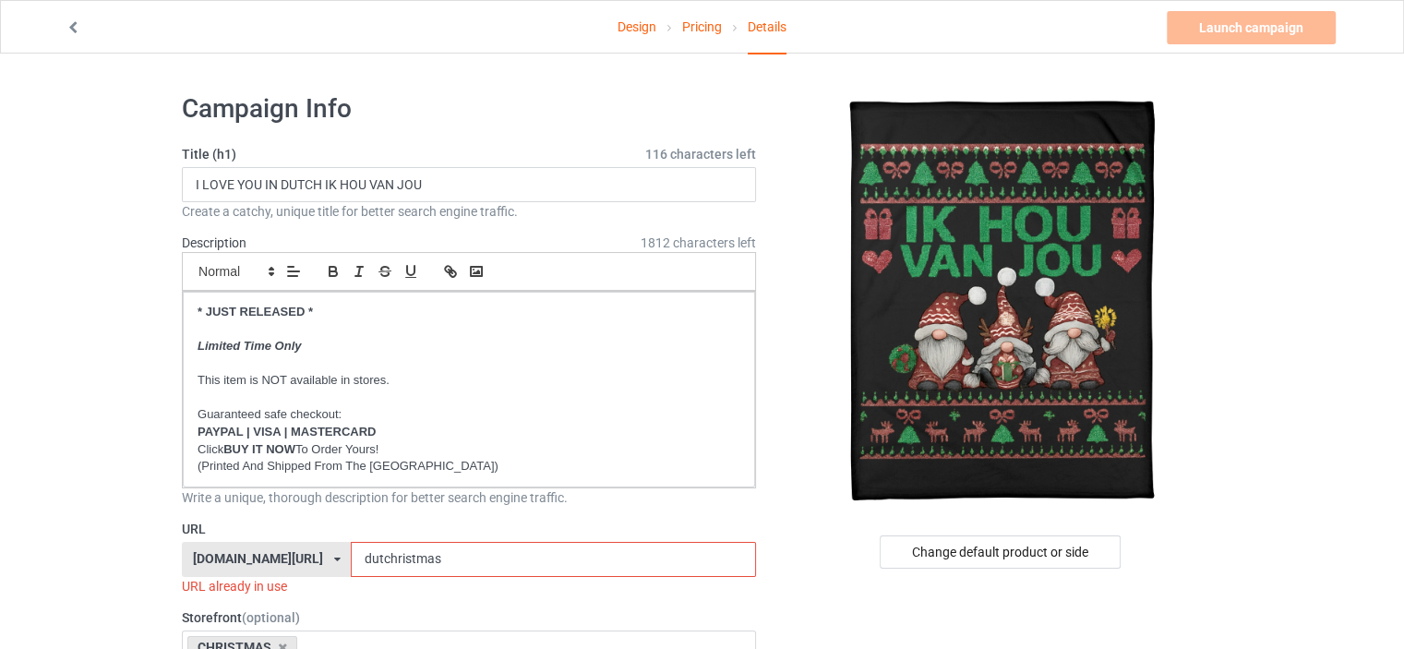
drag, startPoint x: 0, startPoint y: 312, endPoint x: 129, endPoint y: 462, distance: 198.3
drag, startPoint x: 470, startPoint y: 553, endPoint x: 109, endPoint y: 548, distance: 360.8
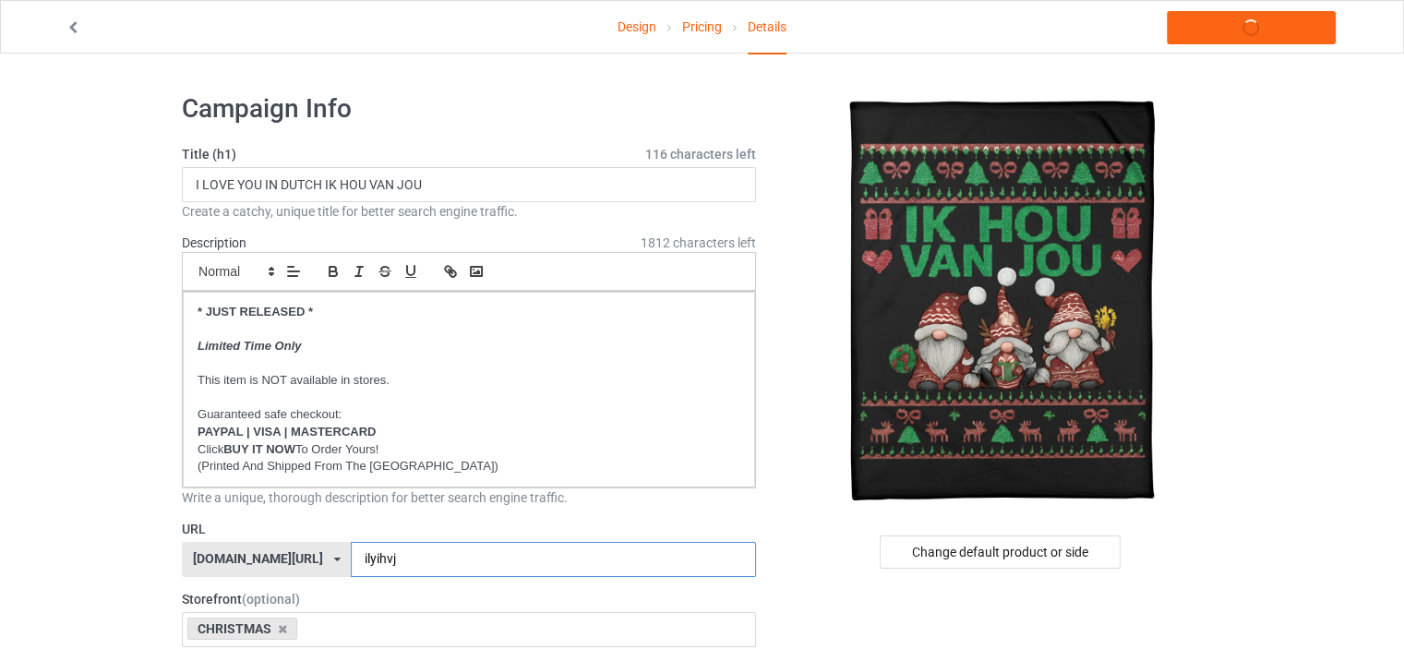
type input "ilyihvj"
click at [1259, 34] on link "Launch campaign" at bounding box center [1250, 27] width 169 height 33
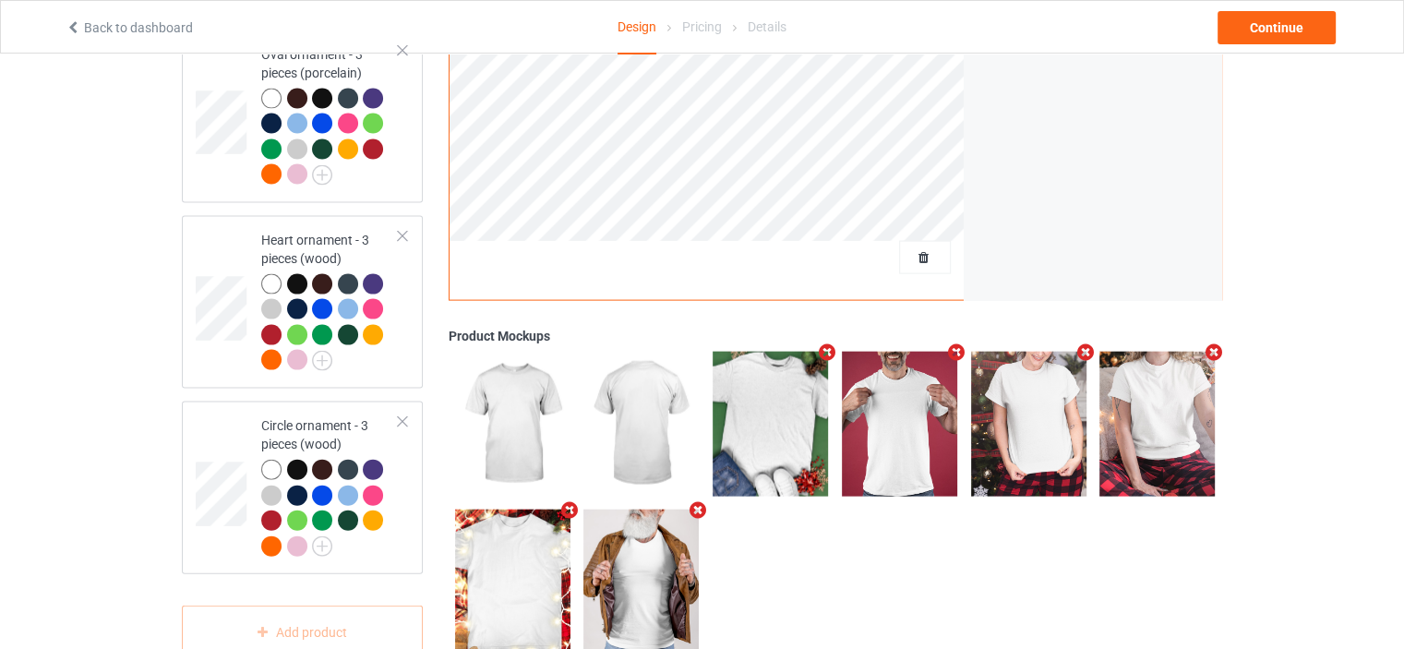
scroll to position [3944, 0]
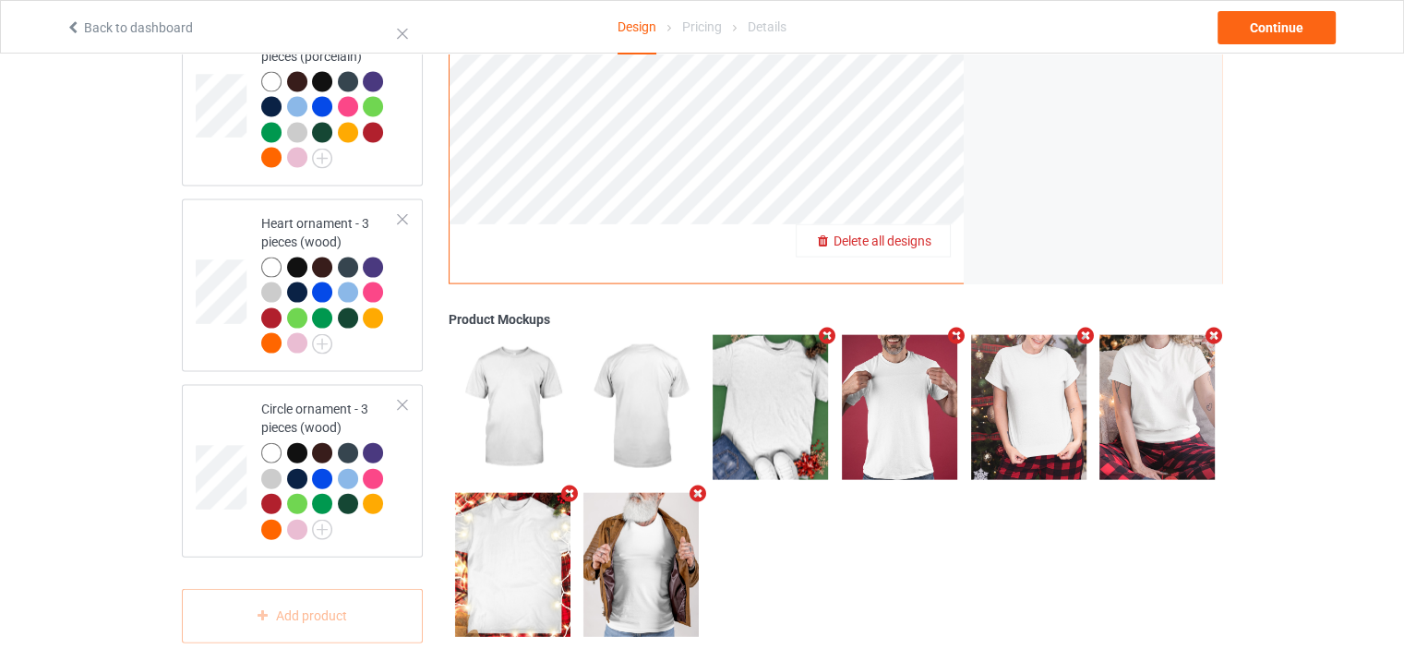
click at [914, 233] on span "Delete all designs" at bounding box center [882, 240] width 98 height 15
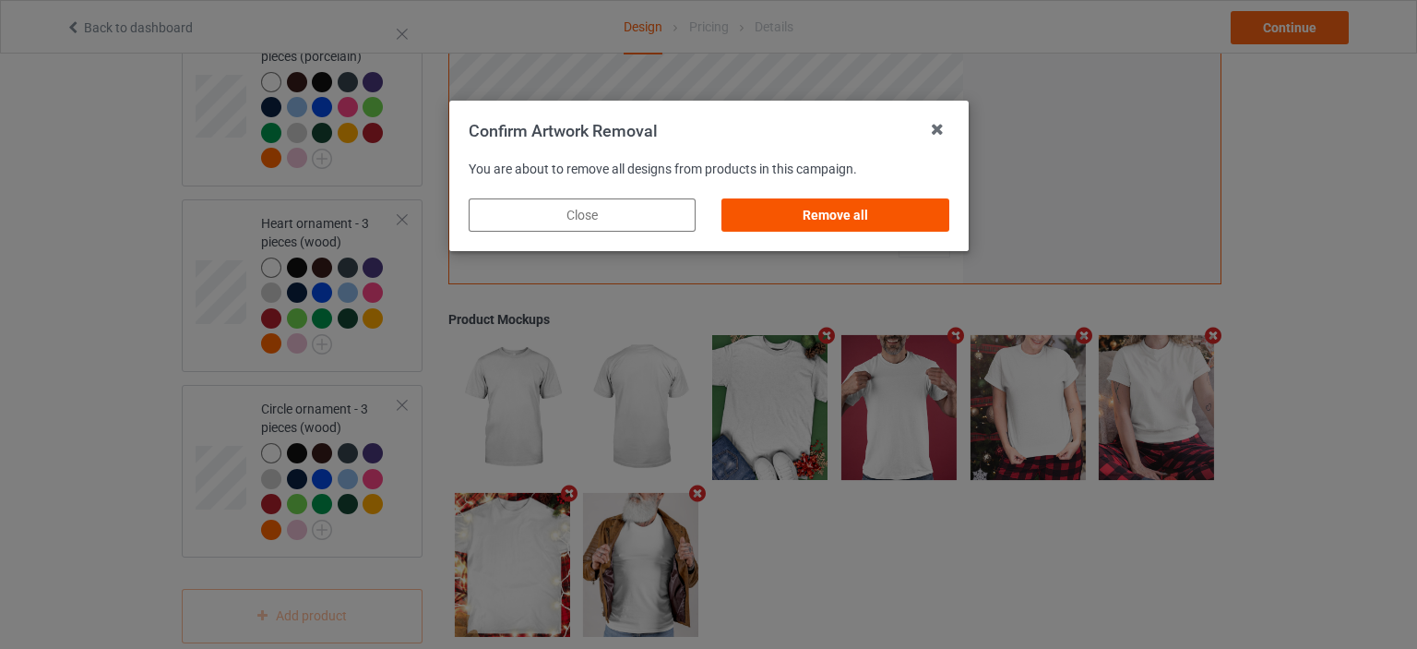
click at [845, 221] on div "Remove all" at bounding box center [835, 214] width 227 height 33
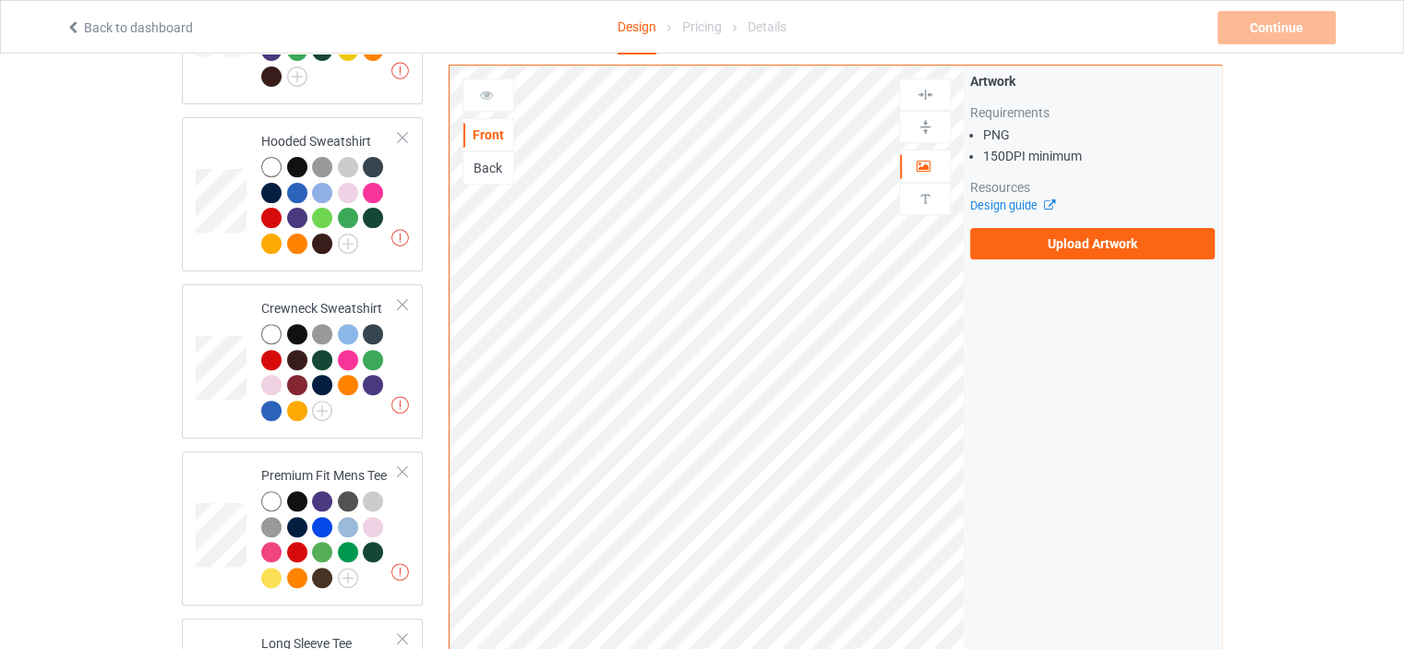
scroll to position [0, 0]
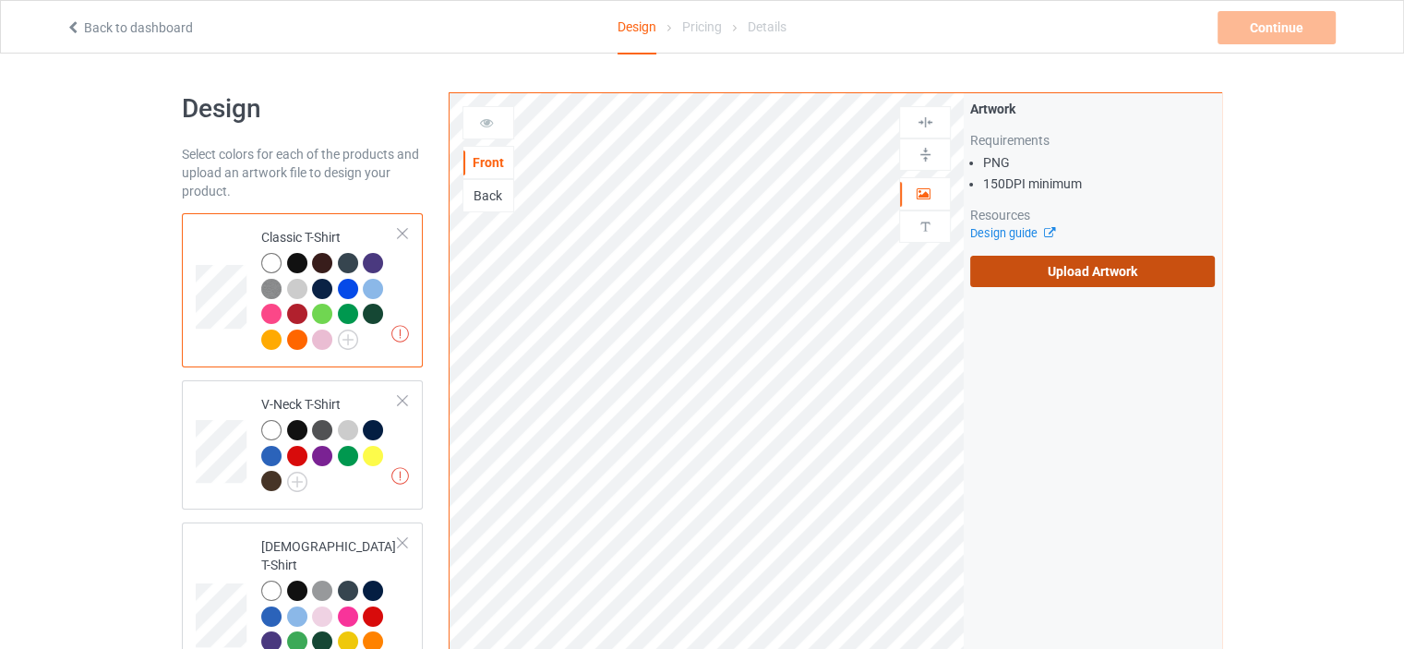
click at [1109, 279] on label "Upload Artwork" at bounding box center [1092, 271] width 245 height 31
click at [0, 0] on input "Upload Artwork" at bounding box center [0, 0] width 0 height 0
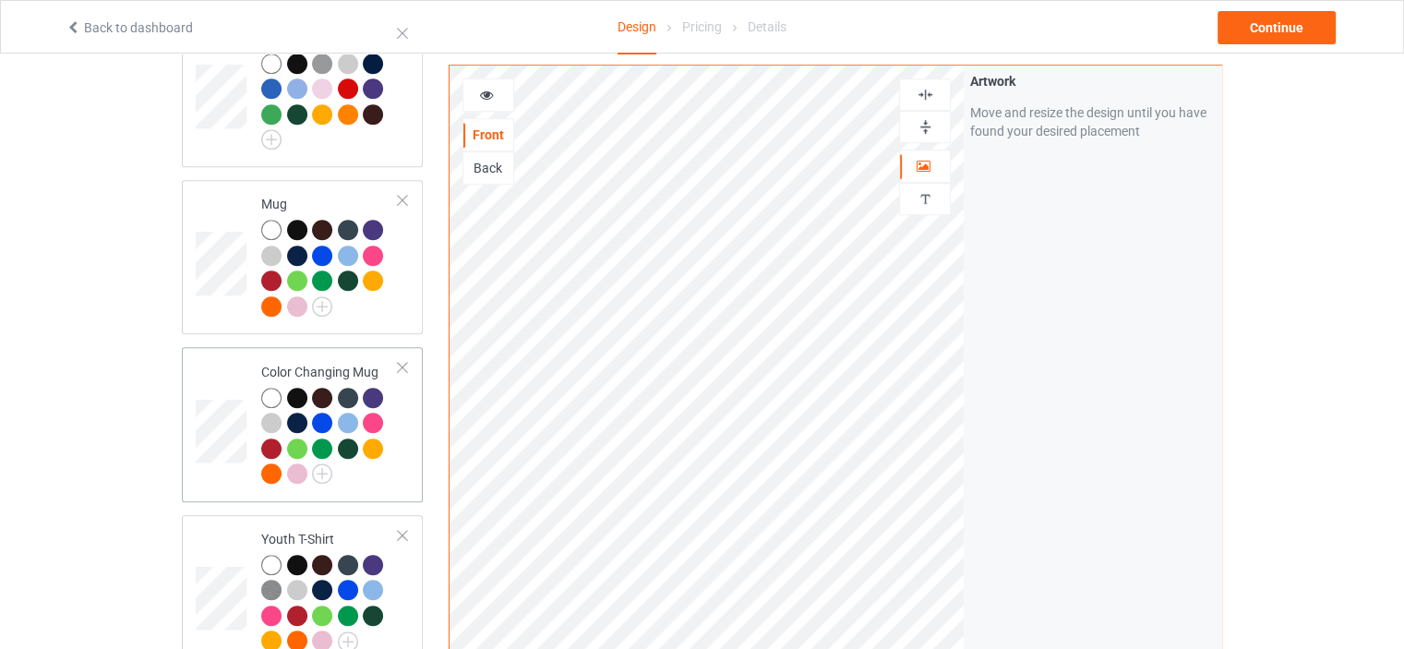
scroll to position [1200, 0]
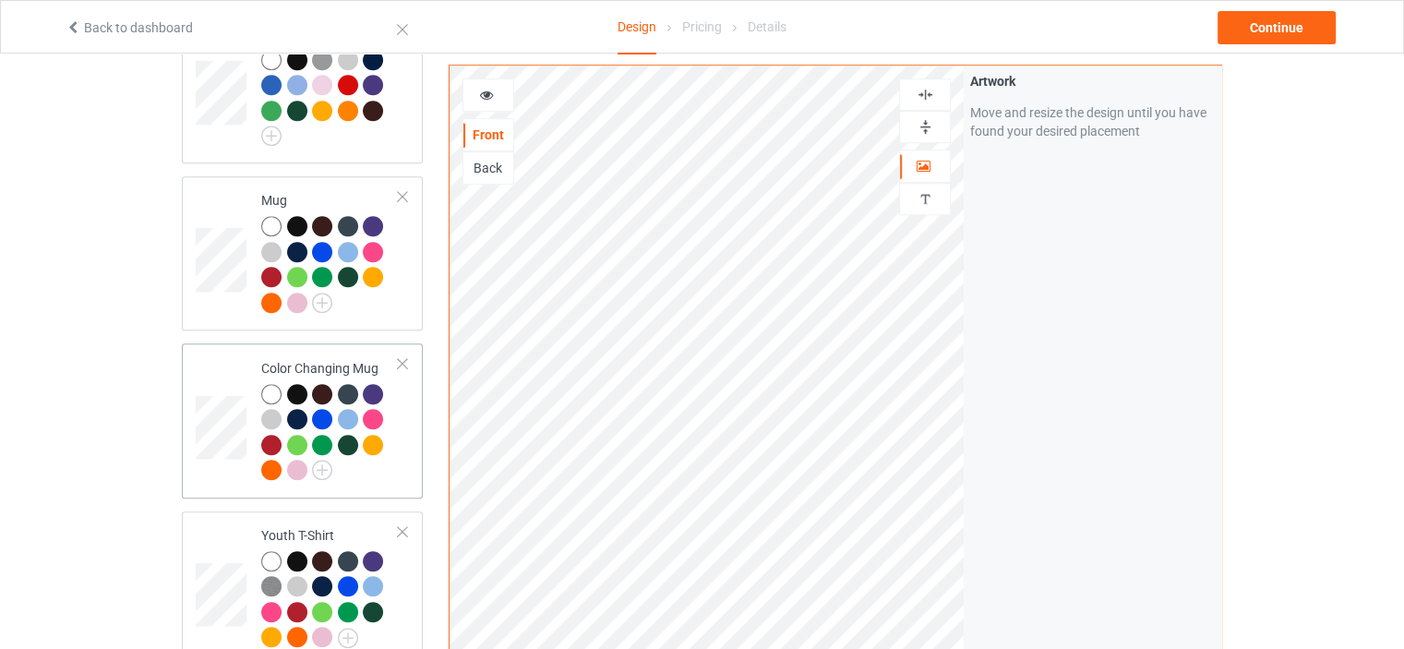
click at [322, 359] on div "Color Changing Mug" at bounding box center [329, 419] width 137 height 120
click at [922, 129] on img at bounding box center [925, 127] width 18 height 18
click at [489, 99] on icon at bounding box center [487, 92] width 16 height 13
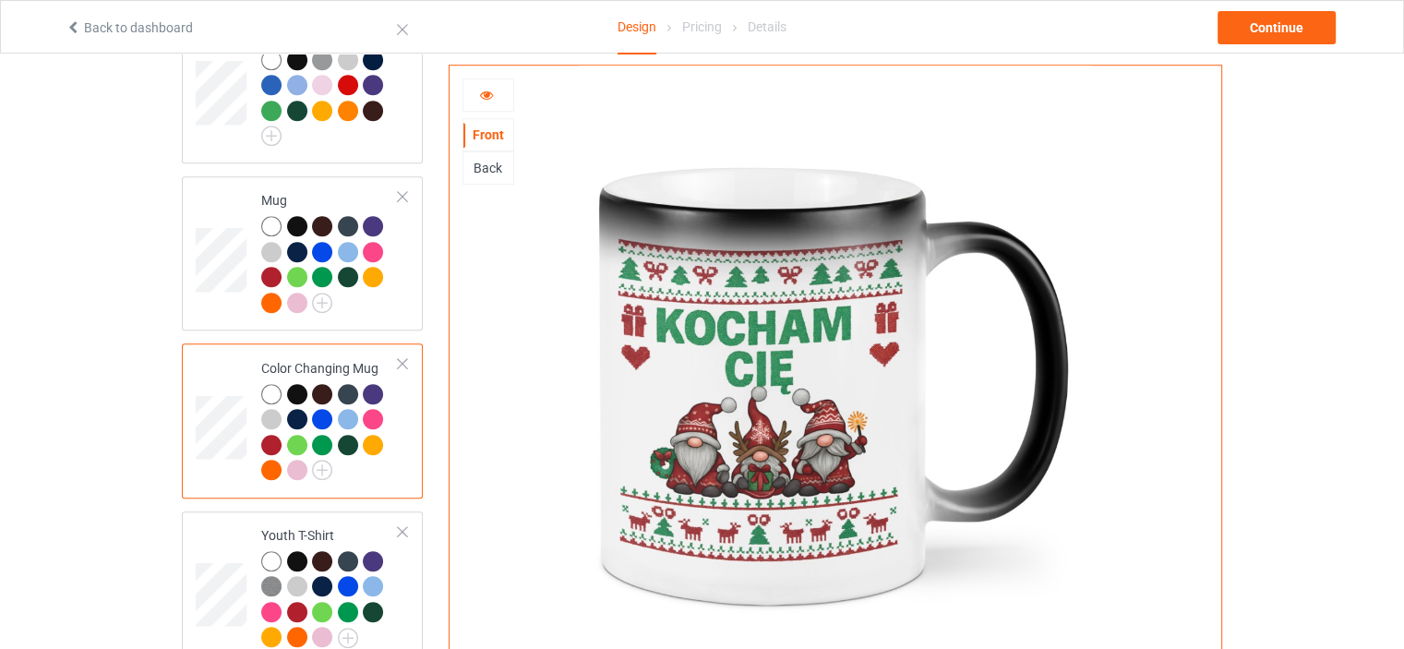
click at [495, 94] on div at bounding box center [488, 95] width 50 height 18
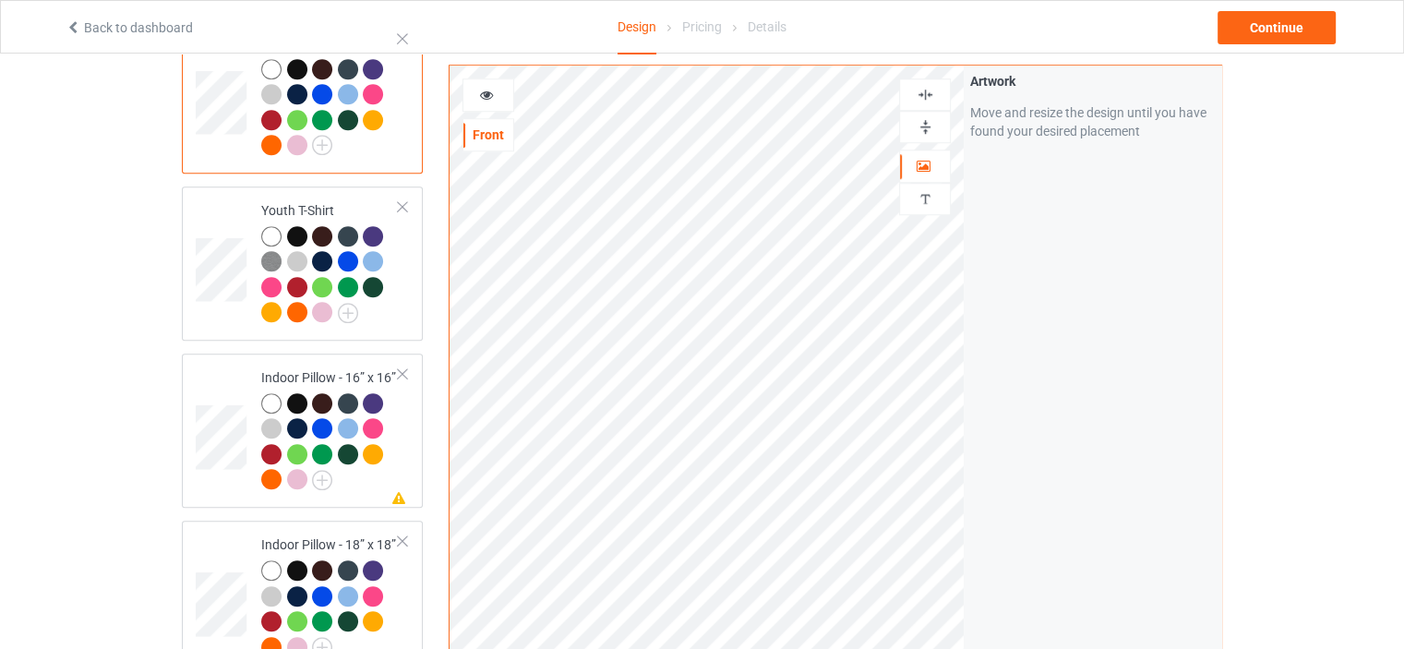
scroll to position [1569, 0]
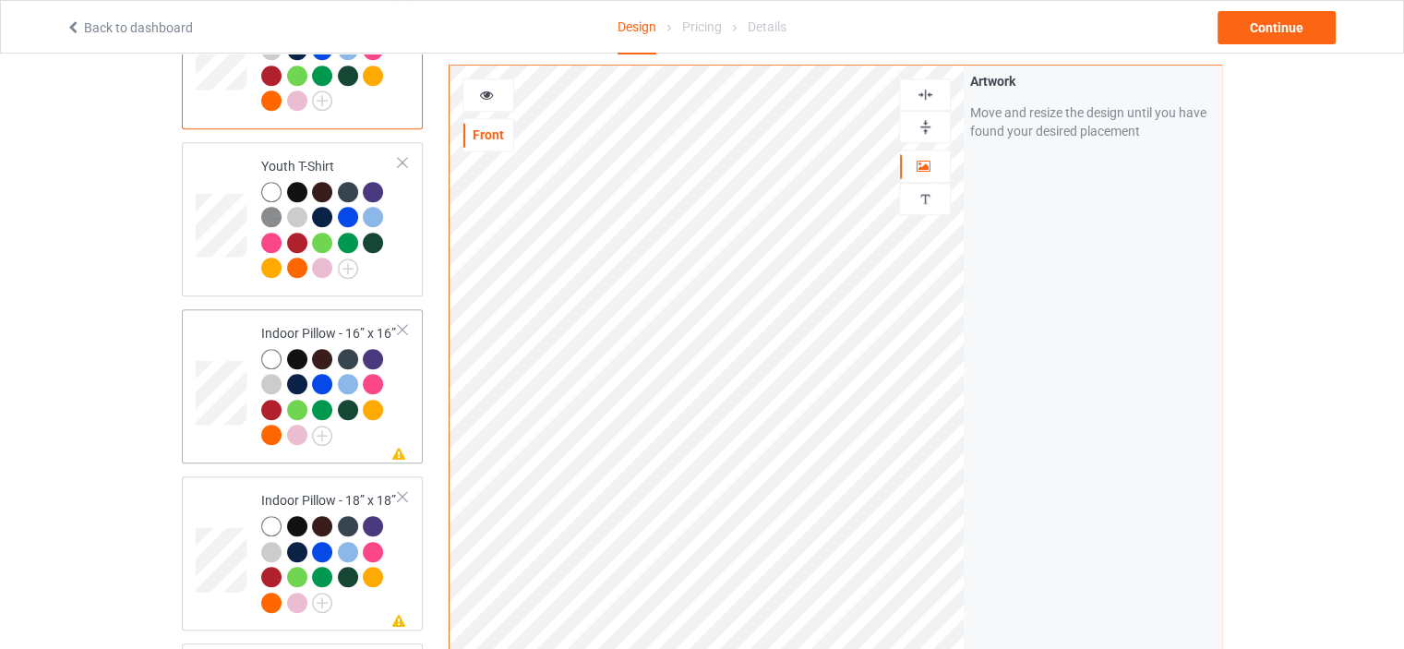
click at [329, 324] on div "Indoor Pillow - 16” x 16”" at bounding box center [329, 384] width 137 height 120
click at [927, 118] on img at bounding box center [925, 127] width 18 height 18
click at [930, 94] on img at bounding box center [925, 95] width 18 height 18
click at [320, 484] on td "Missing artwork on 1 side(s) Indoor Pillow - 18” x 18”" at bounding box center [330, 553] width 158 height 139
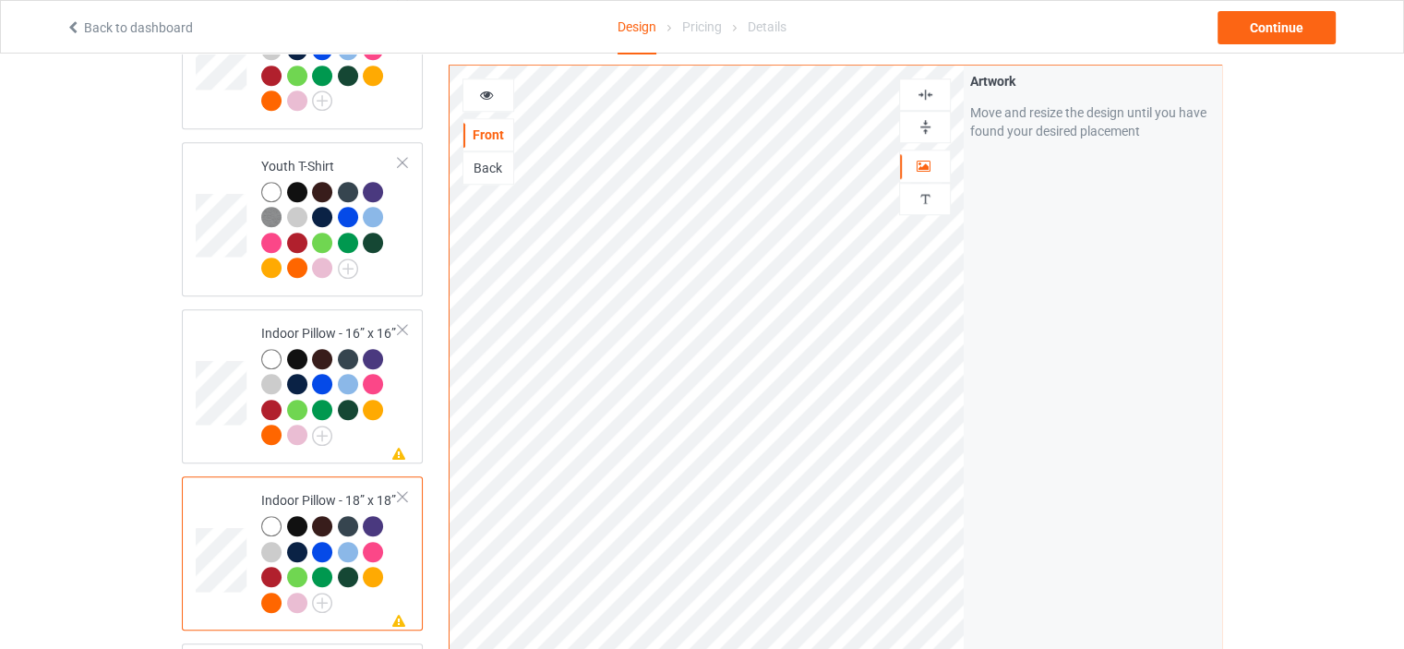
click at [923, 119] on img at bounding box center [925, 127] width 18 height 18
click at [924, 86] on img at bounding box center [925, 95] width 18 height 18
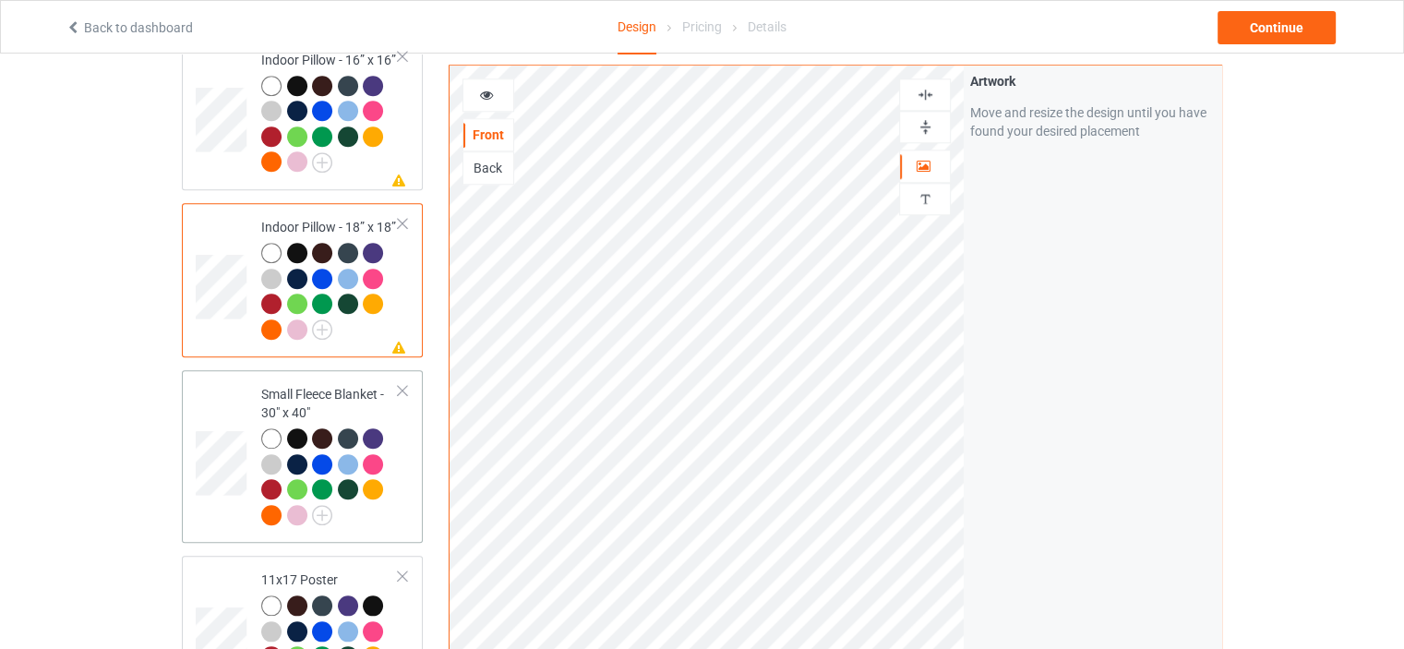
scroll to position [1846, 0]
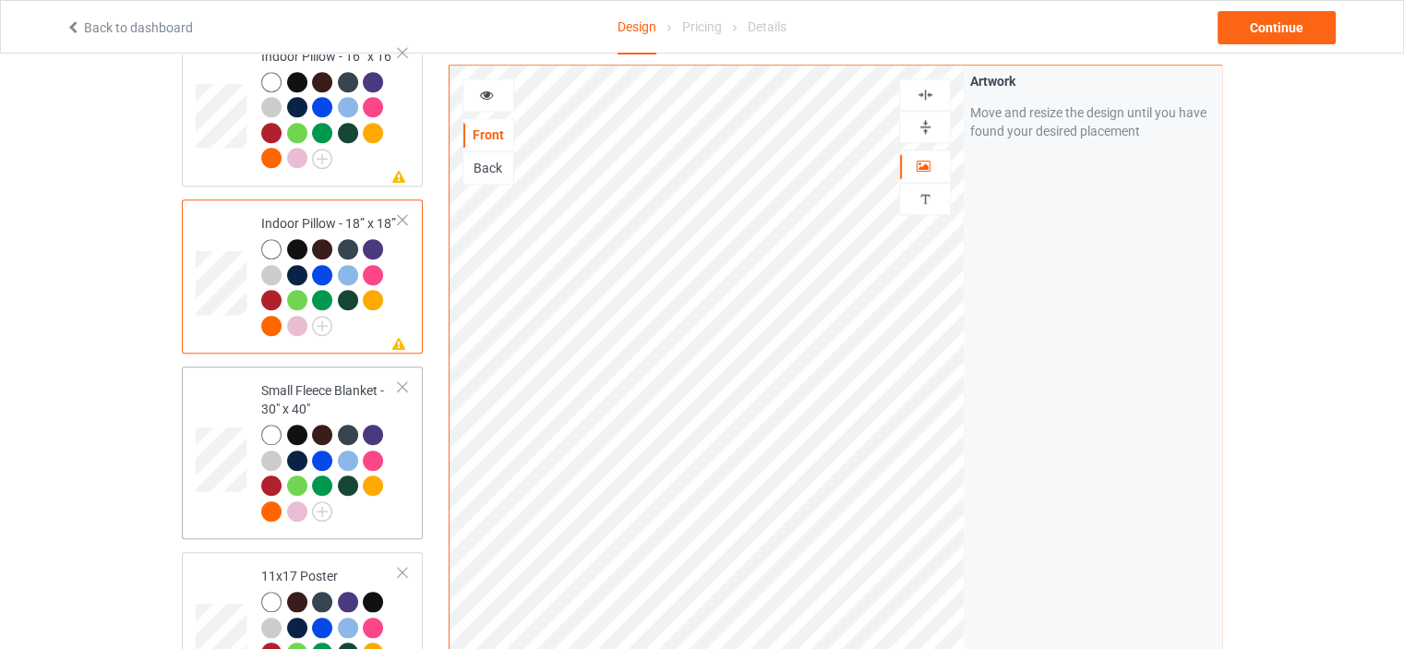
click at [335, 381] on div "Small Fleece Blanket - 30" x 40"" at bounding box center [329, 450] width 137 height 138
click at [926, 123] on img at bounding box center [925, 127] width 18 height 18
click at [926, 91] on img at bounding box center [925, 95] width 18 height 18
click at [484, 89] on icon at bounding box center [487, 92] width 16 height 13
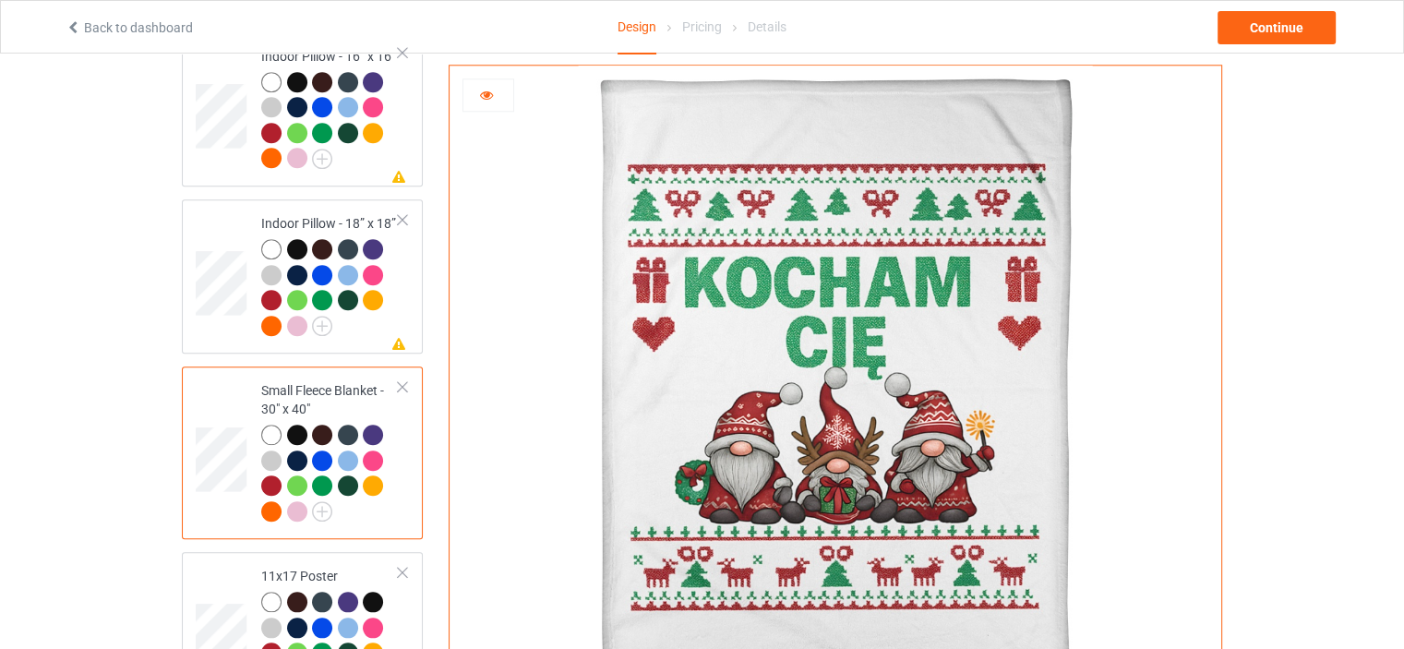
click at [484, 89] on icon at bounding box center [487, 92] width 16 height 13
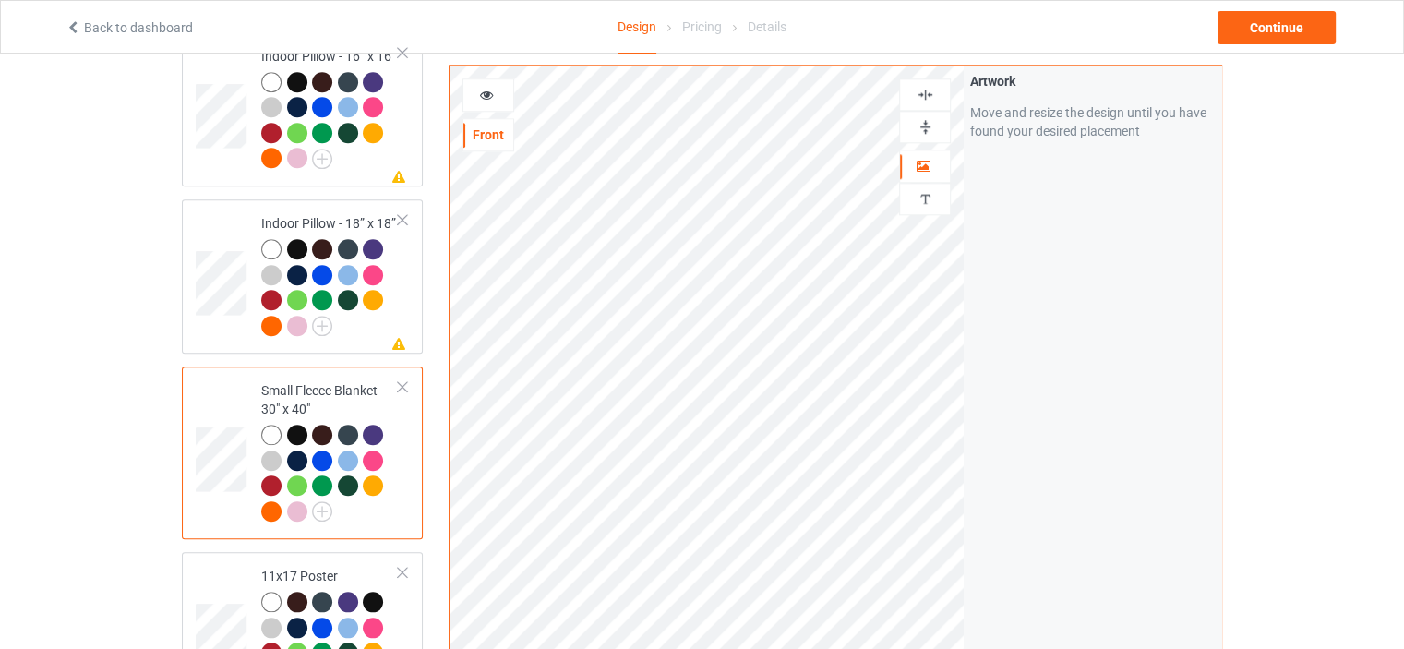
click at [929, 116] on div at bounding box center [925, 127] width 52 height 32
click at [930, 87] on img at bounding box center [925, 95] width 18 height 18
drag, startPoint x: 928, startPoint y: 114, endPoint x: 932, endPoint y: 123, distance: 9.9
click at [930, 115] on div at bounding box center [925, 127] width 52 height 32
click at [931, 125] on img at bounding box center [925, 127] width 18 height 18
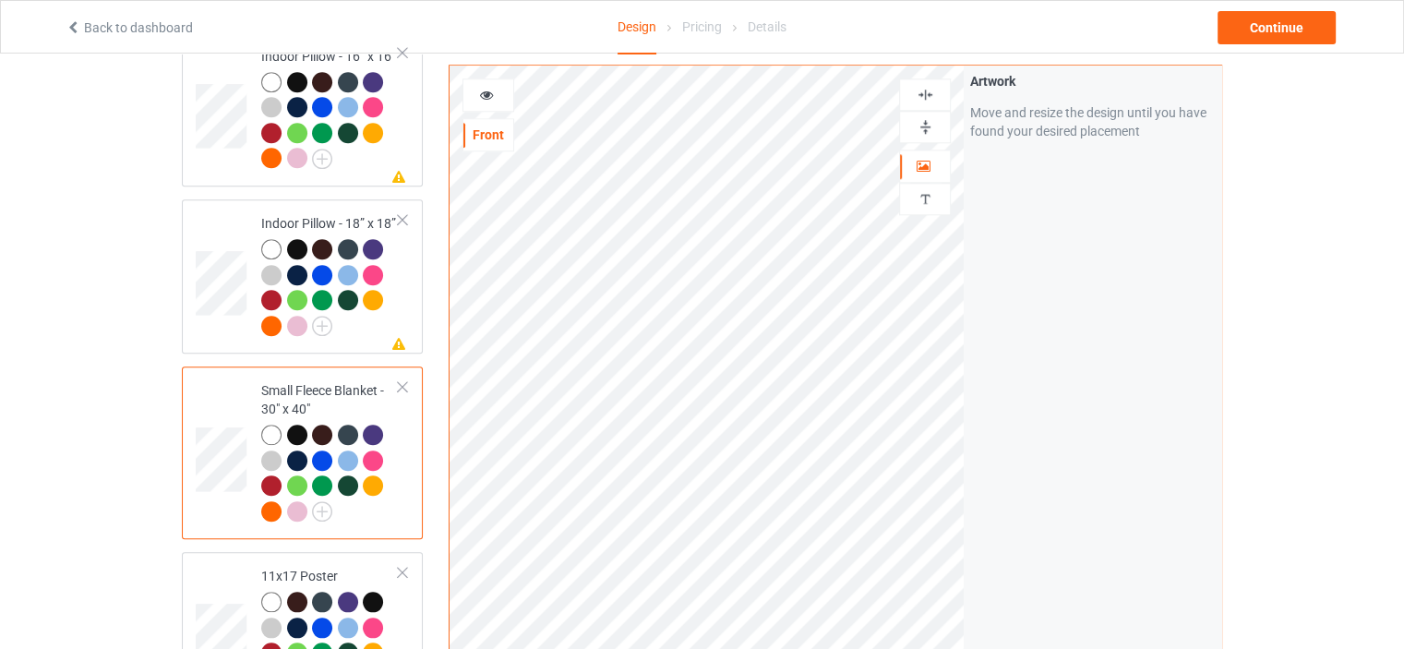
click at [484, 97] on icon at bounding box center [487, 92] width 16 height 13
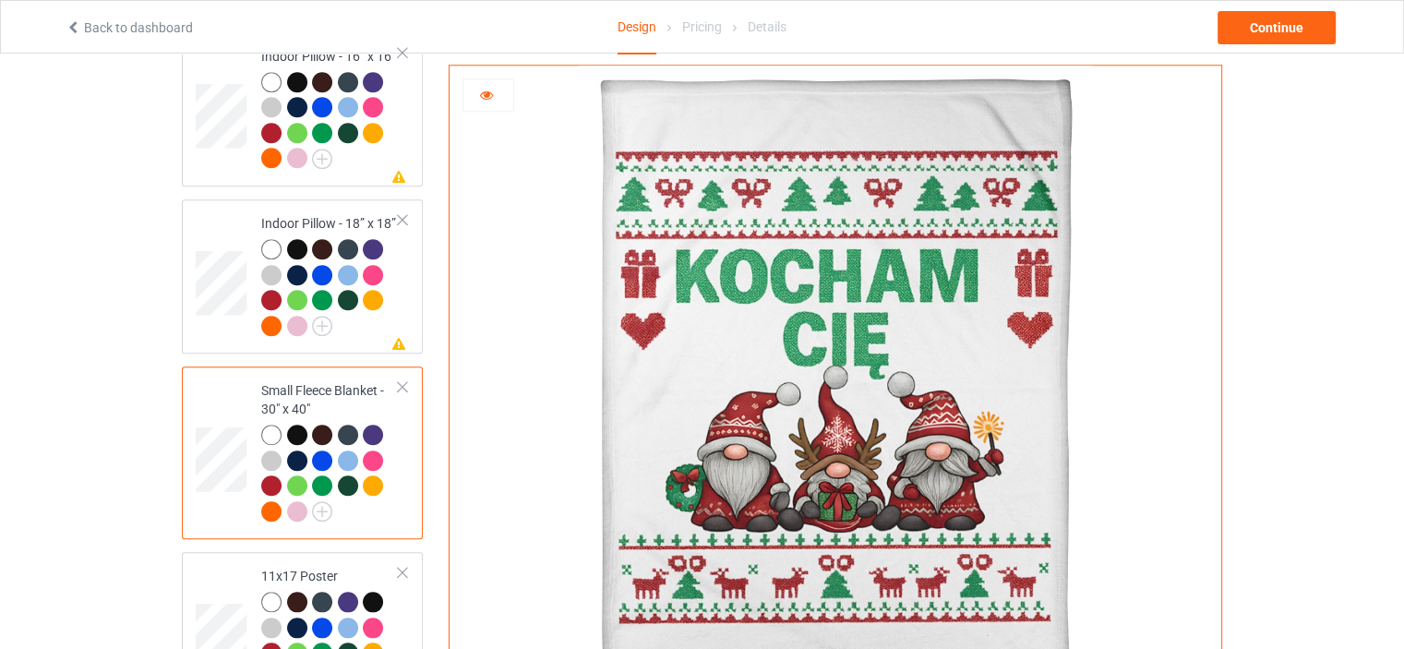
click at [495, 94] on div at bounding box center [488, 95] width 50 height 18
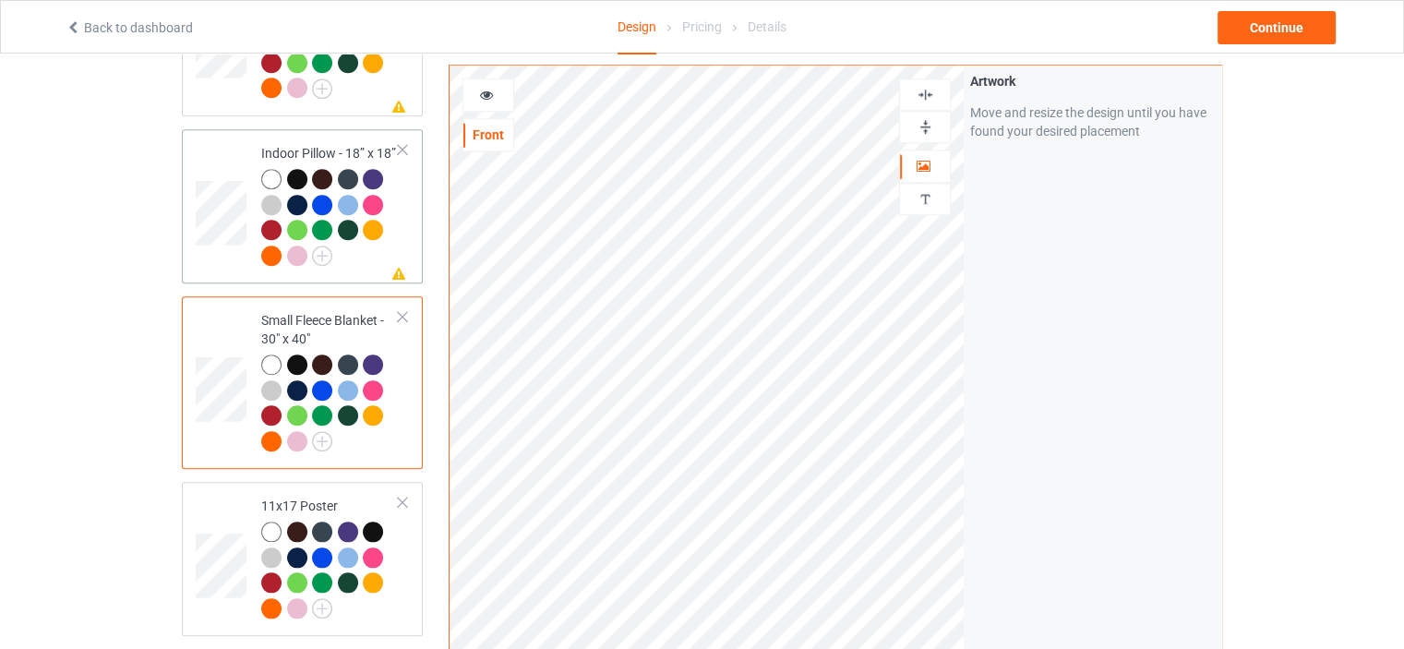
scroll to position [2122, 0]
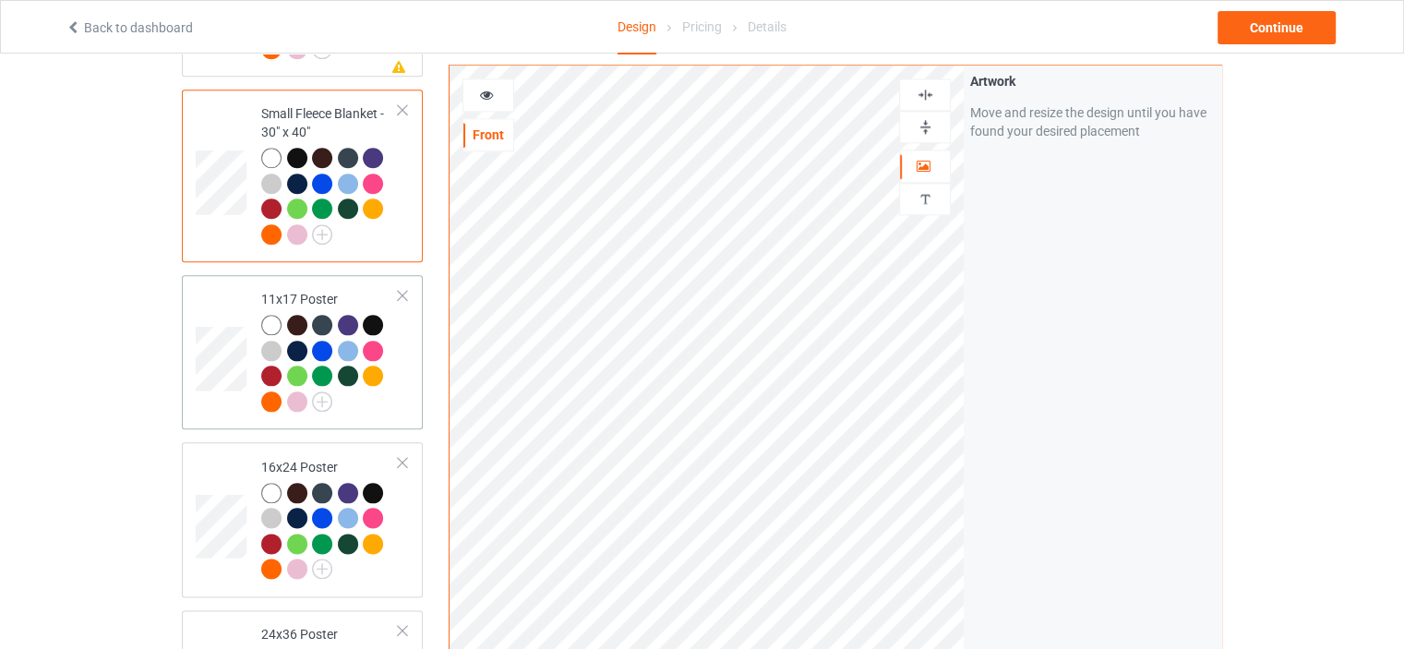
click at [311, 290] on div "11x17 Poster" at bounding box center [329, 350] width 137 height 120
click at [931, 127] on img at bounding box center [925, 127] width 18 height 18
click at [930, 95] on img at bounding box center [925, 95] width 18 height 18
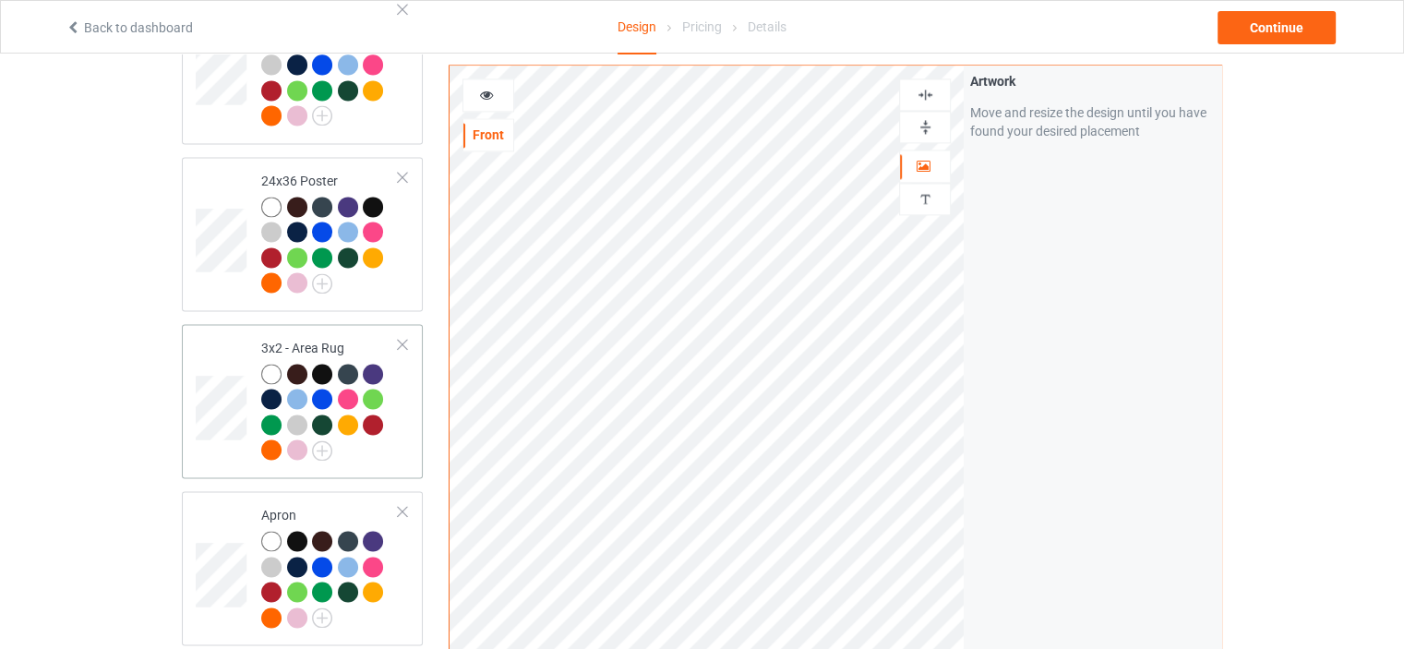
scroll to position [2584, 0]
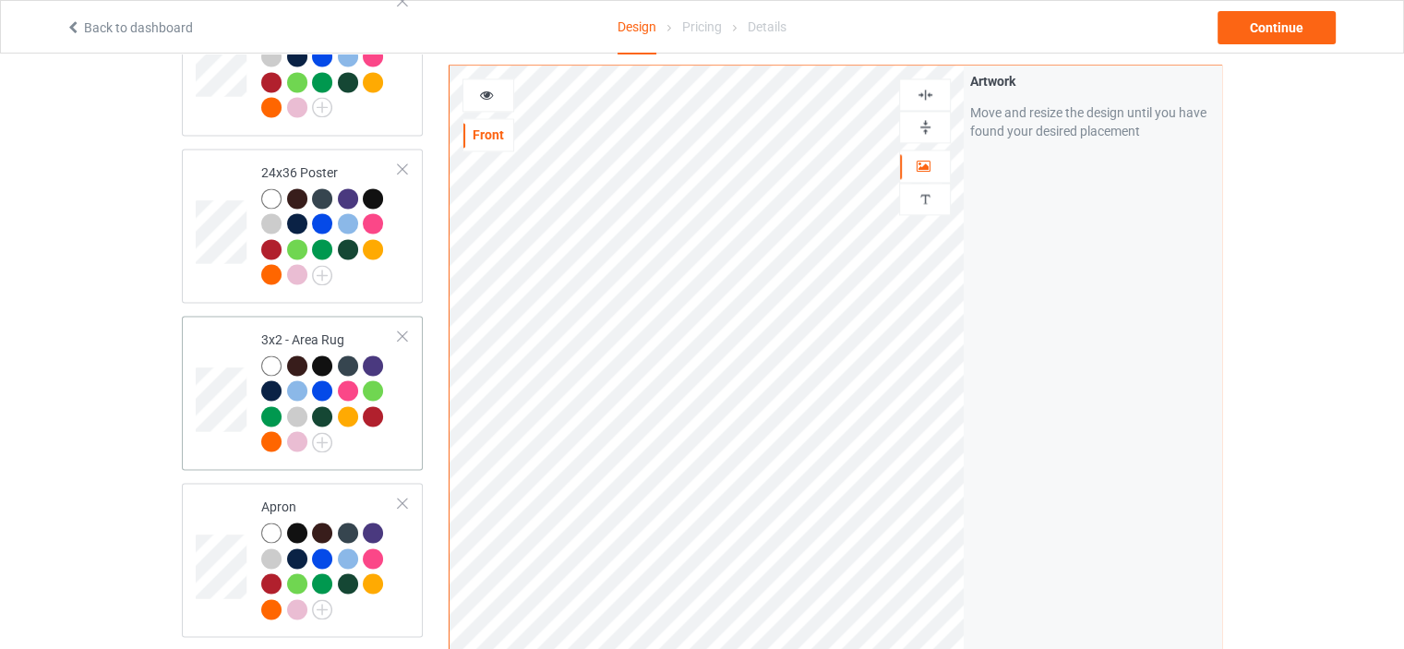
click at [312, 330] on div "3x2 - Area Rug" at bounding box center [329, 390] width 137 height 120
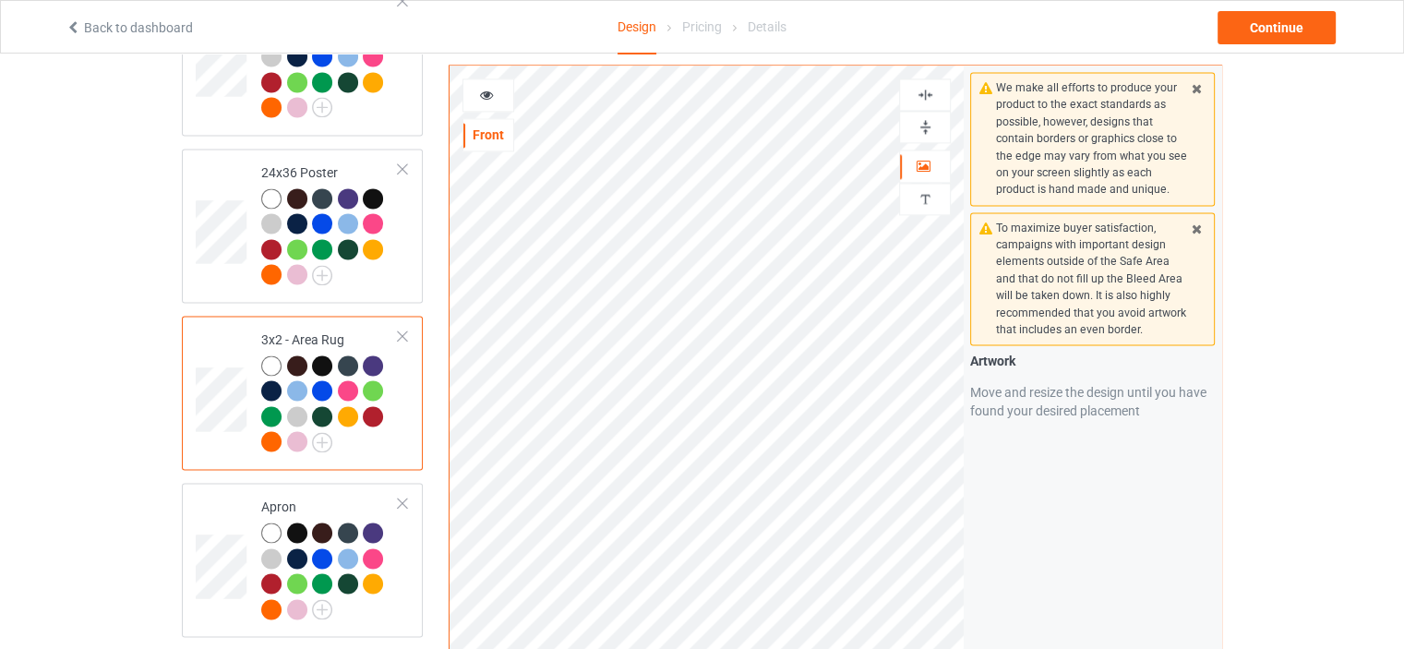
click at [932, 118] on img at bounding box center [925, 127] width 18 height 18
click at [930, 93] on img at bounding box center [925, 95] width 18 height 18
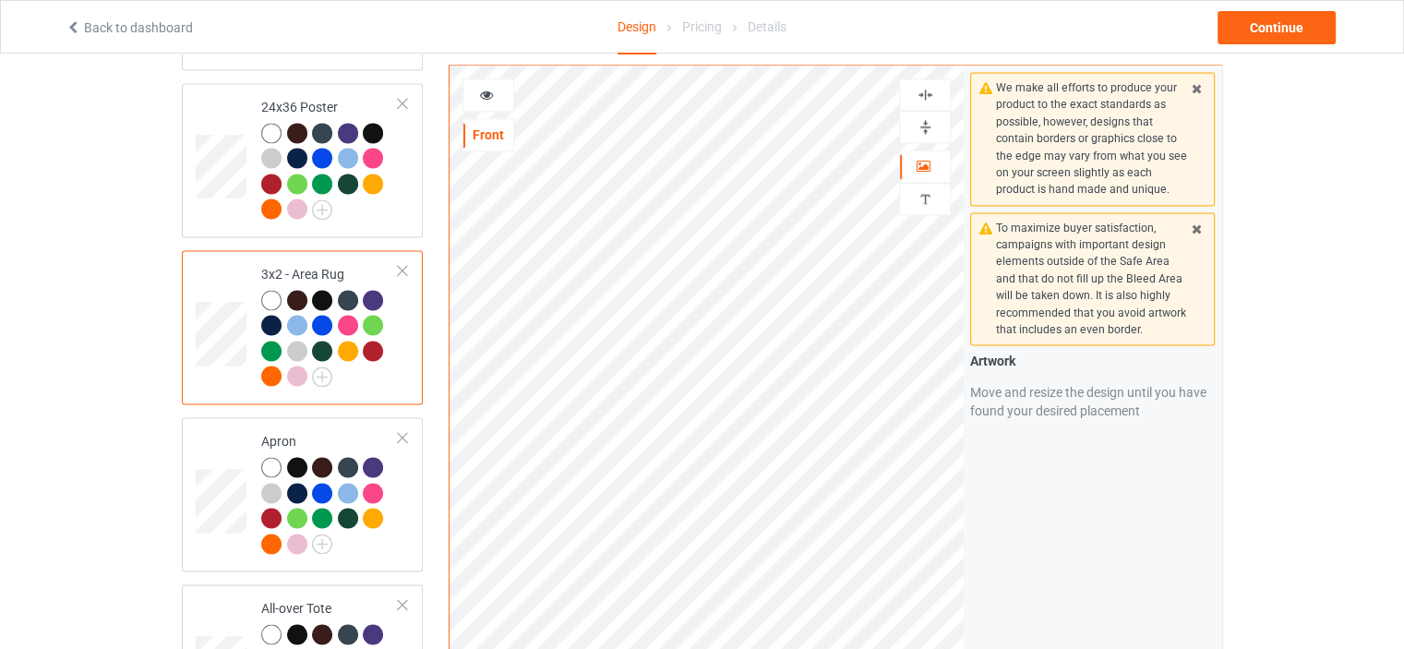
scroll to position [2676, 0]
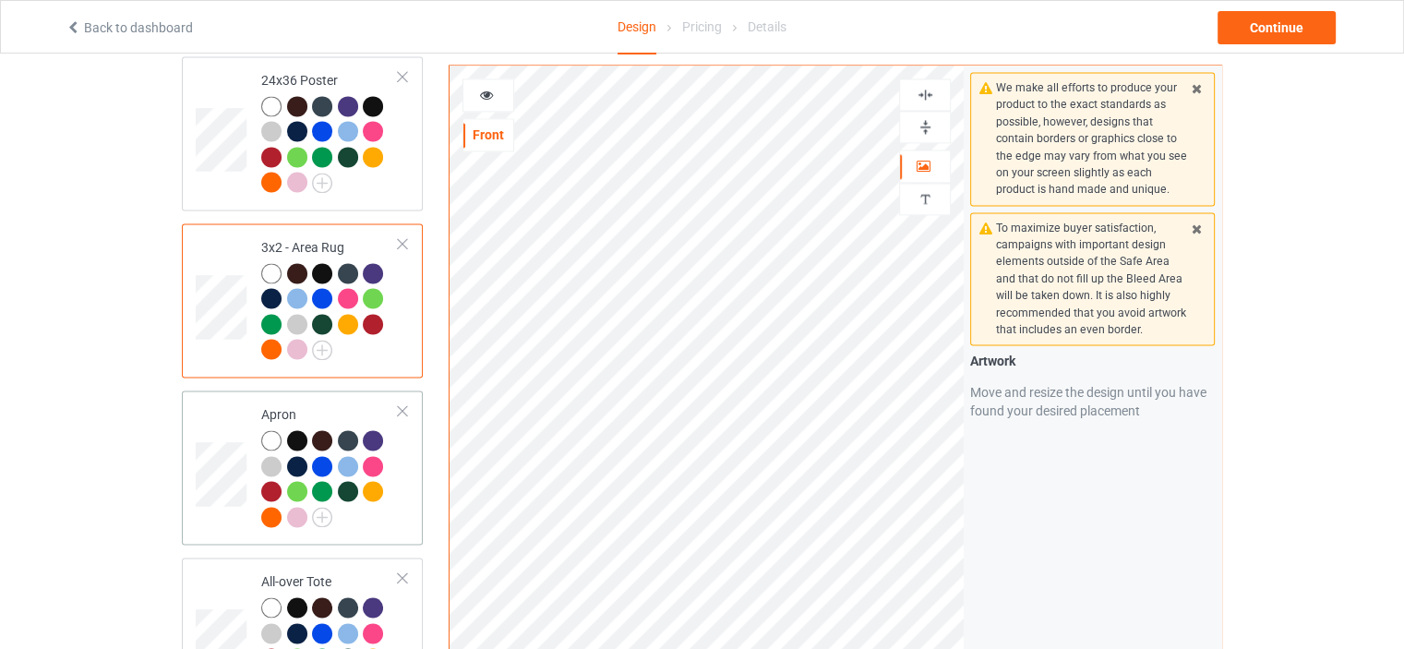
click at [306, 405] on div "Apron" at bounding box center [329, 465] width 137 height 120
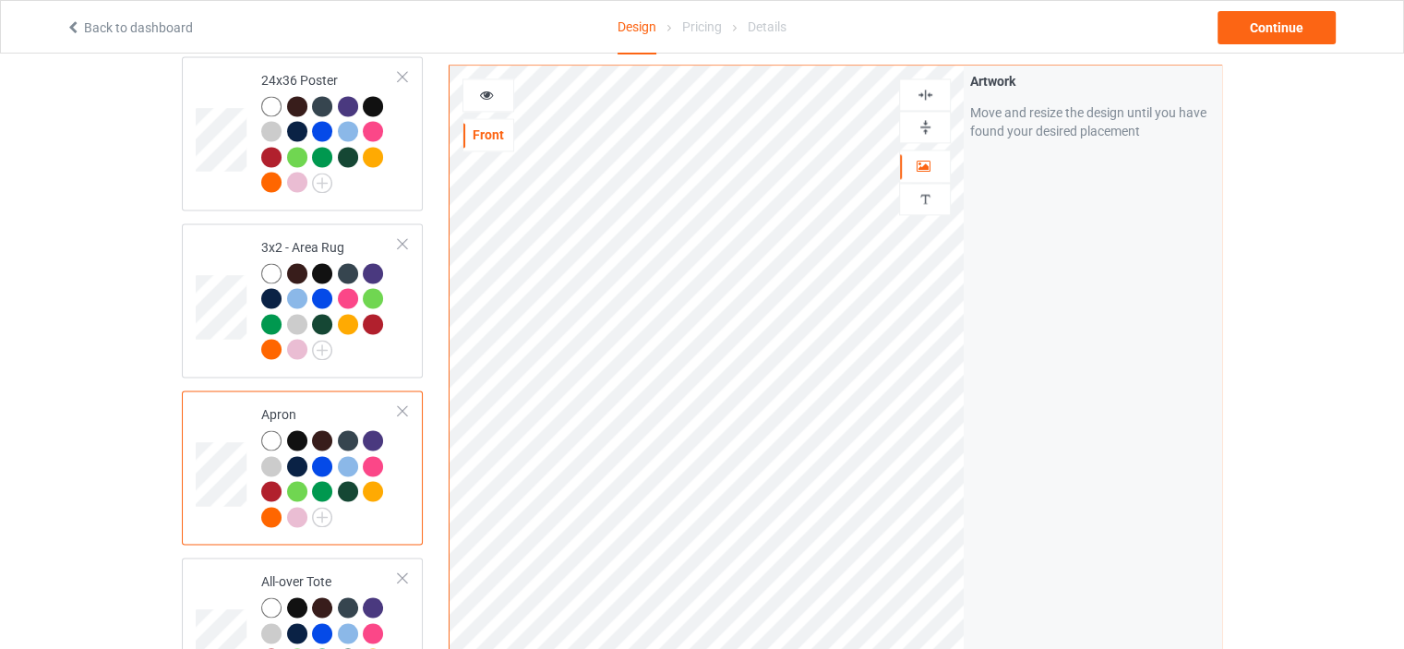
click at [932, 91] on img at bounding box center [925, 95] width 18 height 18
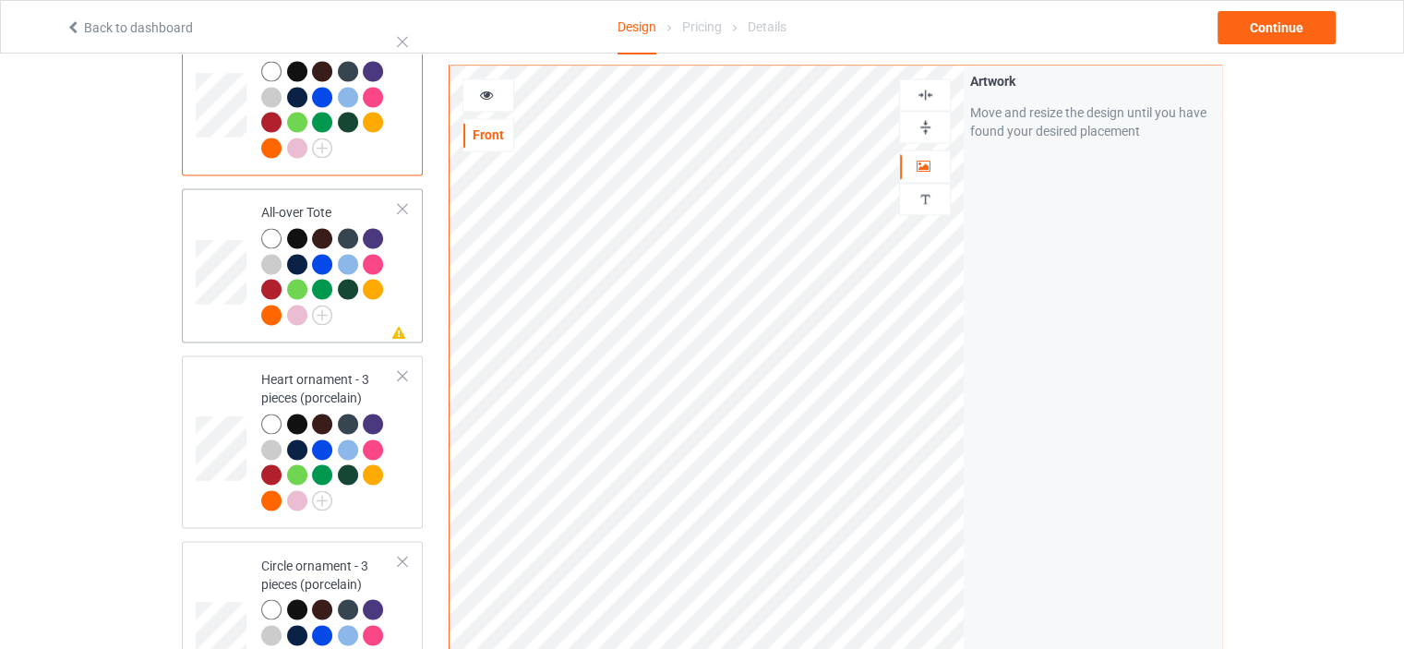
click at [326, 196] on td "Missing artwork on 1 side(s) All-over Tote" at bounding box center [330, 265] width 158 height 139
click at [935, 93] on div at bounding box center [925, 95] width 50 height 18
click at [321, 370] on div "Heart ornament - 3 pieces (porcelain)" at bounding box center [329, 439] width 137 height 138
click at [930, 92] on img at bounding box center [925, 95] width 18 height 18
click at [325, 556] on div "Circle ornament - 3 pieces (porcelain)" at bounding box center [329, 625] width 137 height 138
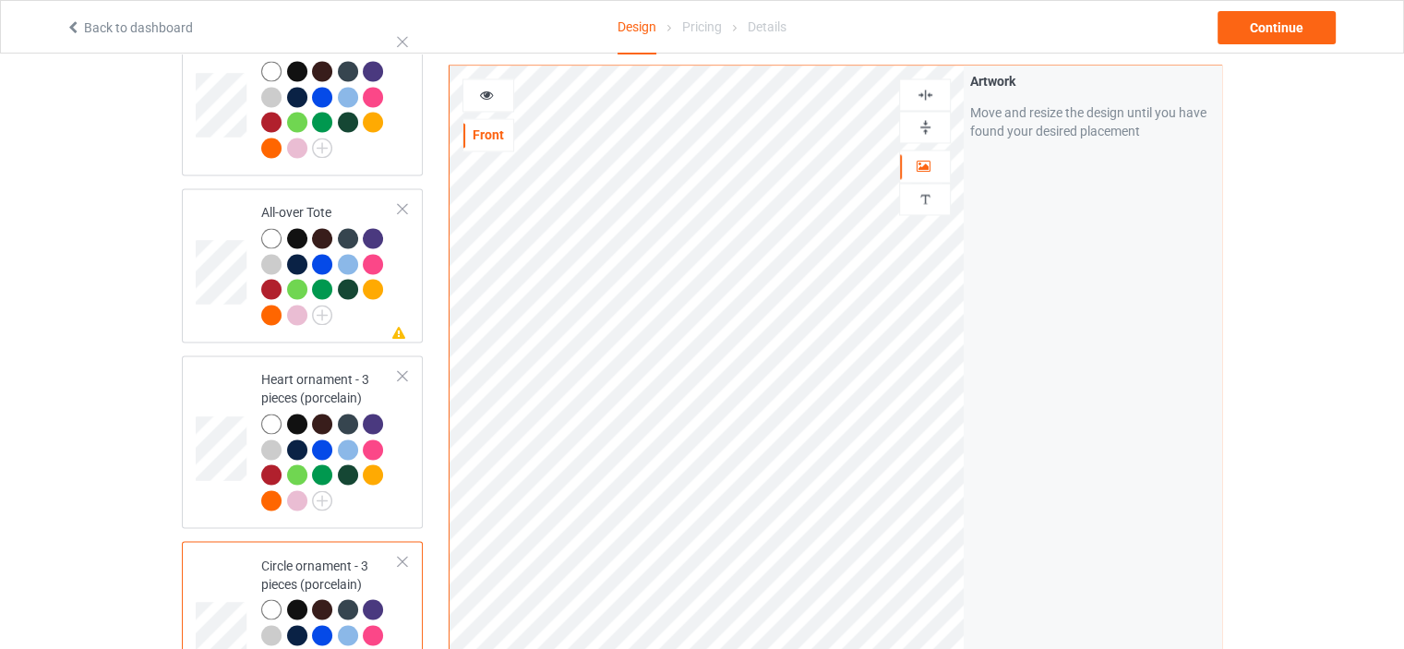
click at [932, 89] on img at bounding box center [925, 95] width 18 height 18
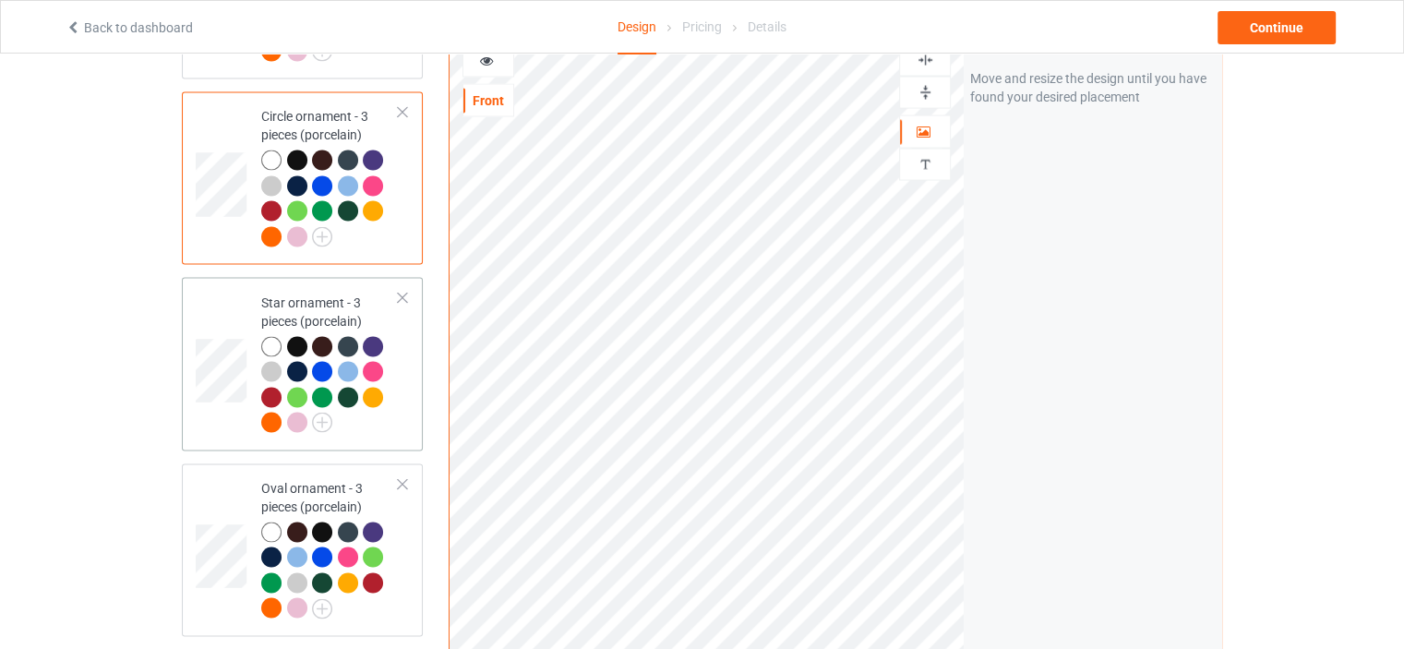
scroll to position [3507, 0]
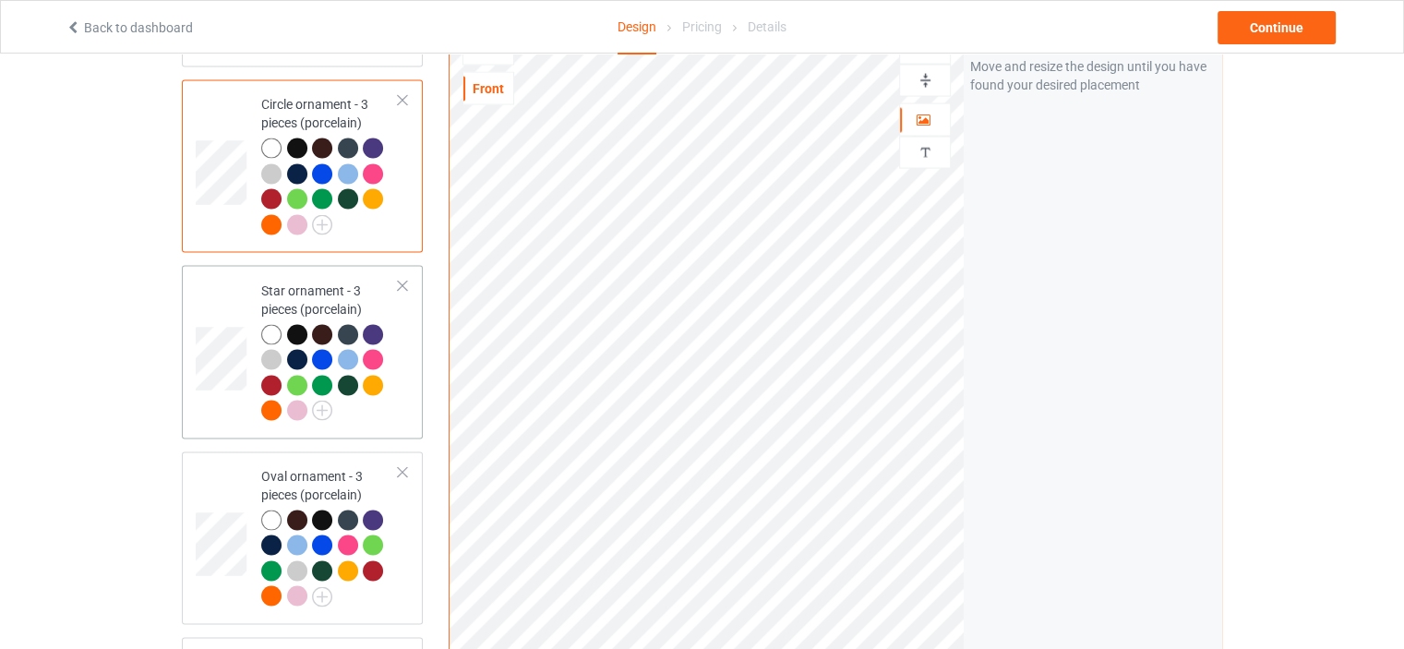
click at [310, 281] on div "Star ornament - 3 pieces (porcelain)" at bounding box center [329, 350] width 137 height 138
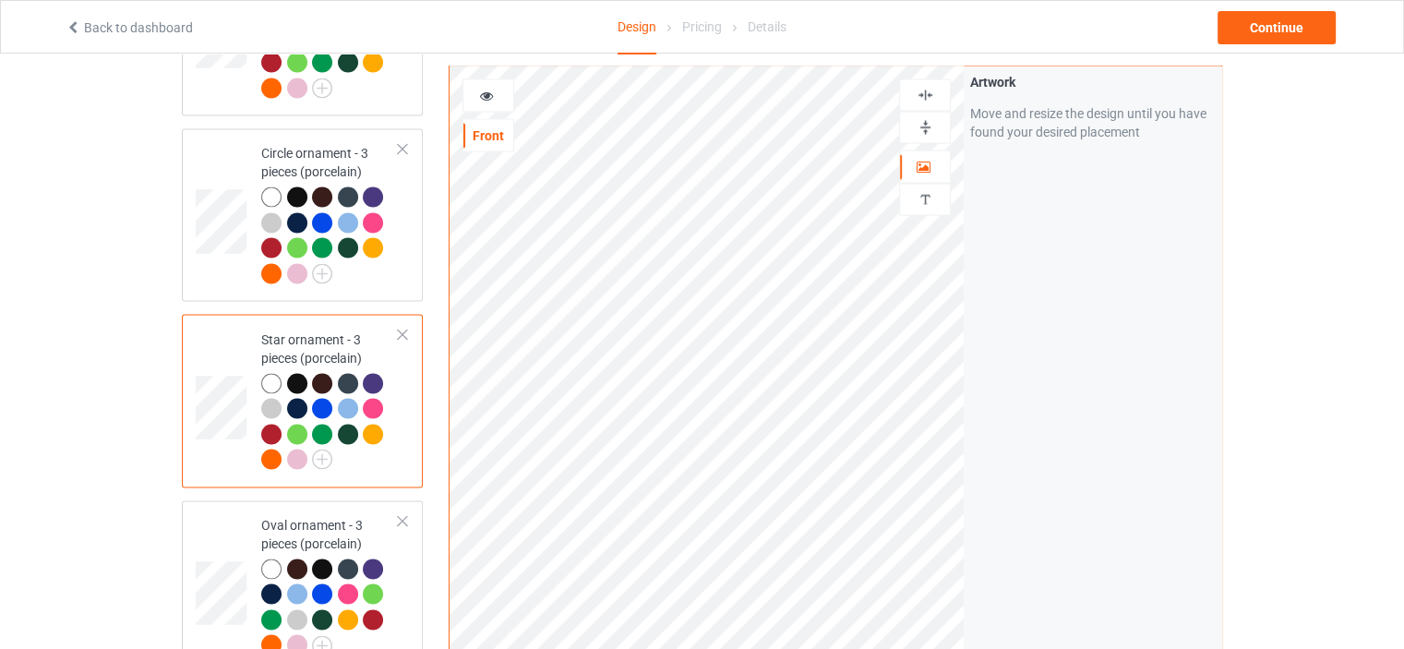
scroll to position [3414, 0]
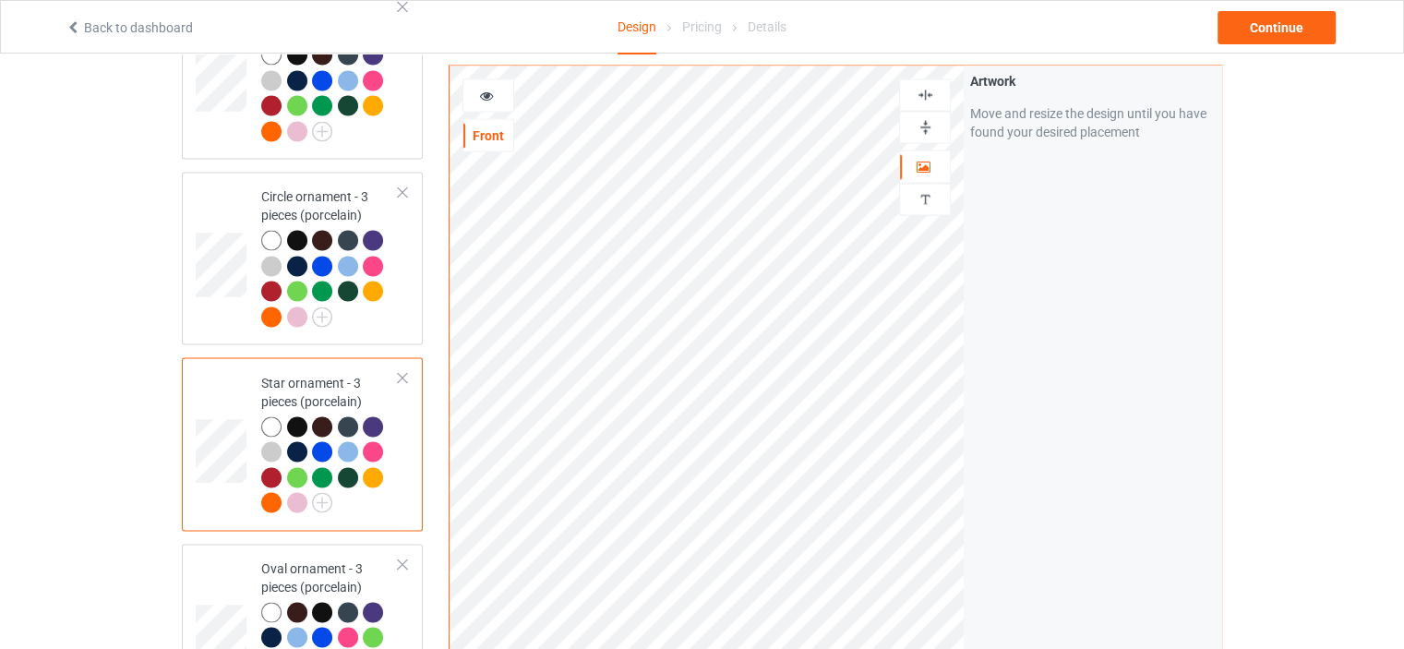
click at [925, 89] on img at bounding box center [925, 95] width 18 height 18
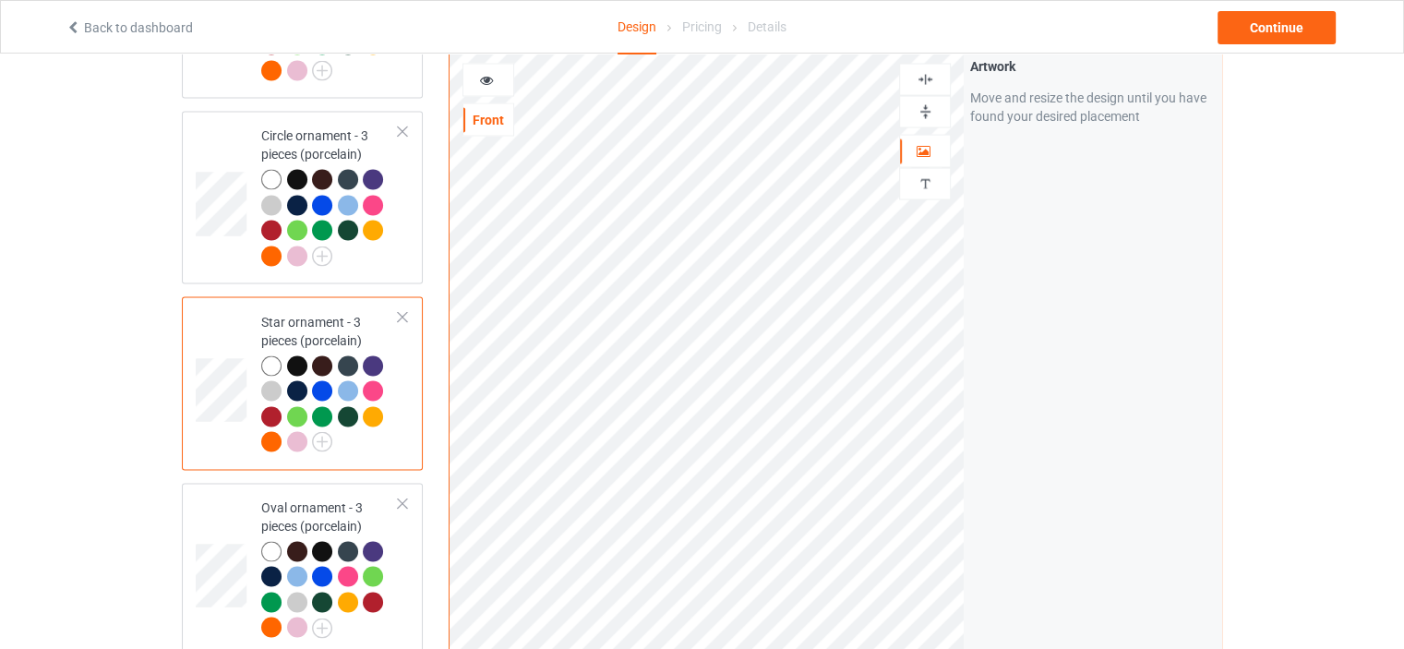
scroll to position [3507, 0]
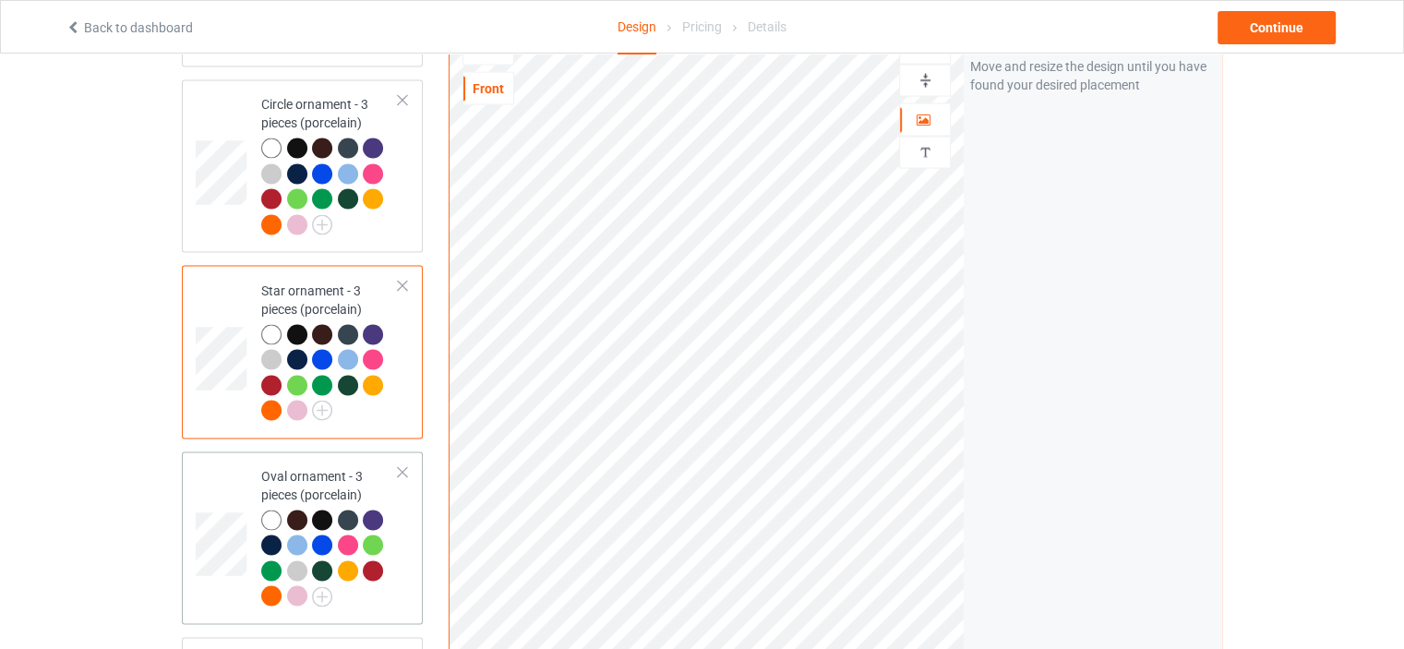
click at [327, 466] on div "Oval ornament - 3 pieces (porcelain)" at bounding box center [329, 535] width 137 height 138
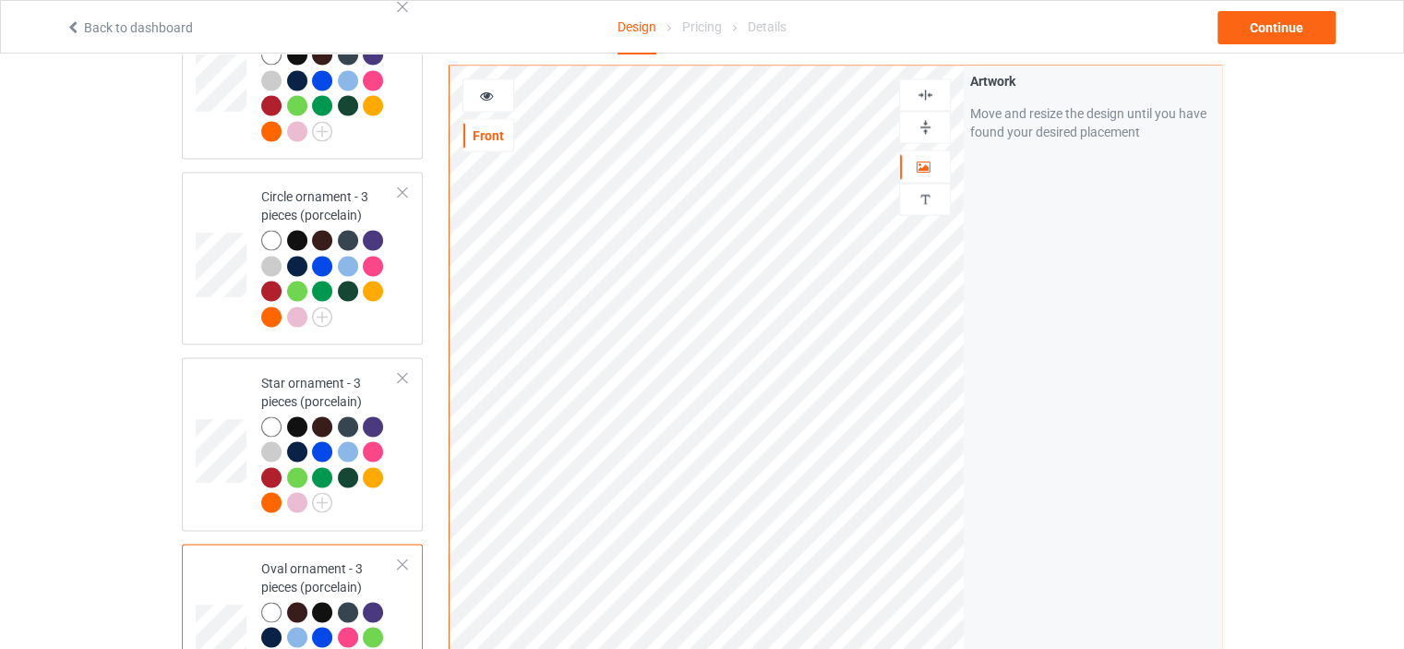
click at [926, 92] on img at bounding box center [925, 95] width 18 height 18
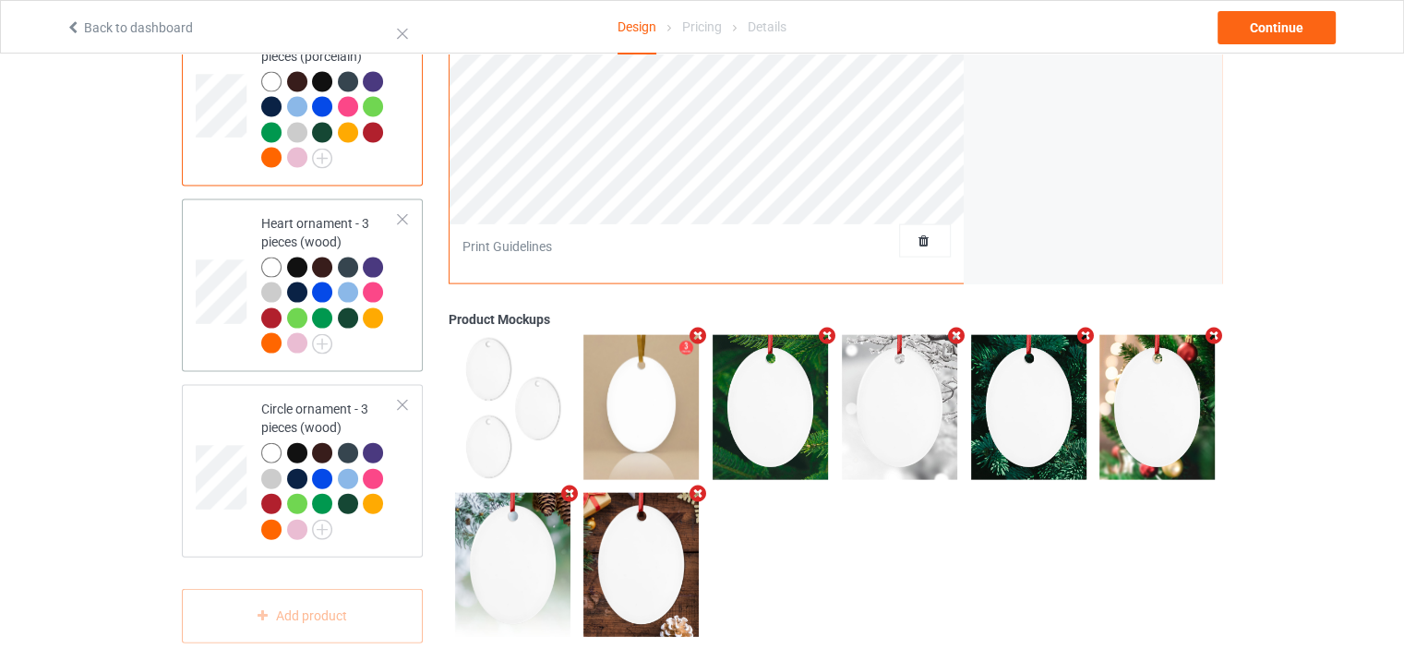
click at [336, 214] on div "Heart ornament - 3 pieces (wood)" at bounding box center [329, 283] width 137 height 138
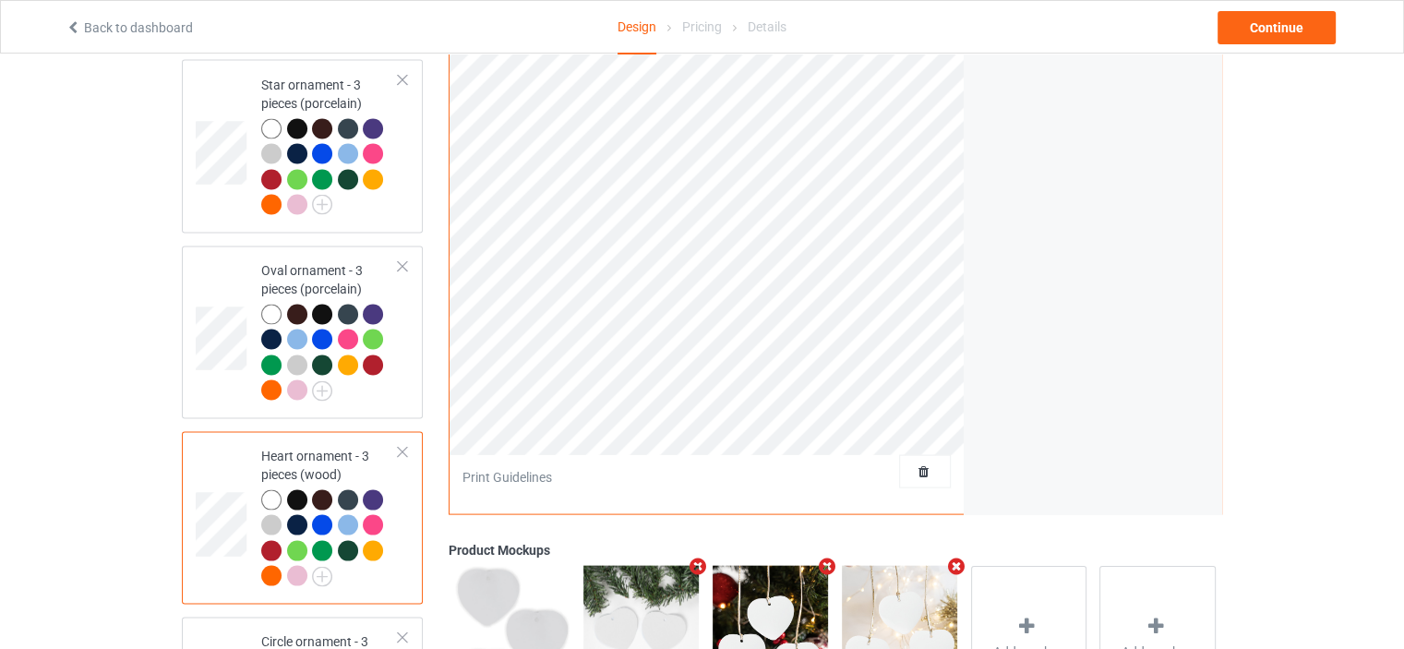
scroll to position [3390, 0]
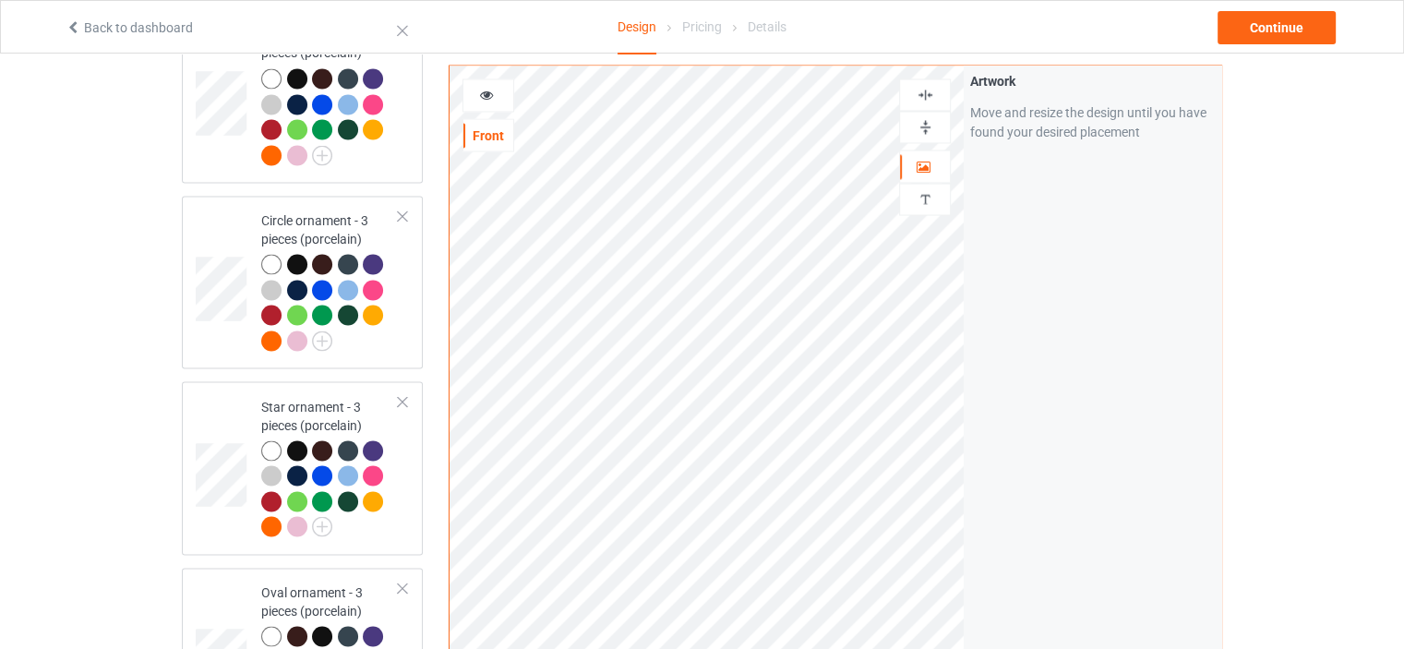
click at [926, 87] on img at bounding box center [925, 95] width 18 height 18
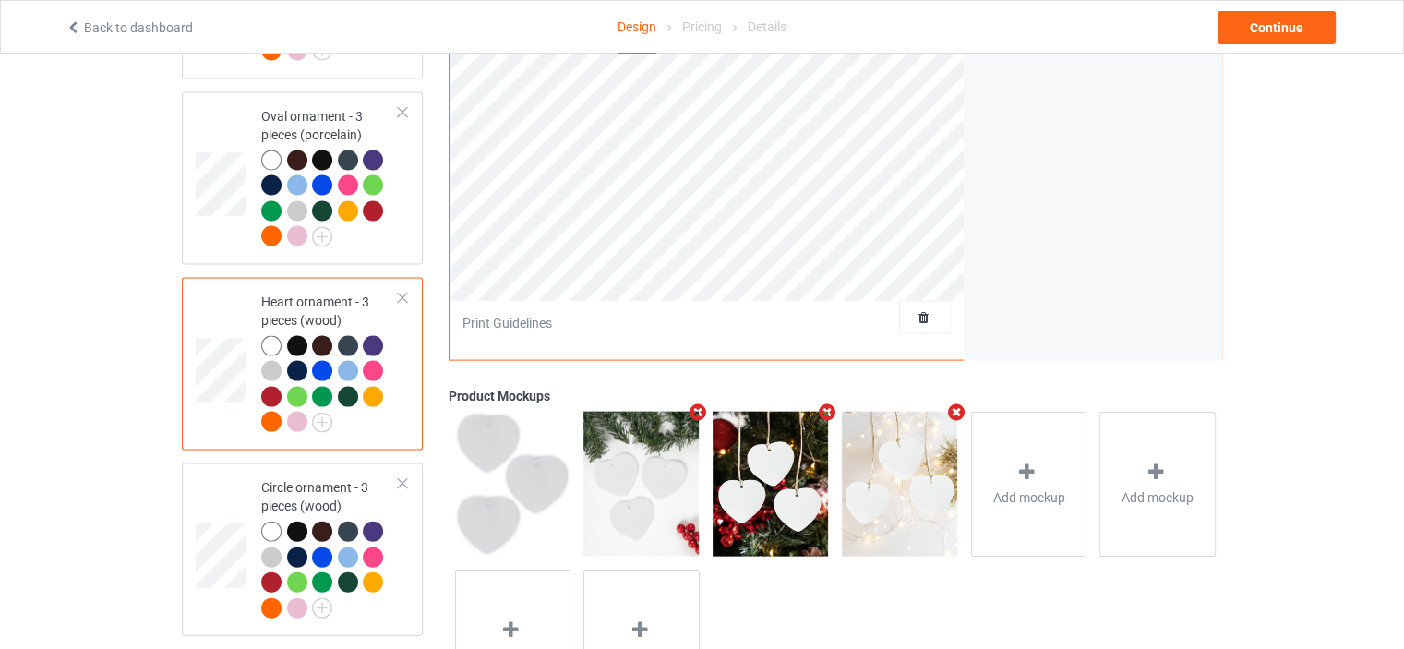
scroll to position [3944, 0]
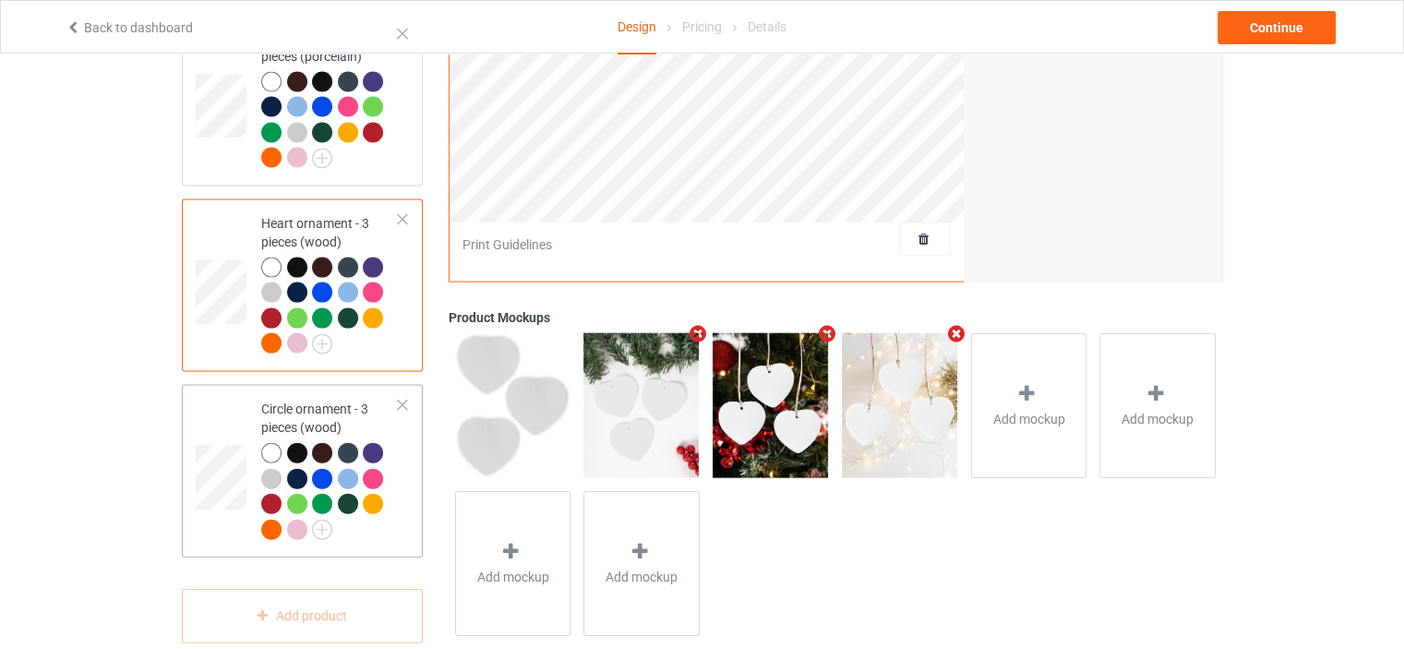
click at [308, 400] on div "Circle ornament - 3 pieces (wood)" at bounding box center [329, 469] width 137 height 138
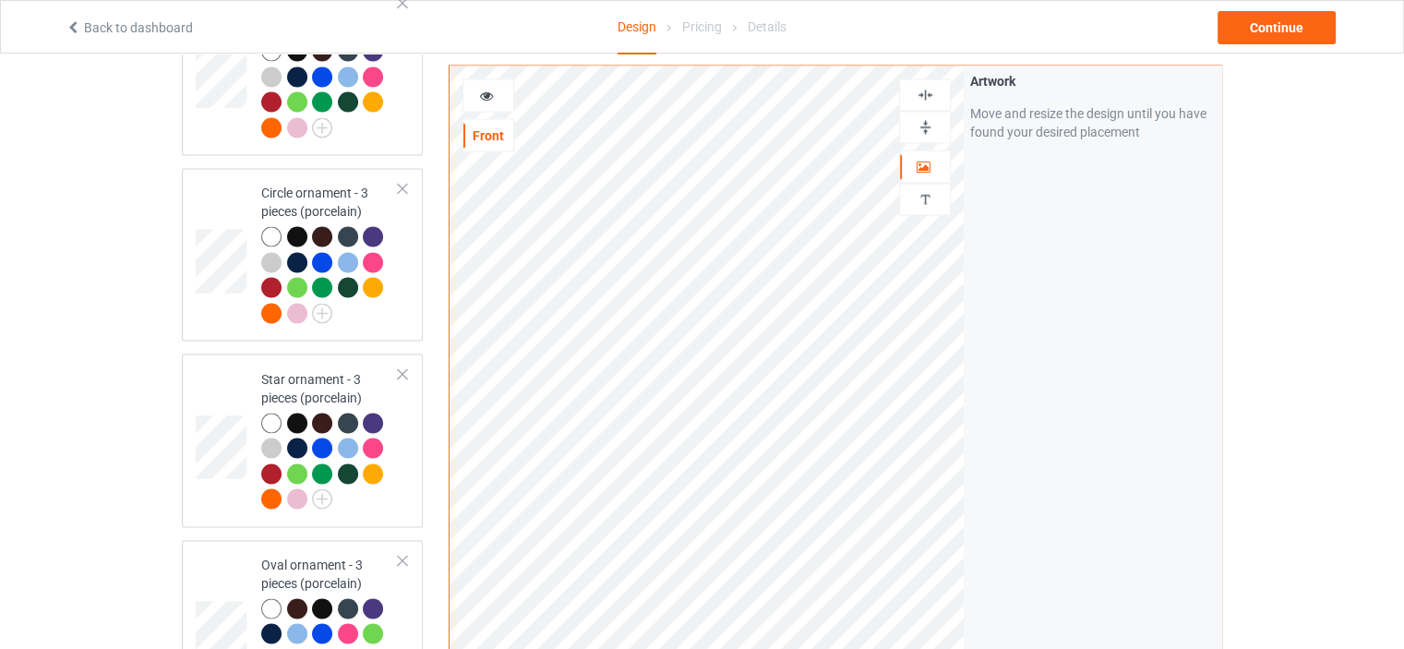
scroll to position [3390, 0]
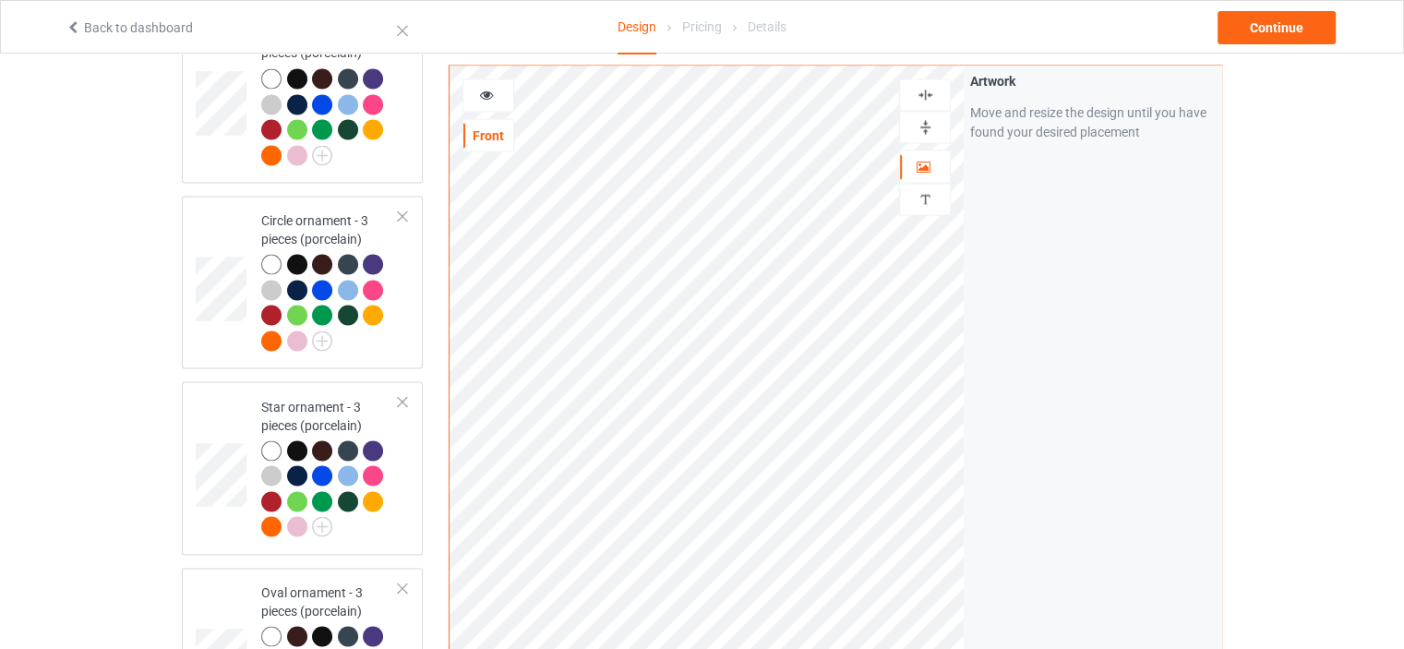
click at [923, 89] on img at bounding box center [925, 95] width 18 height 18
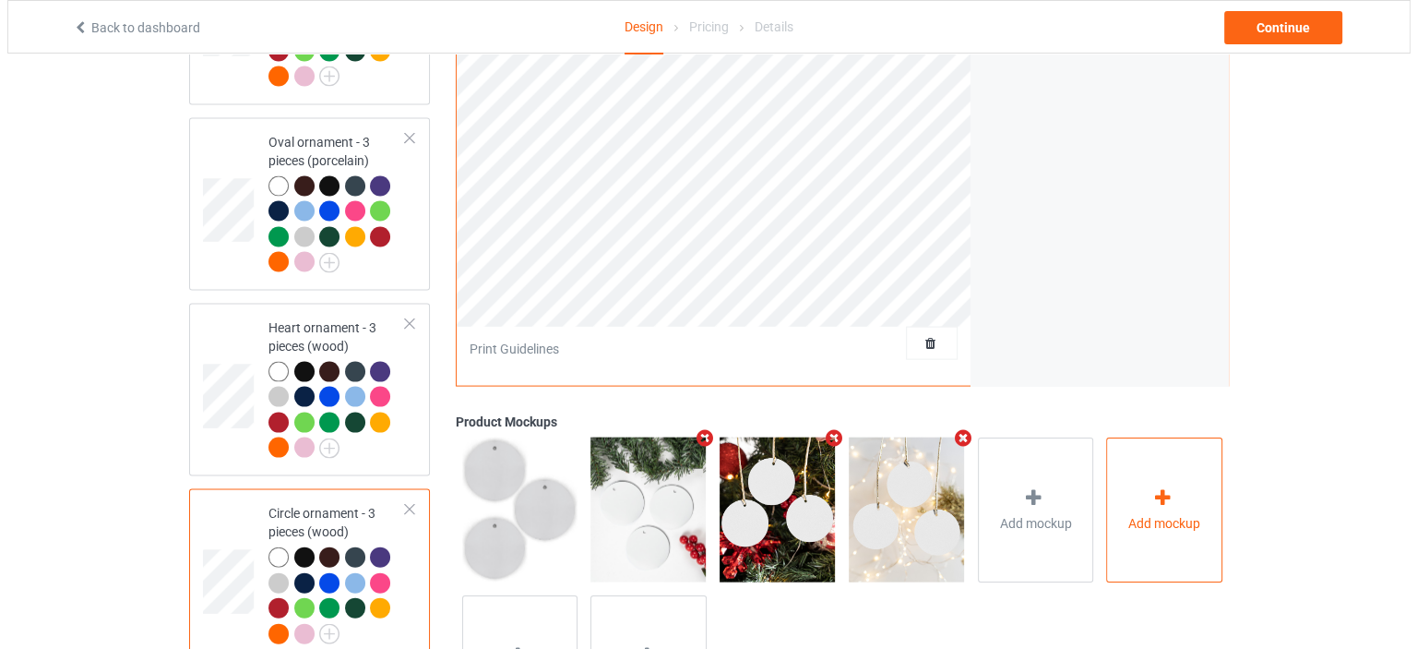
scroll to position [3944, 0]
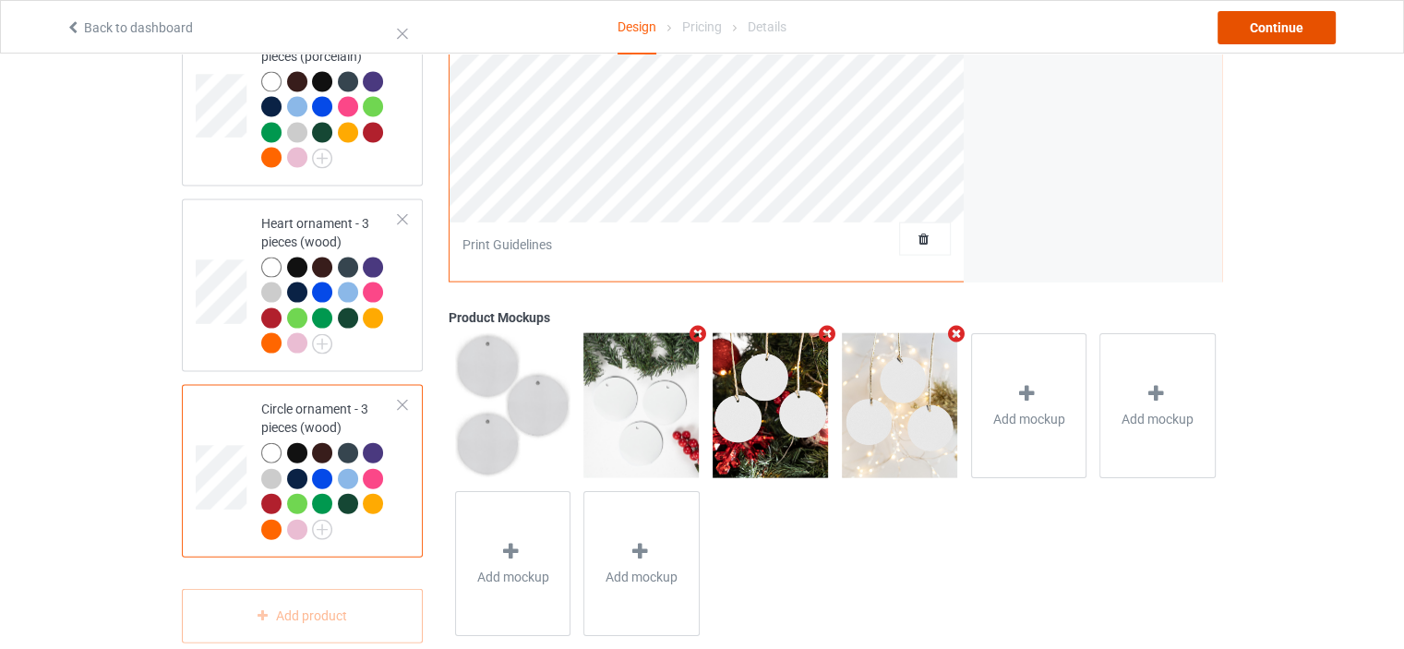
click at [1292, 32] on div "Continue" at bounding box center [1276, 27] width 118 height 33
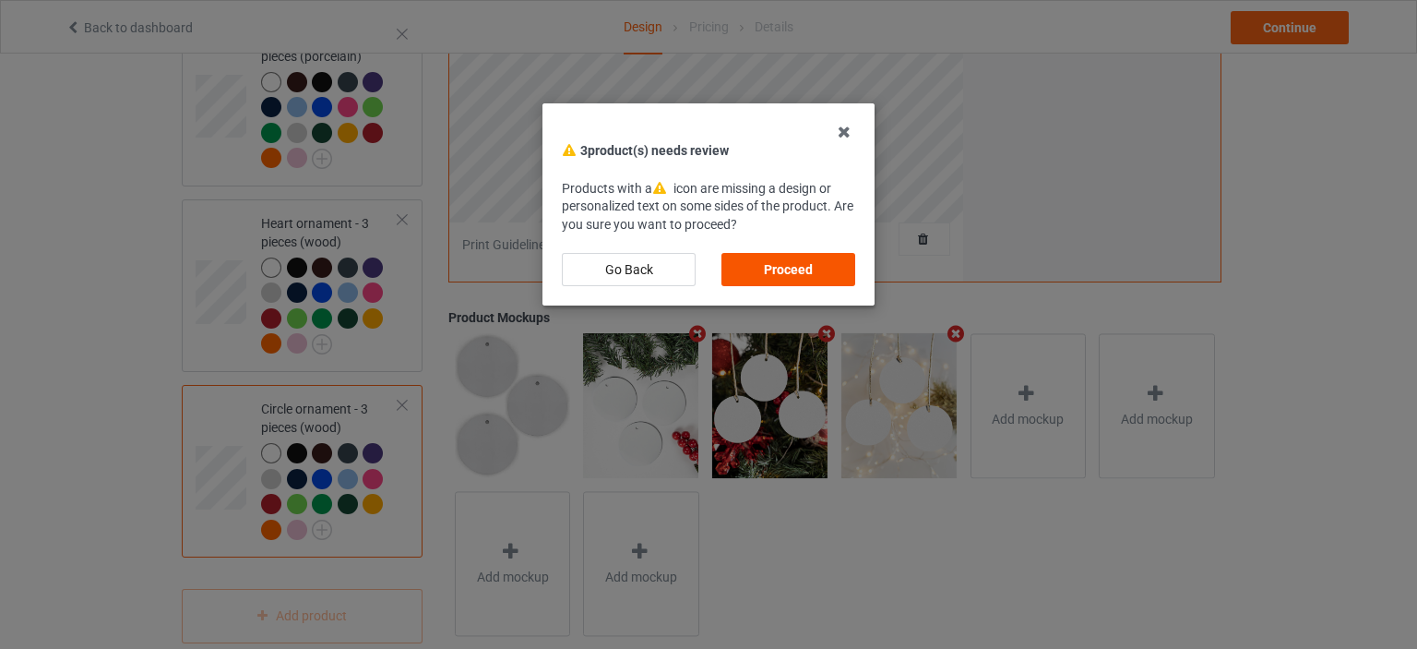
click at [798, 267] on div "Proceed" at bounding box center [789, 269] width 134 height 33
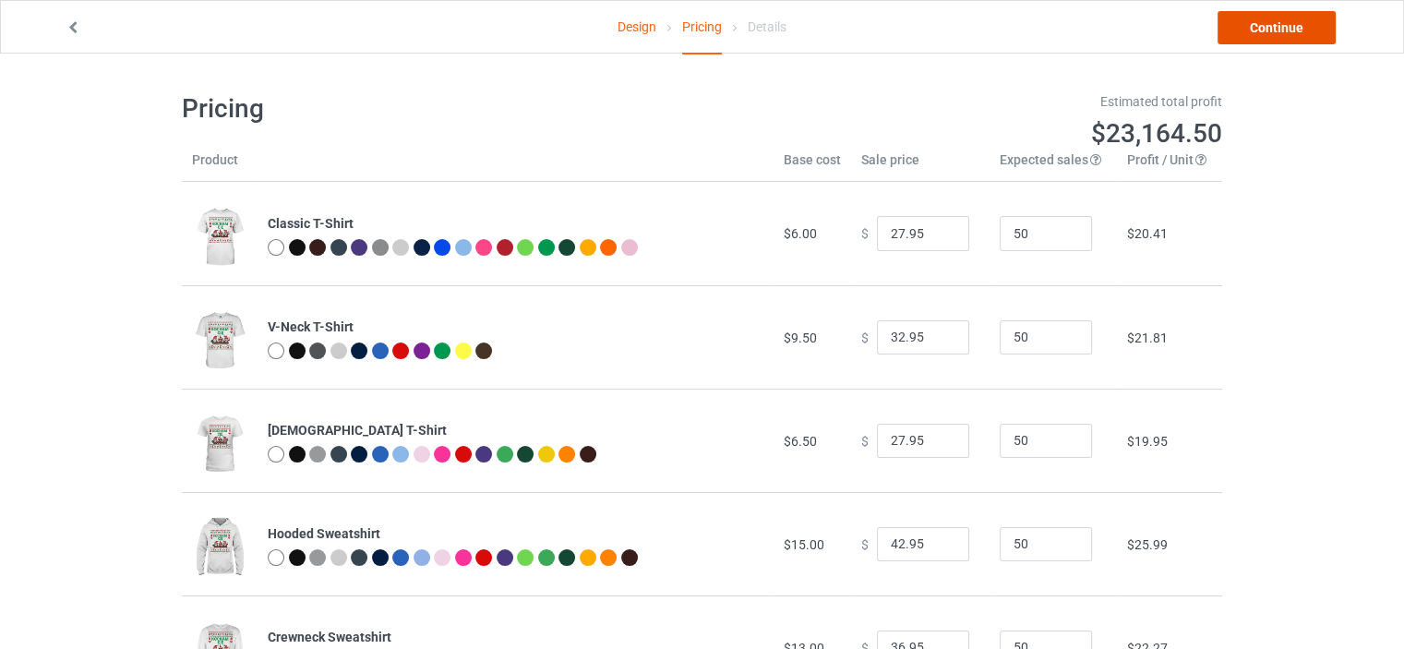
click at [1317, 32] on link "Continue" at bounding box center [1276, 27] width 118 height 33
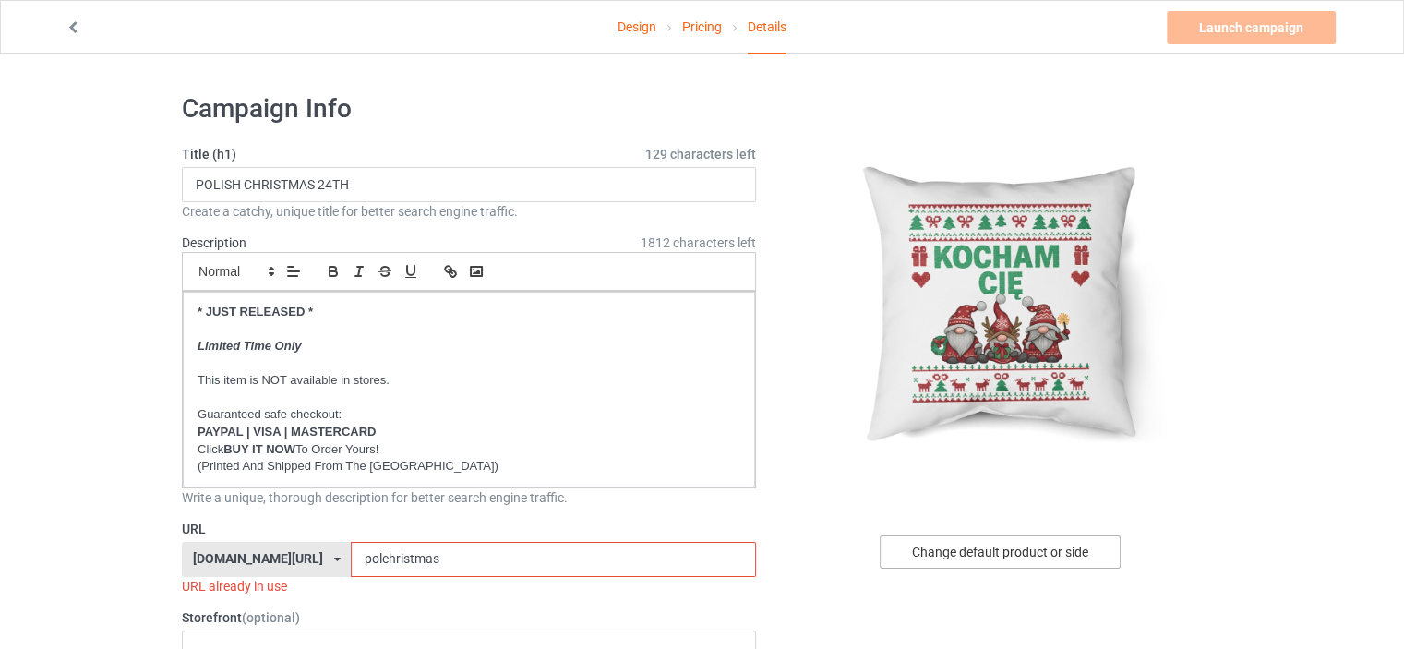
click at [1069, 549] on div "Change default product or side" at bounding box center [999, 551] width 241 height 33
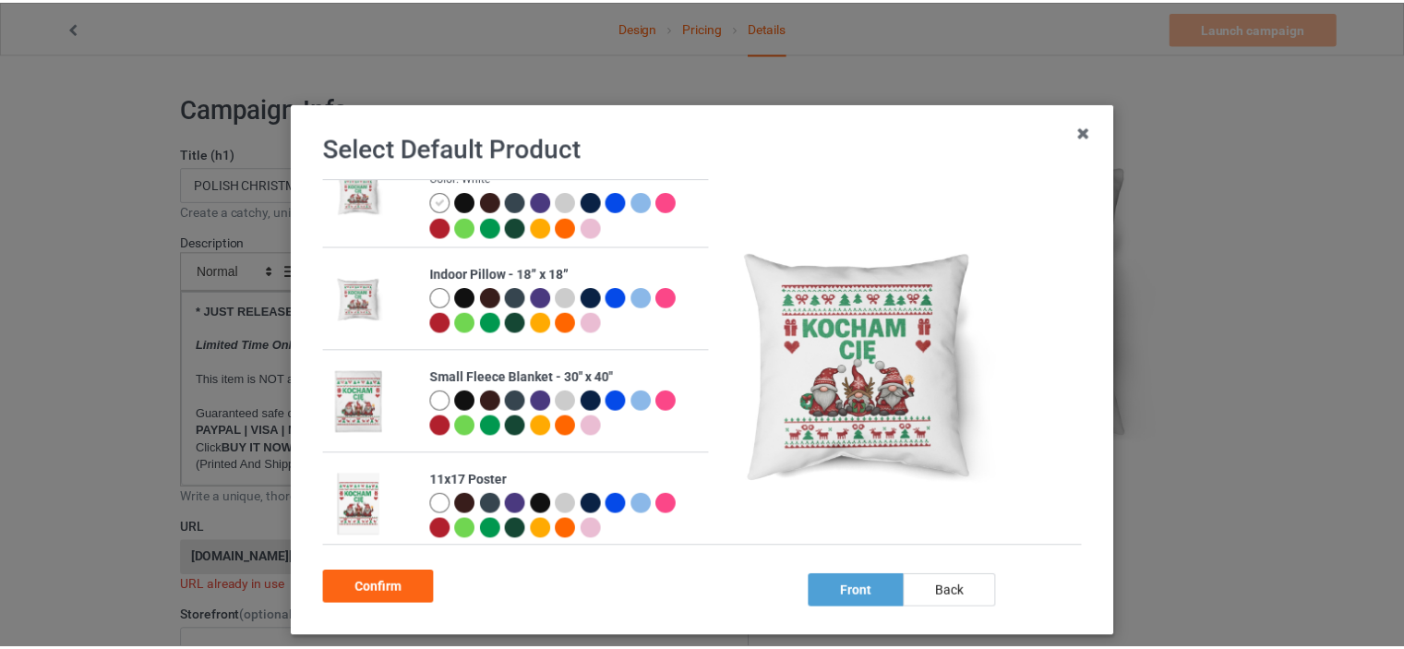
scroll to position [1107, 0]
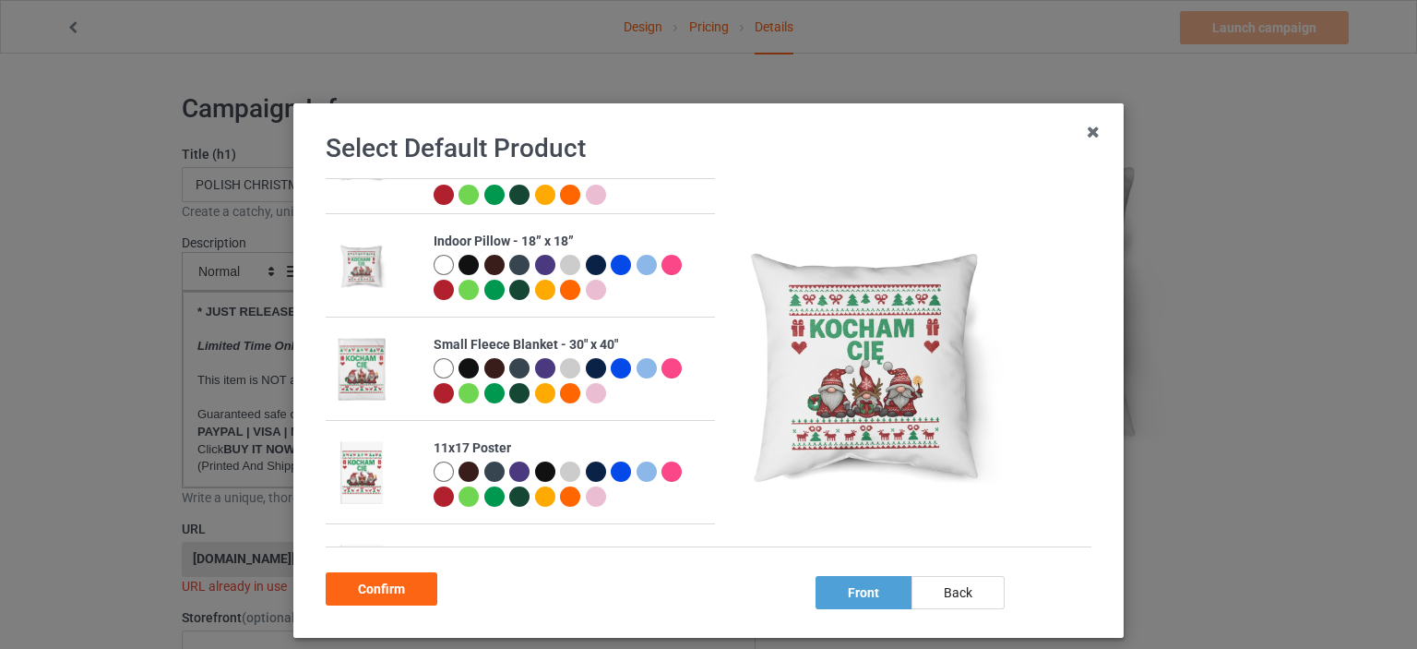
click at [459, 358] on div at bounding box center [472, 371] width 26 height 26
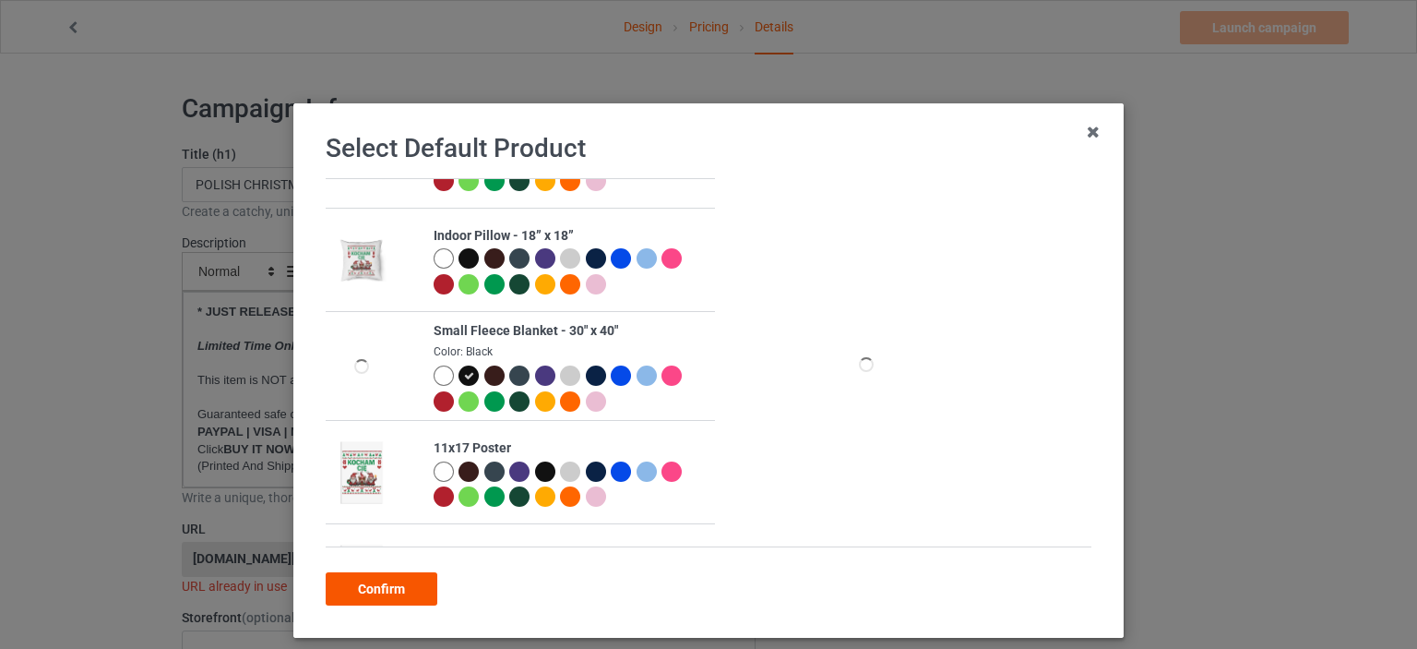
click at [395, 593] on div "Confirm" at bounding box center [382, 588] width 112 height 33
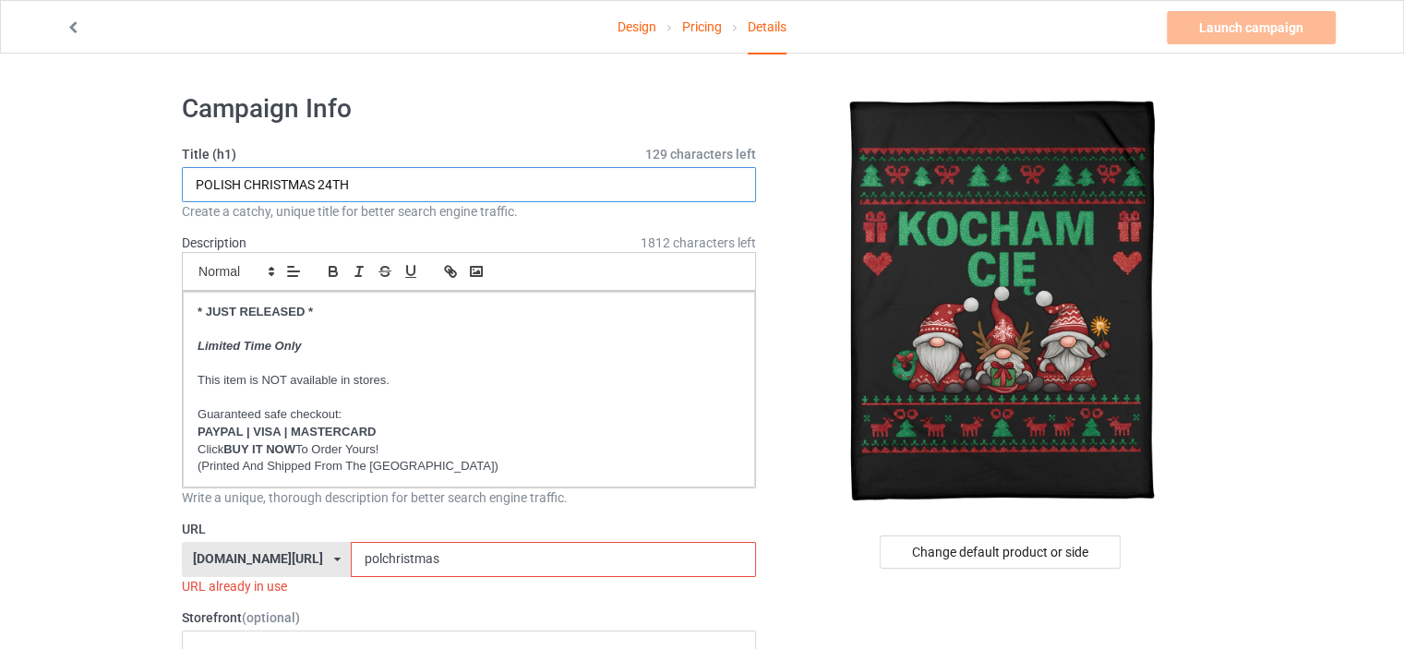
click at [403, 175] on input "POLISH CHRISTMAS 24TH" at bounding box center [469, 184] width 574 height 35
paste input "I LOVE YOU IN NORWEGIAN JEG ELSKER DEG"
drag, startPoint x: 354, startPoint y: 179, endPoint x: 295, endPoint y: 180, distance: 59.1
click at [283, 180] on input "I LOVE YOU IN NORWEGIAN JEG ELSKER DEG" at bounding box center [469, 184] width 574 height 35
drag, startPoint x: 432, startPoint y: 179, endPoint x: 338, endPoint y: 184, distance: 94.2
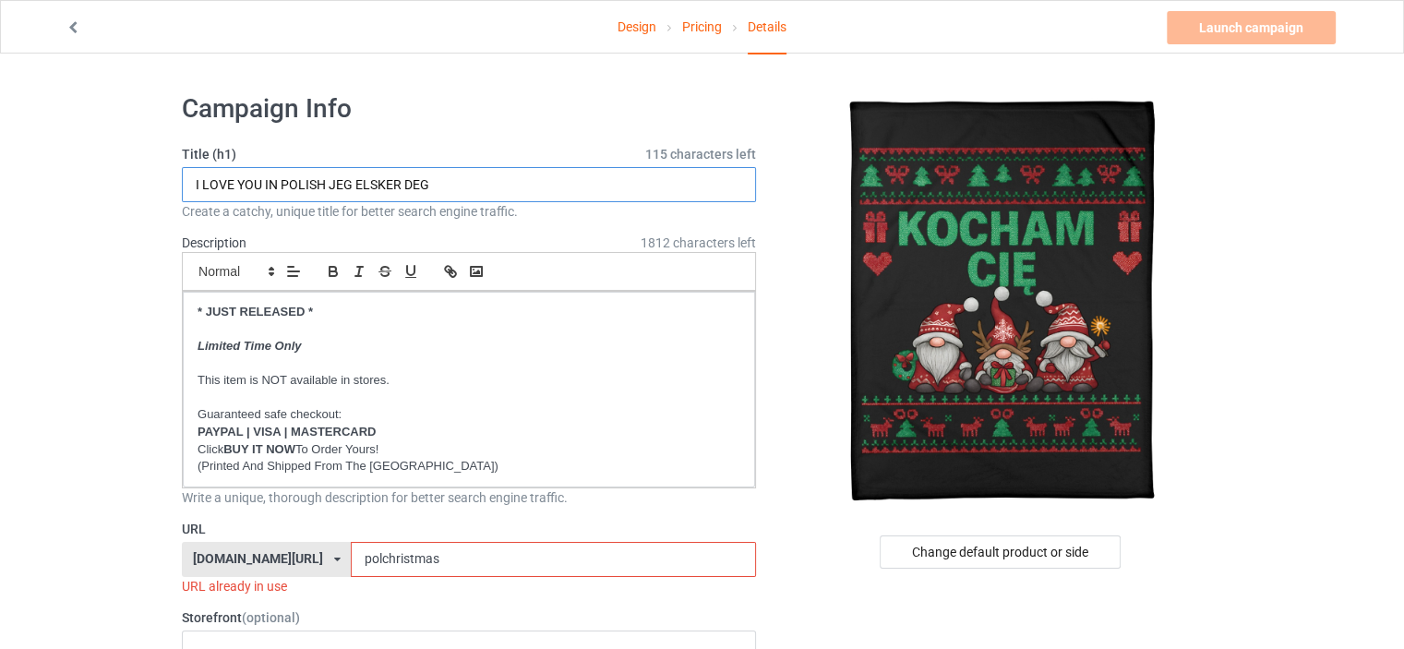
click at [329, 184] on input "I LOVE YOU IN POLISH JEG ELSKER DEG" at bounding box center [469, 184] width 574 height 35
type input "I LOVE YOU IN POLISH KOCHAM CIE"
drag, startPoint x: 445, startPoint y: 557, endPoint x: 156, endPoint y: 553, distance: 288.9
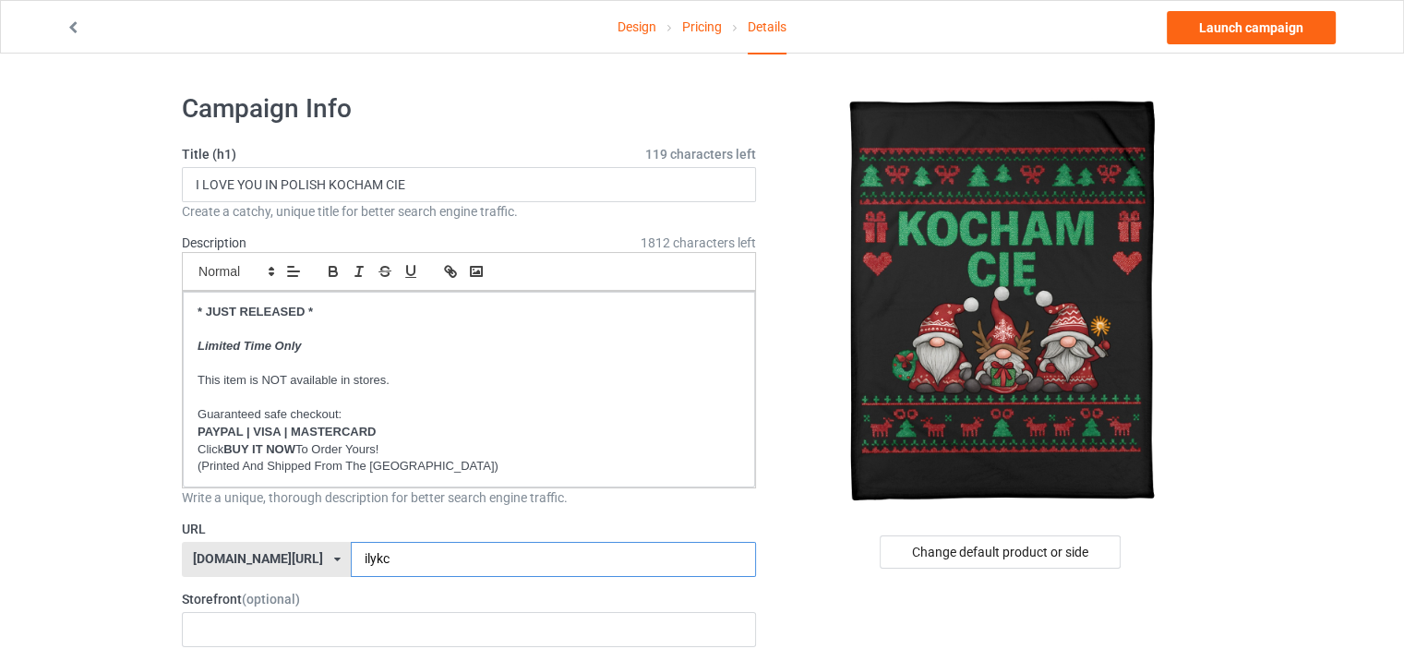
type input "ilykc"
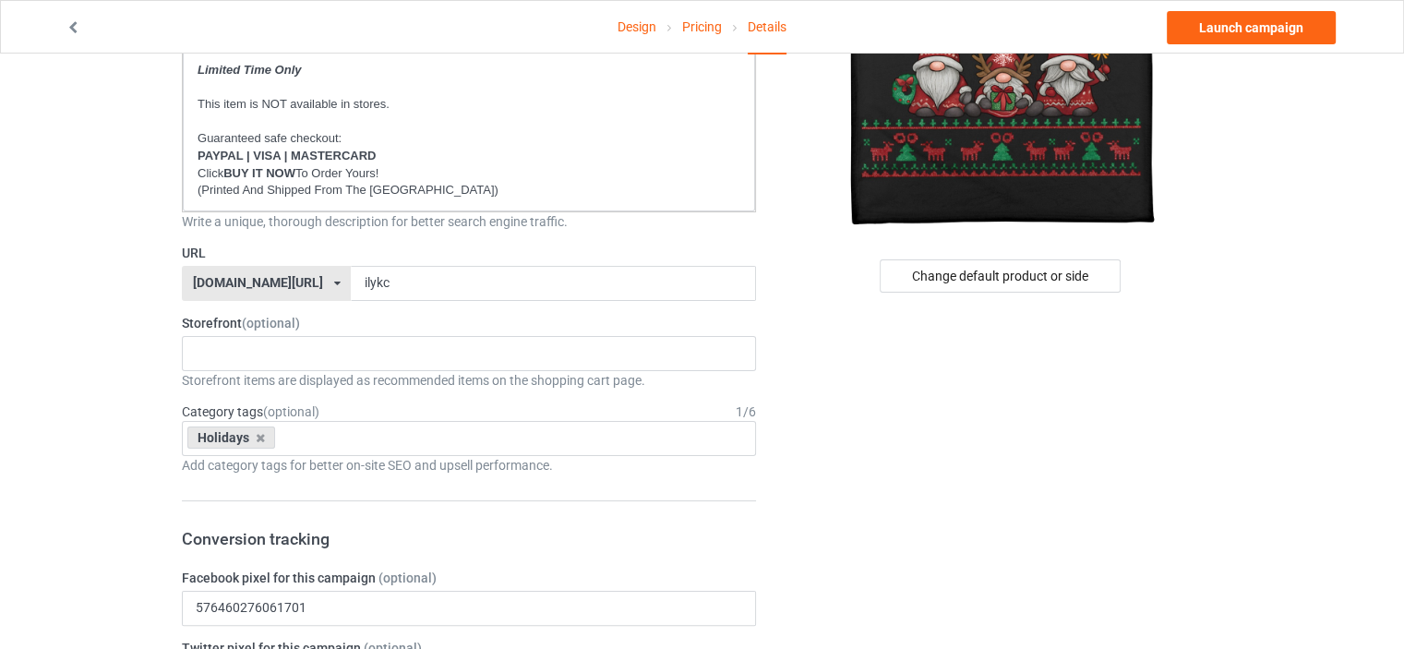
scroll to position [277, 0]
click at [240, 341] on div "No result found" at bounding box center [469, 352] width 574 height 35
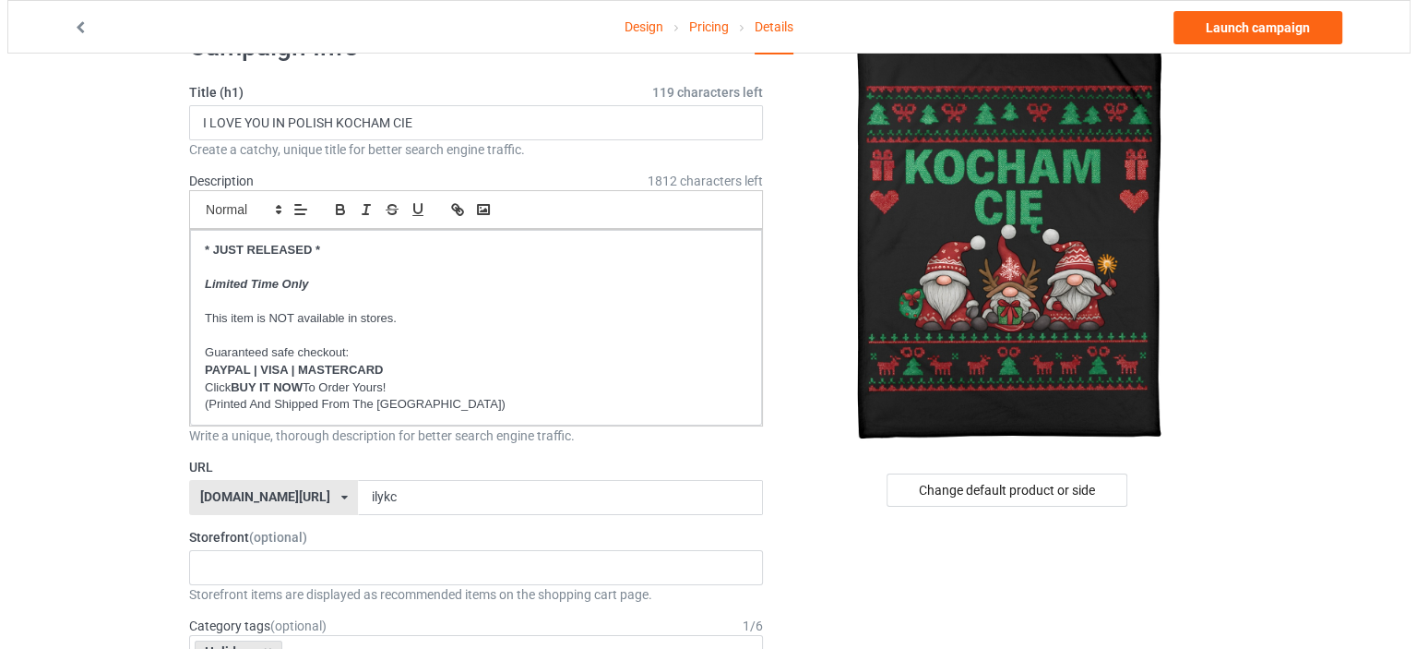
scroll to position [0, 0]
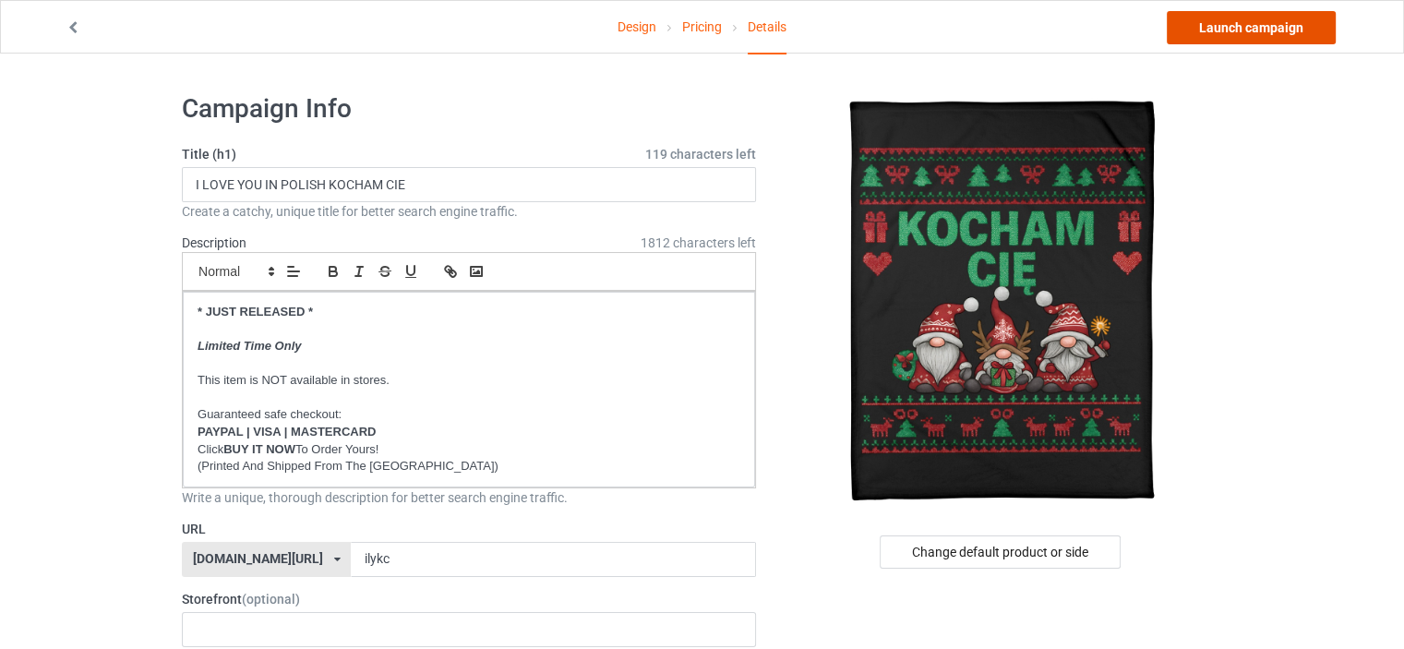
click at [1245, 26] on link "Launch campaign" at bounding box center [1250, 27] width 169 height 33
